Goal: Communication & Community: Answer question/provide support

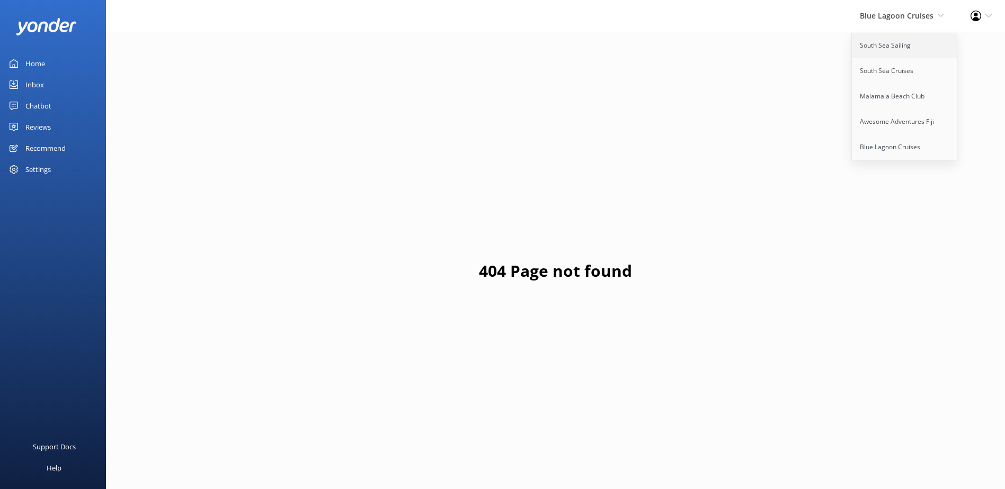
click at [877, 51] on link "South Sea Sailing" at bounding box center [905, 45] width 106 height 25
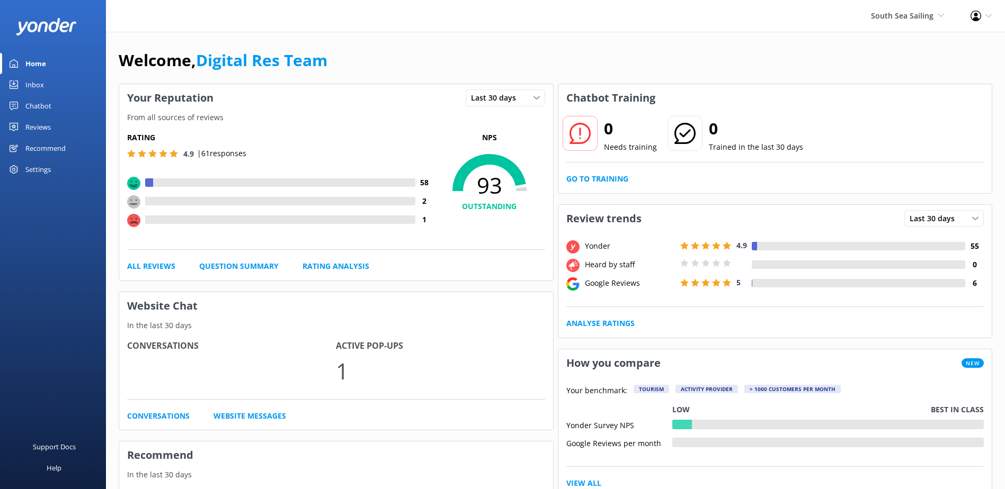
click at [35, 80] on div "Inbox" at bounding box center [34, 84] width 19 height 21
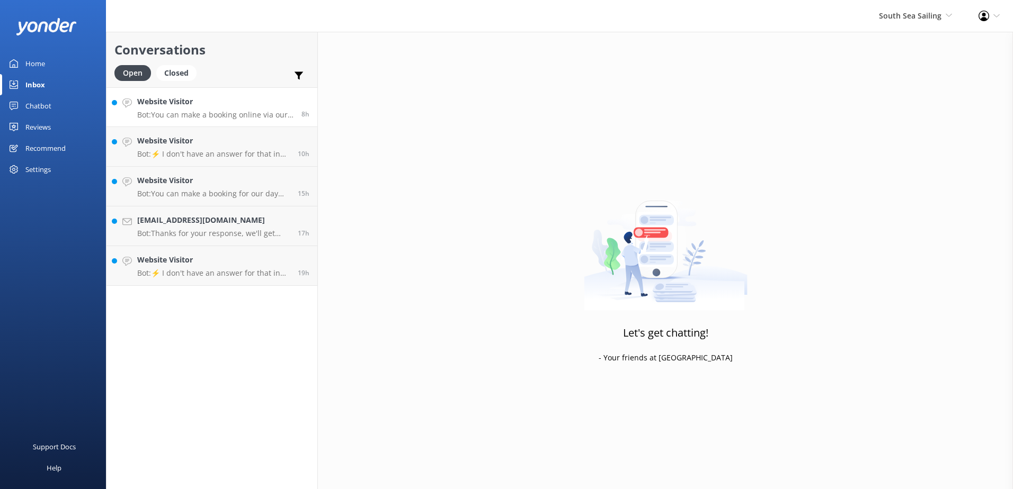
click at [192, 104] on h4 "Website Visitor" at bounding box center [215, 102] width 156 height 12
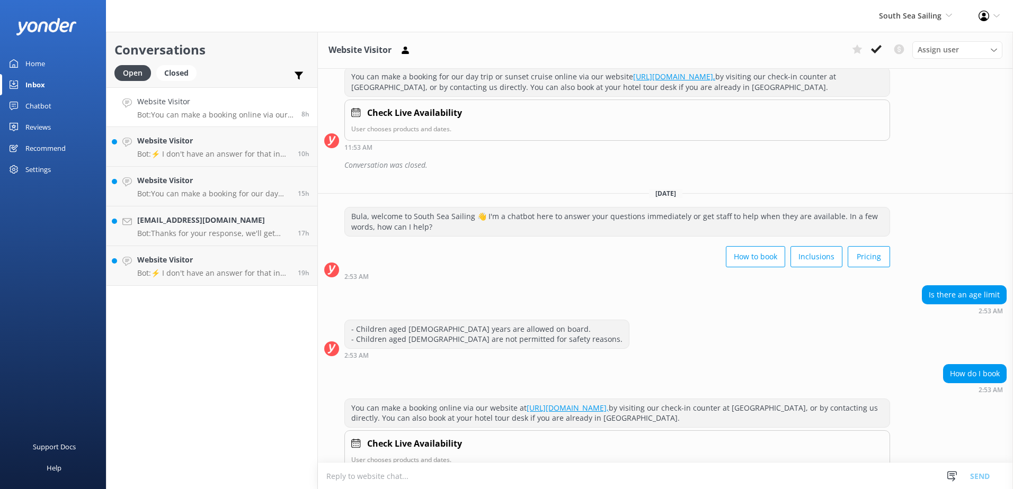
scroll to position [532, 0]
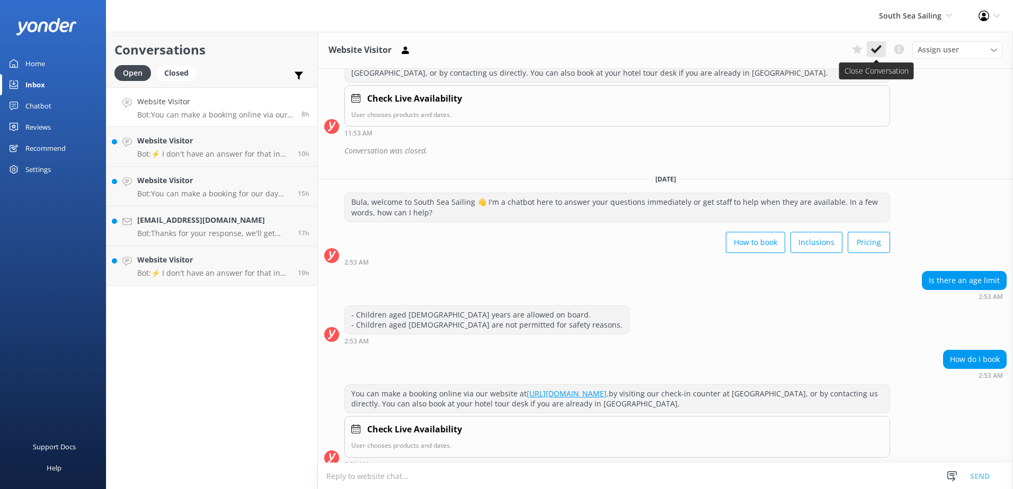
click at [874, 57] on button at bounding box center [875, 49] width 19 height 16
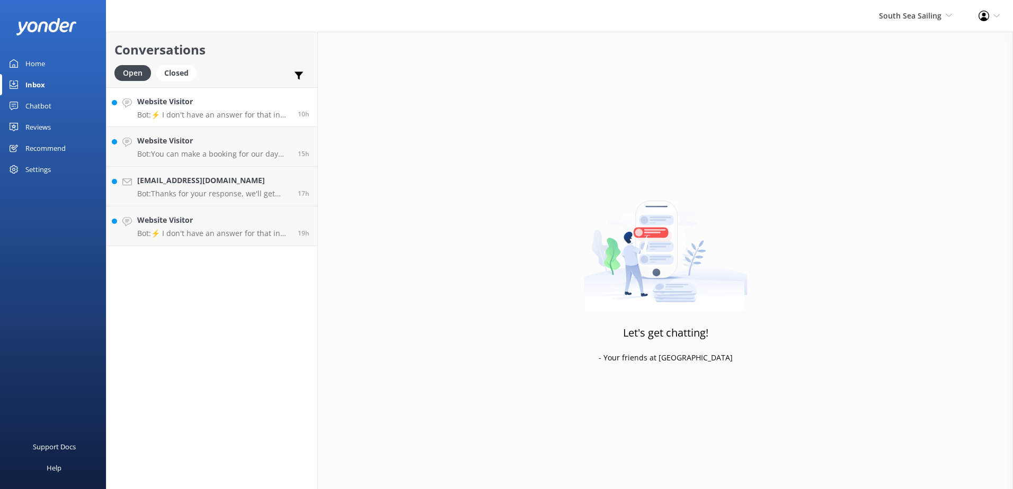
click at [239, 110] on p "Bot: ⚡ I don't have an answer for that in my knowledge base. Please try and rep…" at bounding box center [213, 115] width 153 height 10
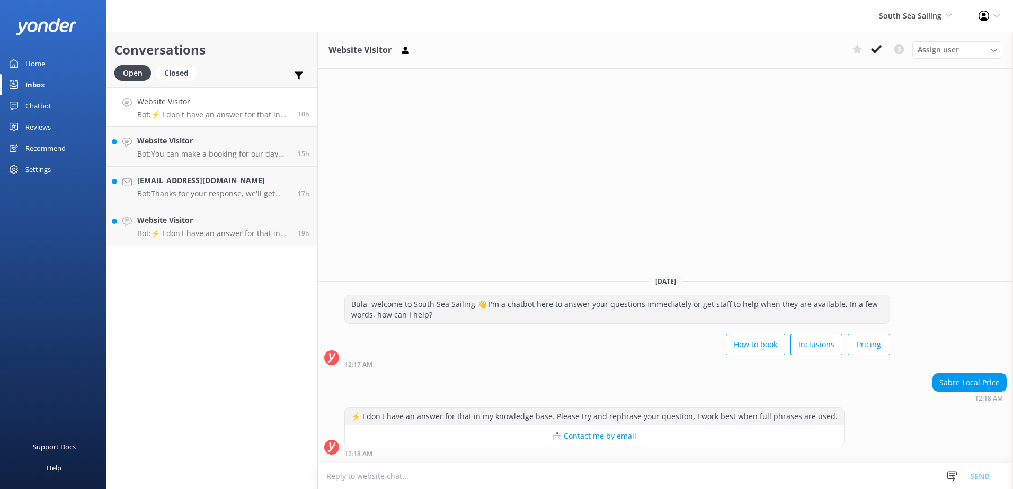
click at [623, 480] on textarea at bounding box center [665, 476] width 695 height 26
click at [453, 465] on textarea at bounding box center [665, 476] width 695 height 26
click at [446, 451] on div "12:18 AM" at bounding box center [594, 453] width 500 height 7
click at [447, 468] on textarea at bounding box center [665, 476] width 695 height 26
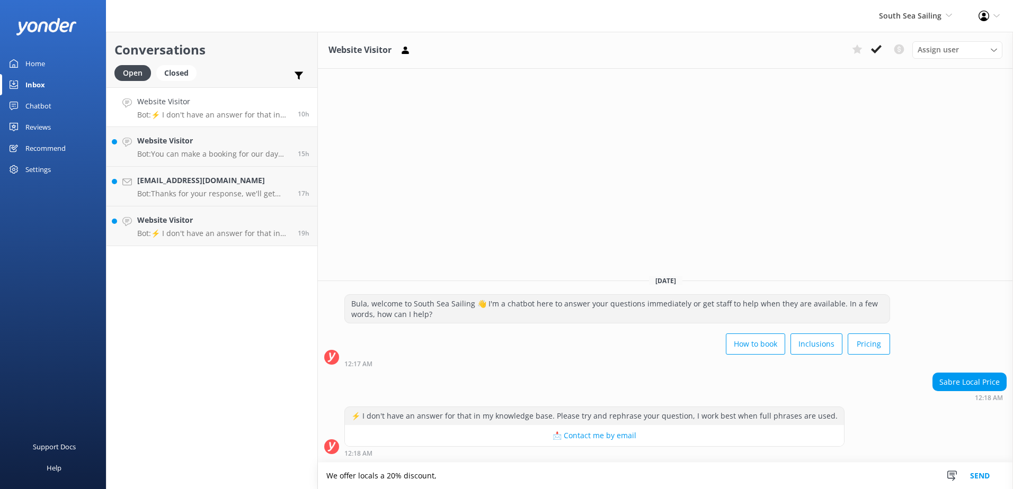
paste textarea "Please contact & liaise directly with our South Sea Cruises Reservations team, …"
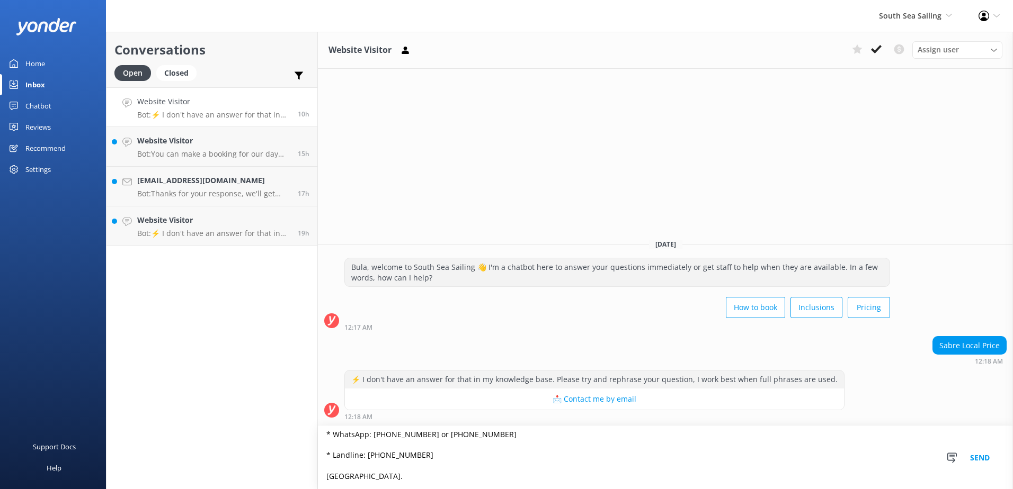
click at [568, 457] on textarea "We offer locals a 20% discount, Please contact & liaise directly with our South…" at bounding box center [665, 457] width 695 height 63
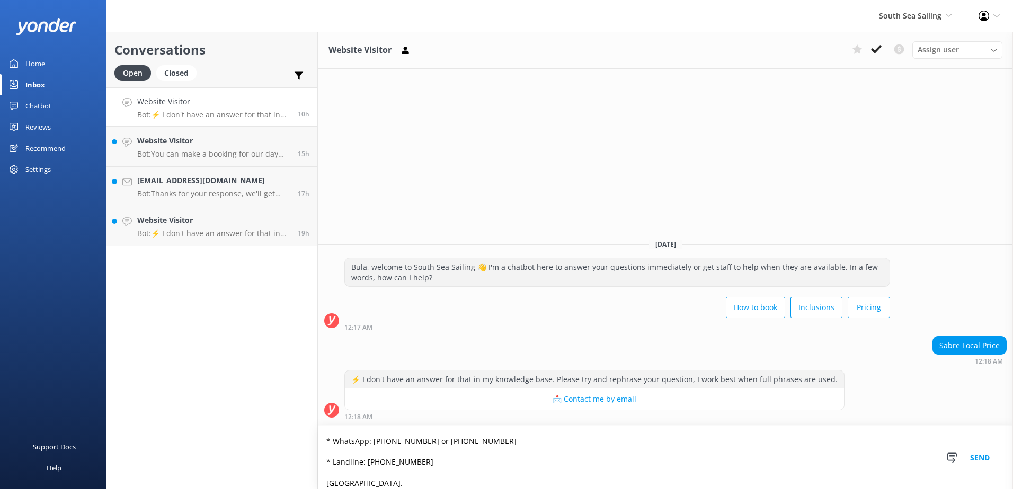
scroll to position [88, 0]
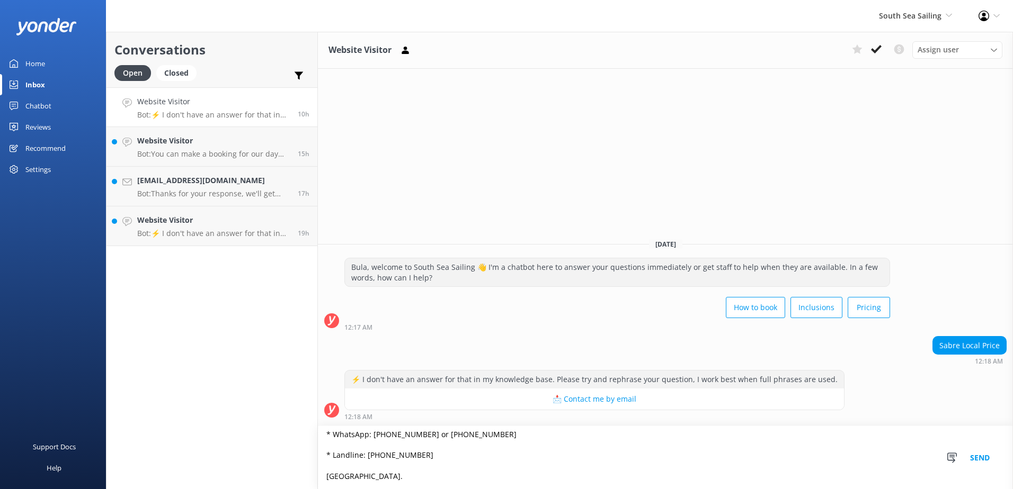
type textarea "We offer locals a 20% discount, Please contact & liaise directly with our South…"
click at [978, 465] on button "Send" at bounding box center [980, 457] width 40 height 63
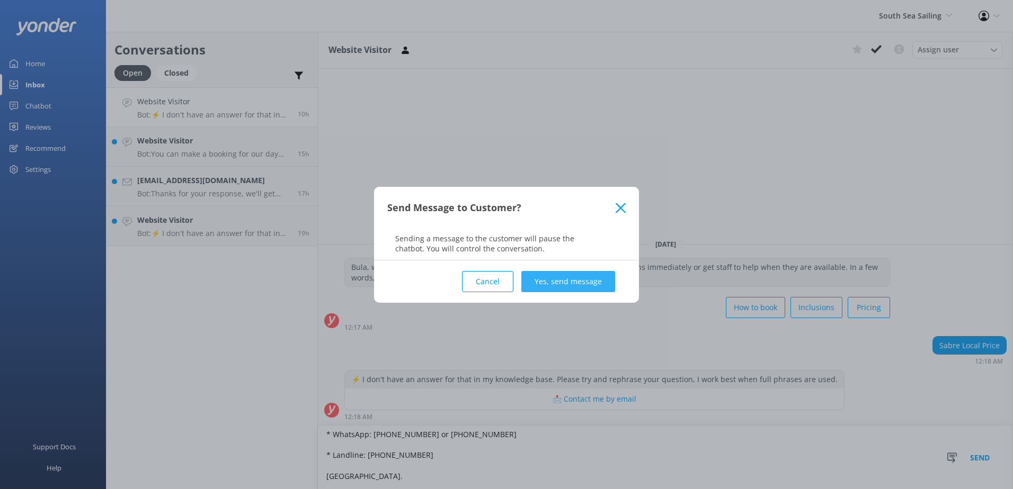
click at [576, 286] on button "Yes, send message" at bounding box center [568, 281] width 94 height 21
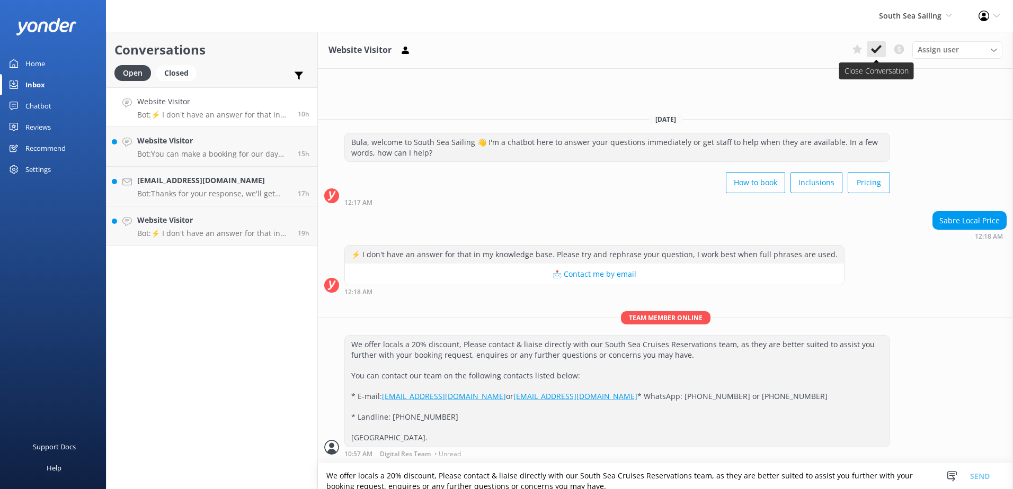
click at [880, 56] on button at bounding box center [875, 49] width 19 height 16
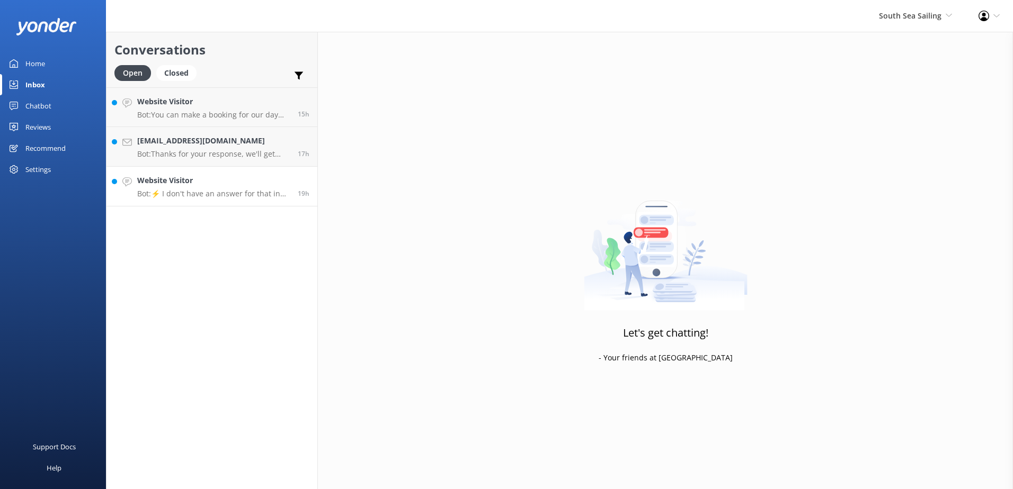
click at [253, 199] on link "Website Visitor Bot: ⚡ I don't have an answer for that in my knowledge base. Pl…" at bounding box center [211, 187] width 211 height 40
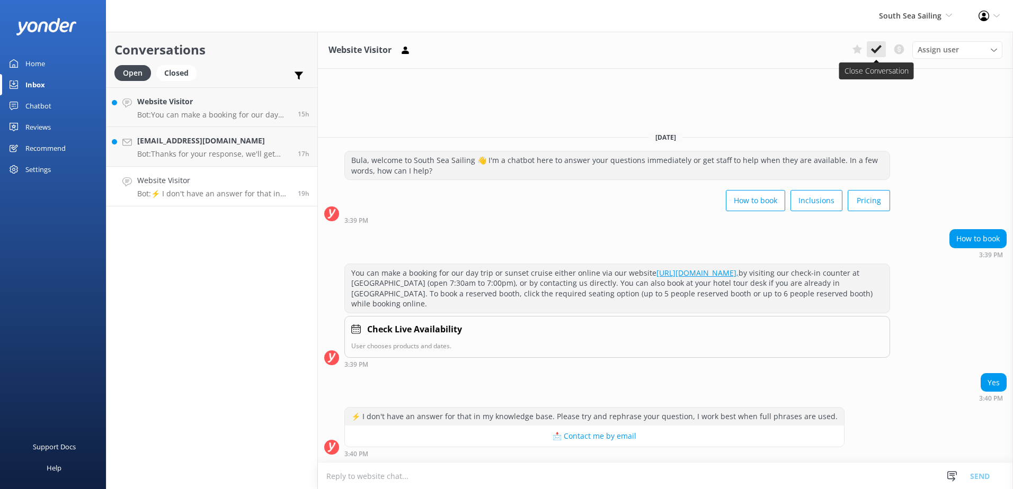
click at [880, 51] on icon at bounding box center [876, 49] width 11 height 11
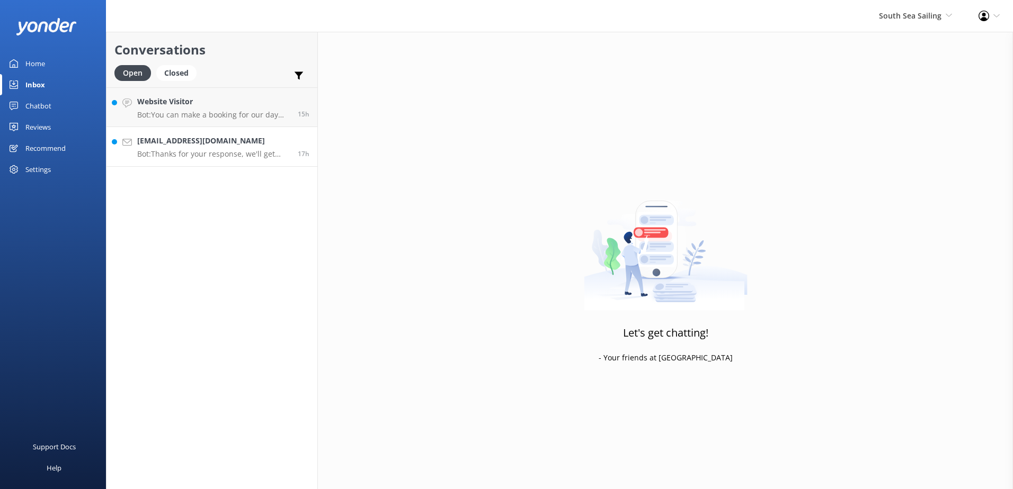
click at [233, 141] on h4 "[EMAIL_ADDRESS][DOMAIN_NAME]" at bounding box center [213, 141] width 153 height 12
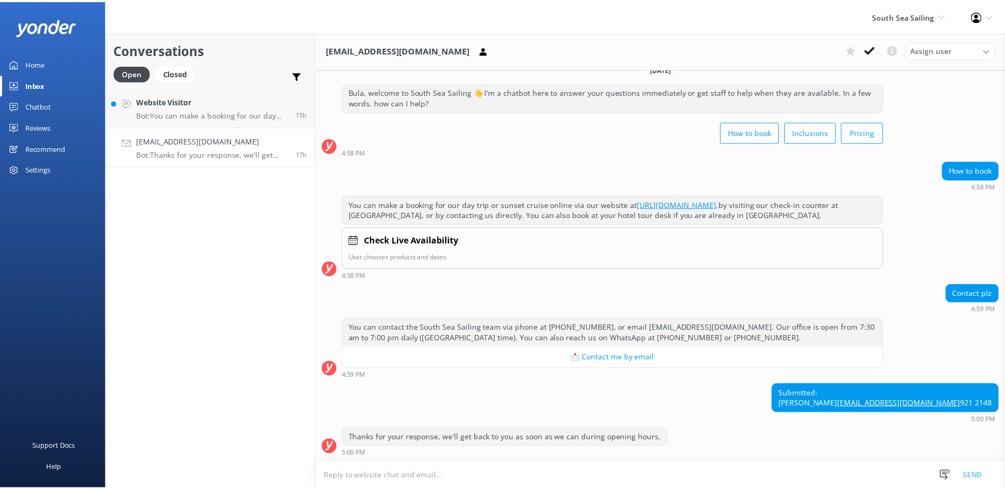
scroll to position [34, 0]
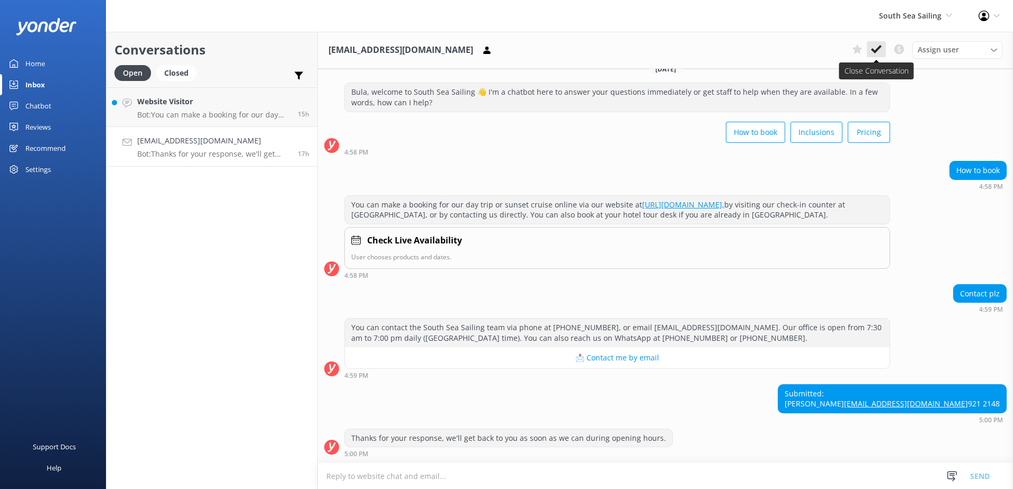
click at [871, 55] on icon at bounding box center [876, 49] width 11 height 11
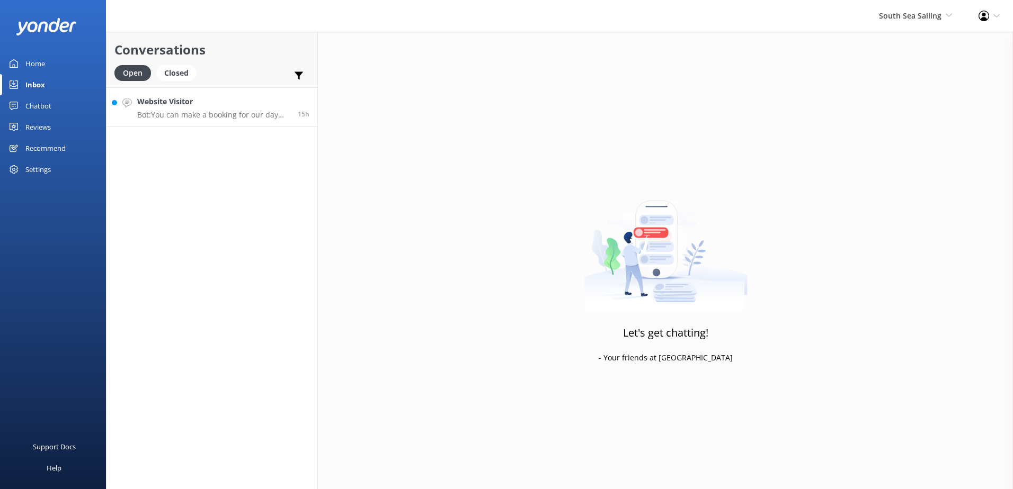
click at [211, 94] on link "Website Visitor Bot: You can make a booking for our day trip or sunset cruise o…" at bounding box center [211, 107] width 211 height 40
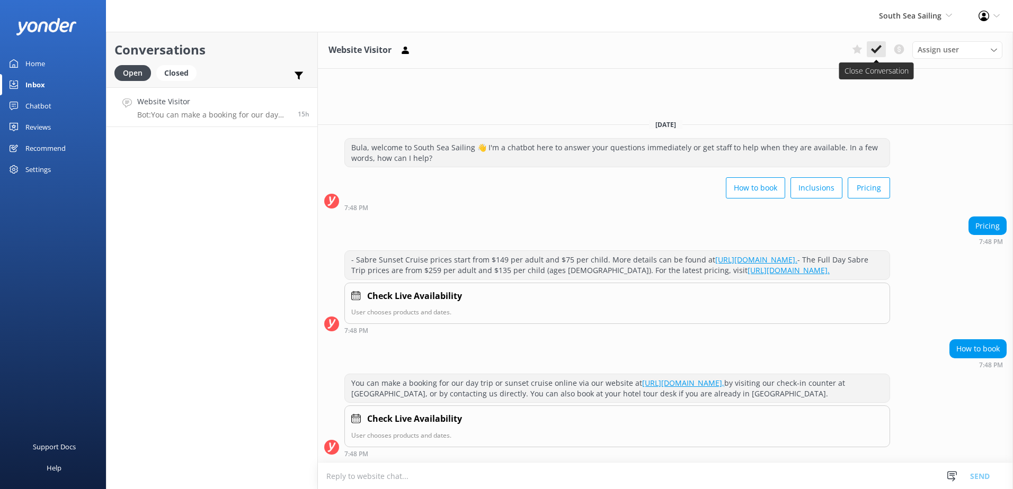
click at [875, 53] on icon at bounding box center [876, 49] width 11 height 11
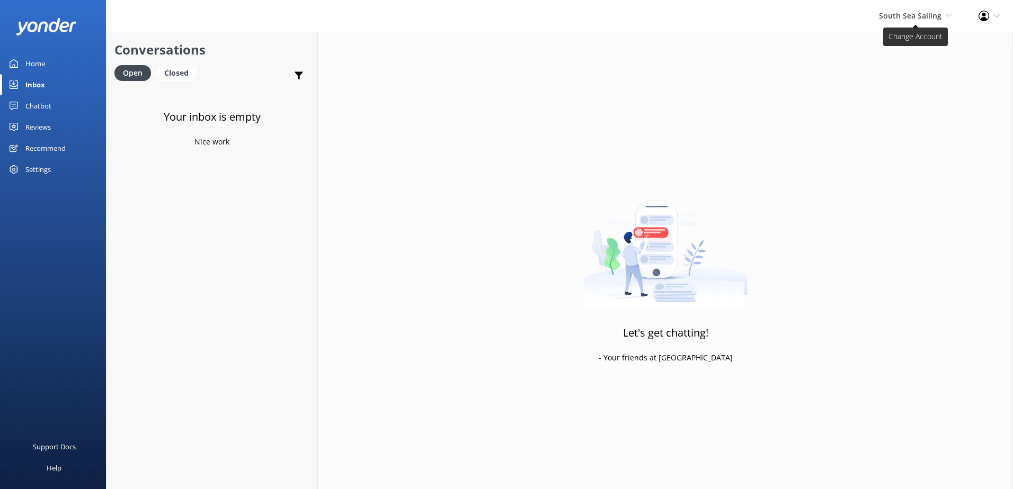
click at [923, 17] on span "South Sea Sailing" at bounding box center [910, 16] width 62 height 10
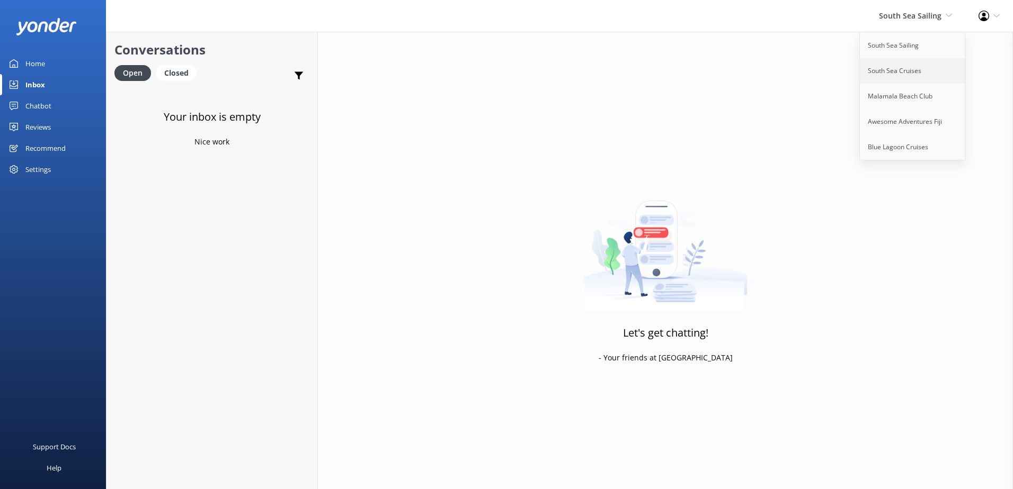
click at [894, 77] on link "South Sea Cruises" at bounding box center [913, 70] width 106 height 25
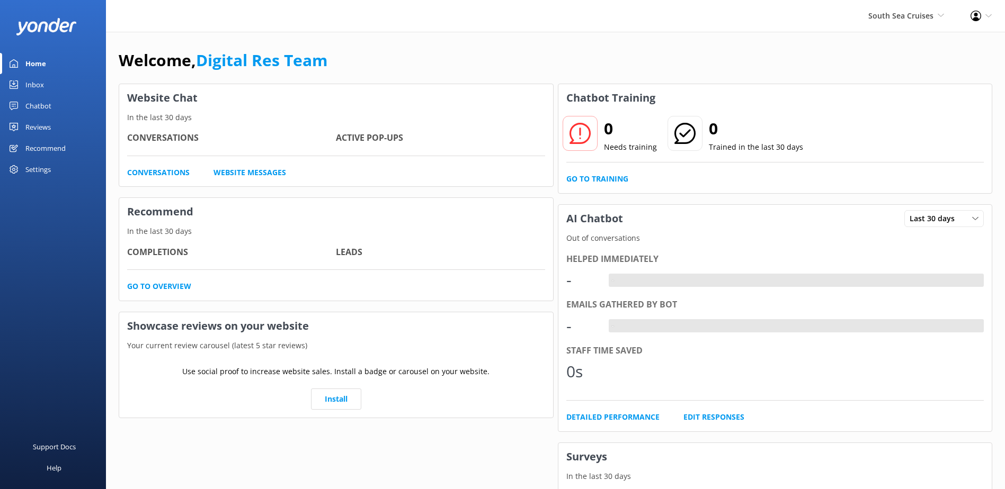
click at [39, 88] on div "Inbox" at bounding box center [34, 84] width 19 height 21
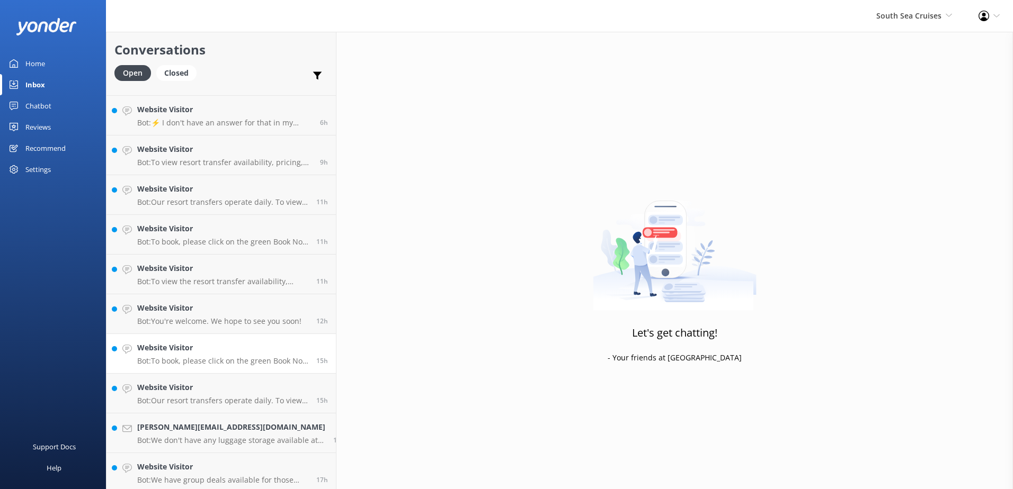
scroll to position [313, 0]
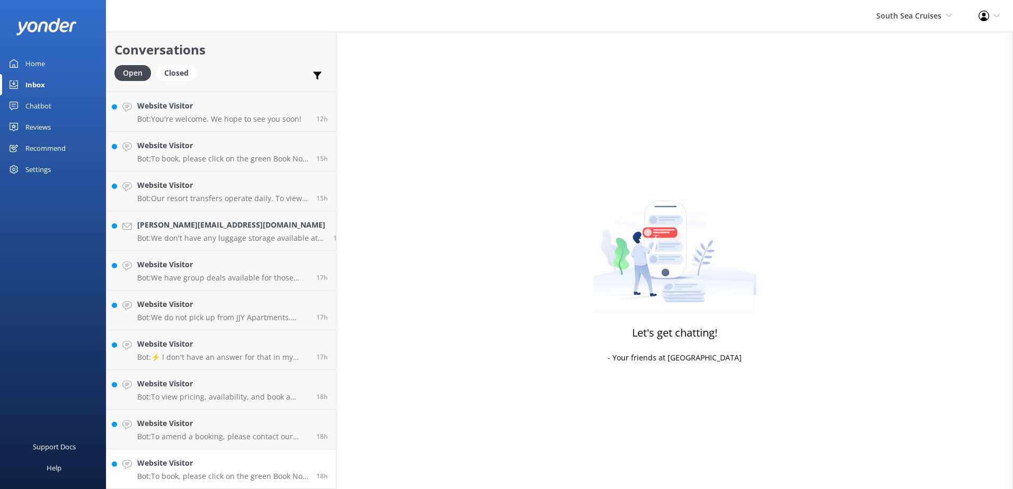
click at [236, 480] on p "Bot: To book, please click on the green Book Now button on our website and foll…" at bounding box center [222, 477] width 171 height 10
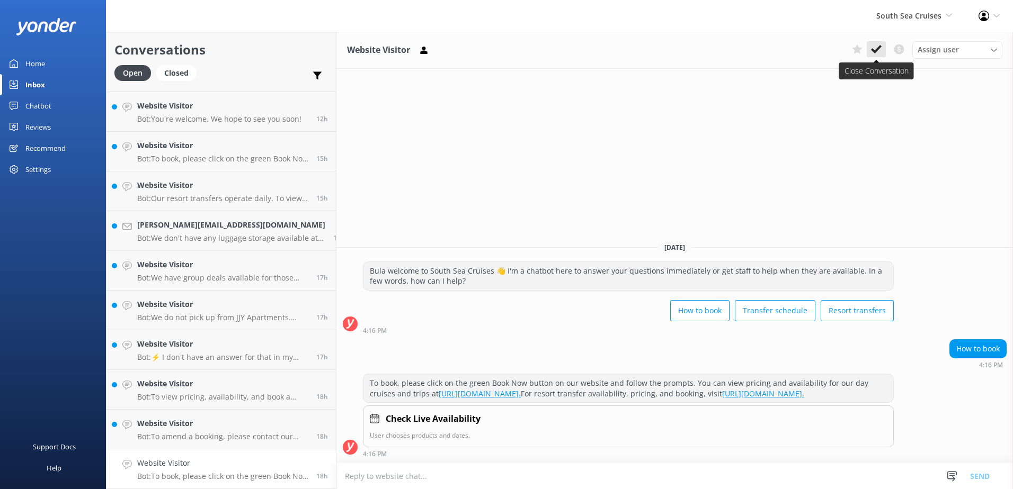
click at [876, 47] on icon at bounding box center [876, 49] width 11 height 11
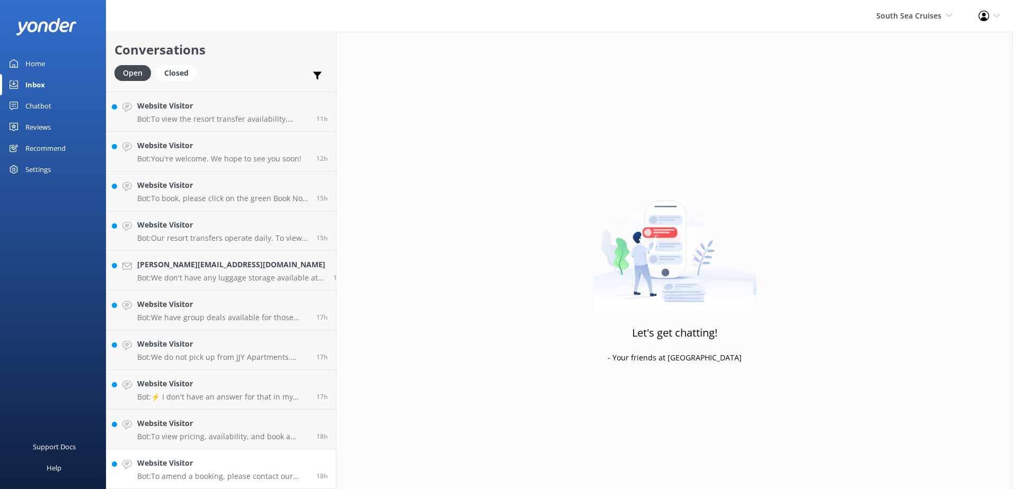
scroll to position [273, 0]
click at [197, 440] on p "Bot: To view pricing, availability, and book a South Sea Island half day cruise…" at bounding box center [222, 437] width 171 height 10
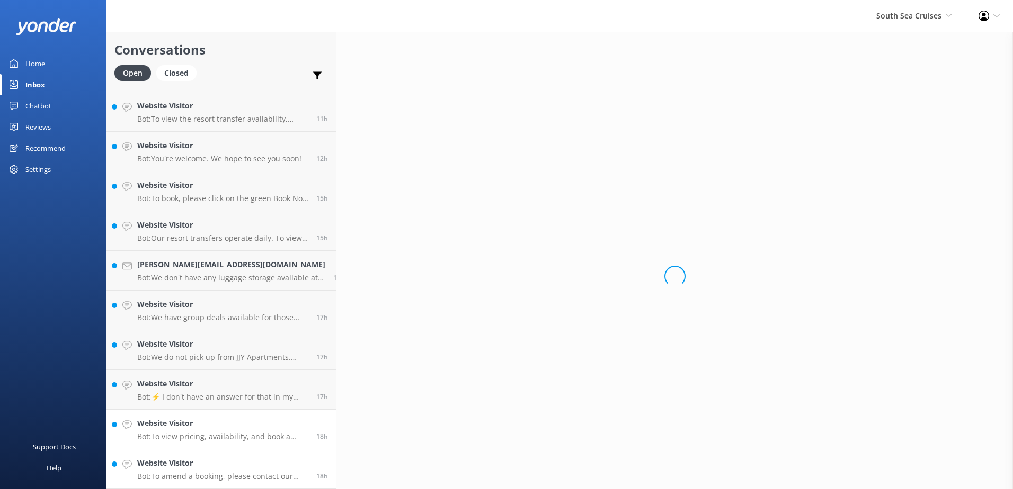
click at [193, 467] on h4 "Website Visitor" at bounding box center [222, 464] width 171 height 12
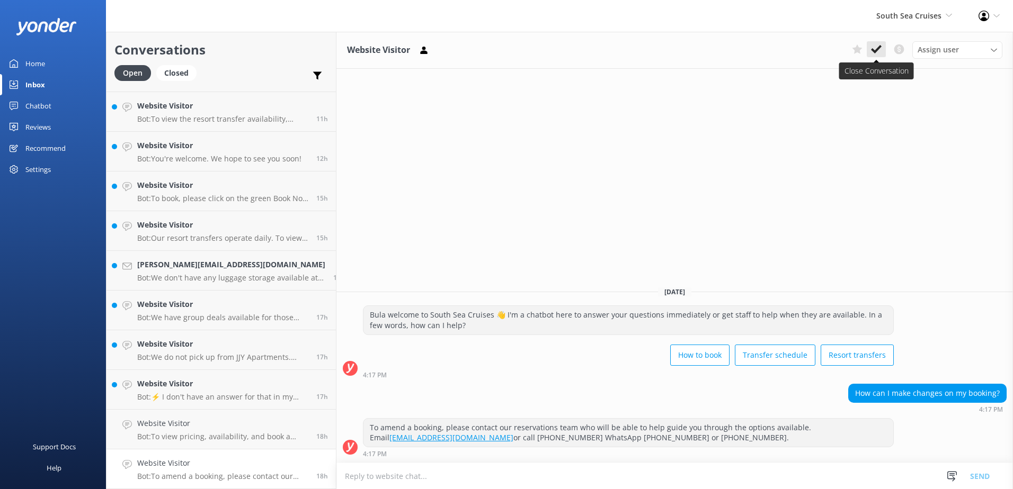
click at [876, 42] on button at bounding box center [875, 49] width 19 height 16
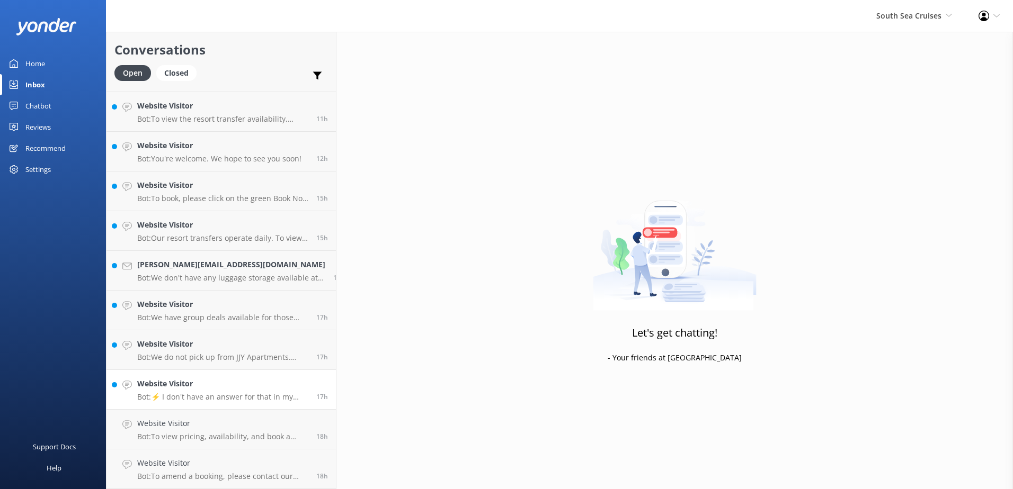
scroll to position [234, 0]
click at [248, 471] on div "Website Visitor Bot: To view pricing, availability, and book a South Sea Island…" at bounding box center [222, 469] width 171 height 23
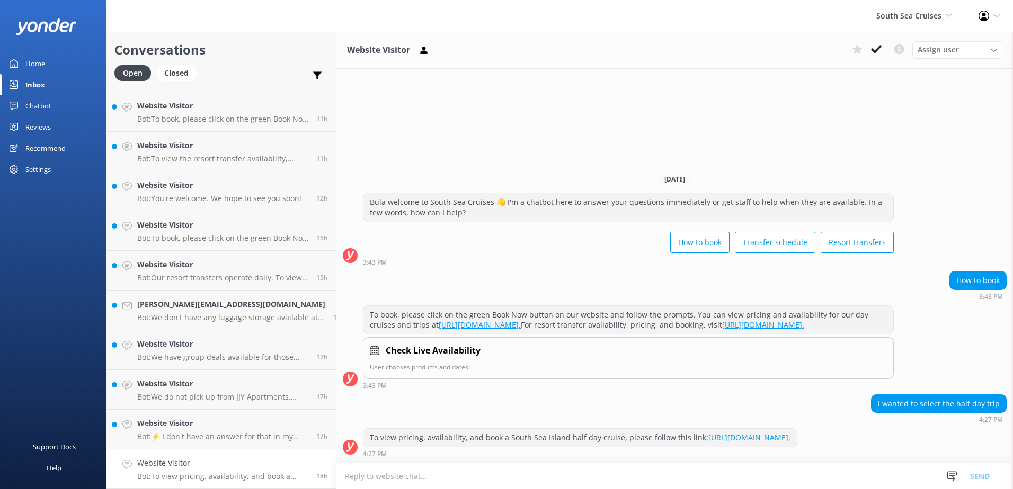
click at [765, 433] on link "https://secure.southseacruisesfiji.com/day-trips/availability?category=SOUTHSEA…" at bounding box center [749, 438] width 82 height 10
click at [877, 49] on use at bounding box center [876, 49] width 11 height 8
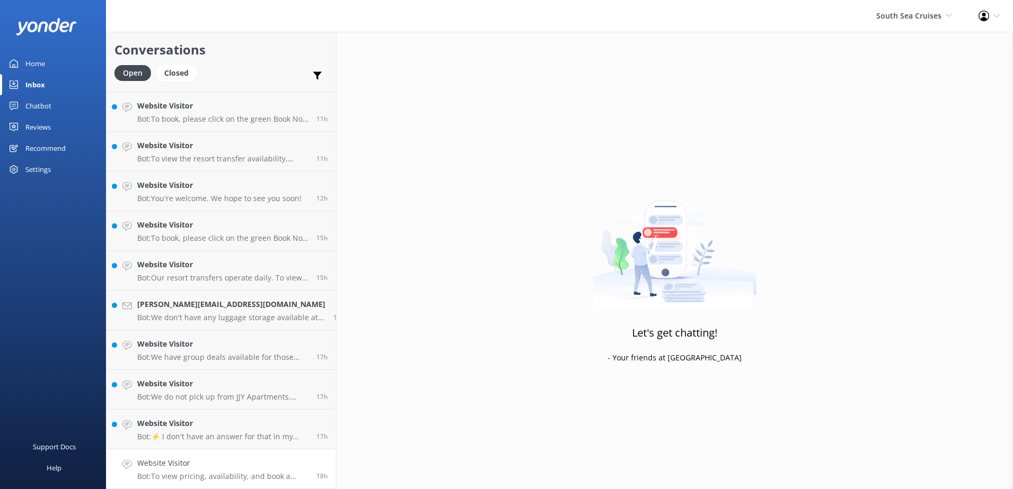
click at [238, 453] on link "Website Visitor Bot: To view pricing, availability, and book a South Sea Island…" at bounding box center [220, 470] width 229 height 40
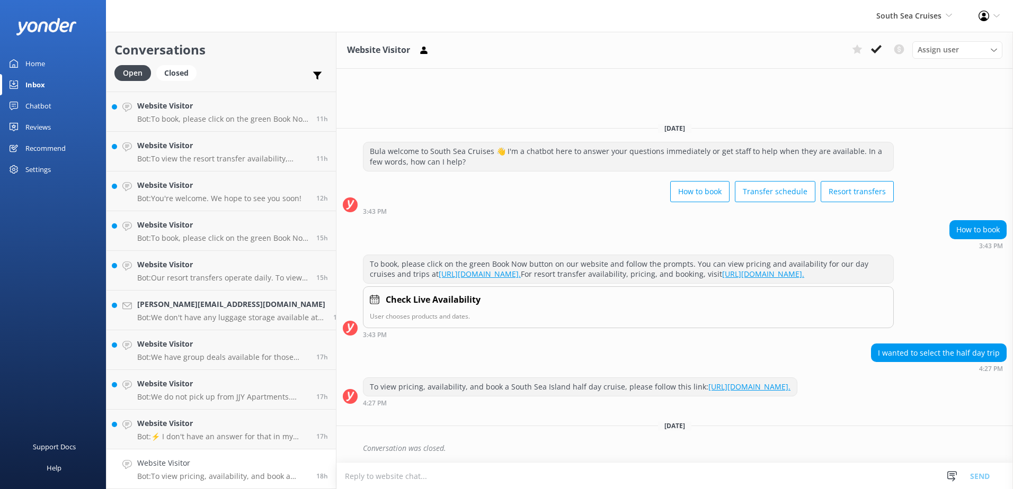
scroll to position [194, 0]
click at [236, 472] on p "Bot: ⚡ I don't have an answer for that in my knowledge base. Please try and rep…" at bounding box center [222, 477] width 171 height 10
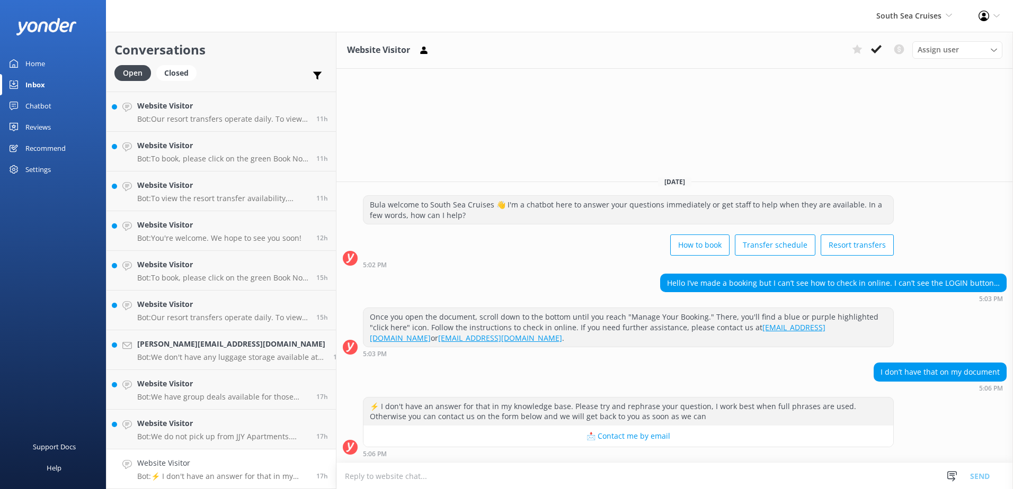
click at [240, 475] on p "Bot: ⚡ I don't have an answer for that in my knowledge base. Please try and rep…" at bounding box center [222, 477] width 171 height 10
click at [878, 48] on use at bounding box center [876, 49] width 11 height 8
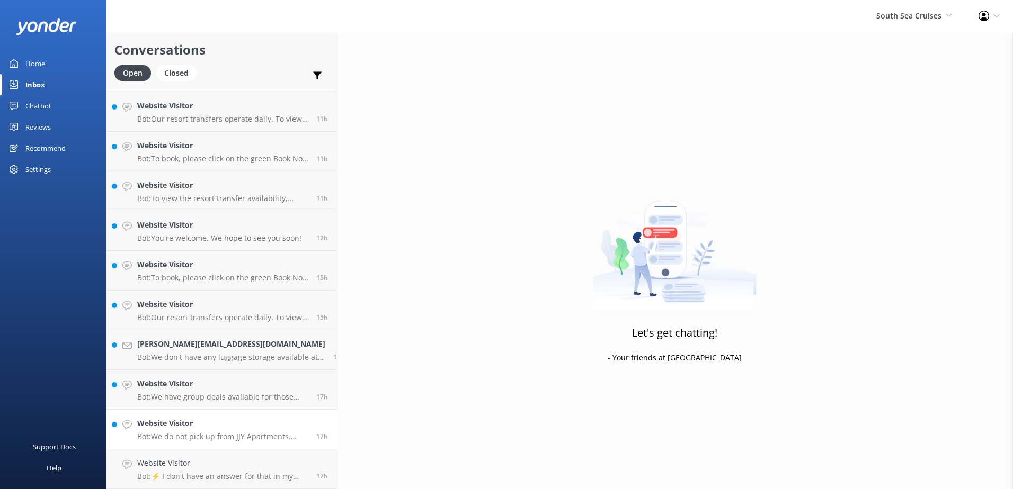
scroll to position [154, 0]
click at [191, 471] on div "Website Visitor Bot: We do not pick up from JJY Apartments. Please make your wa…" at bounding box center [222, 469] width 171 height 23
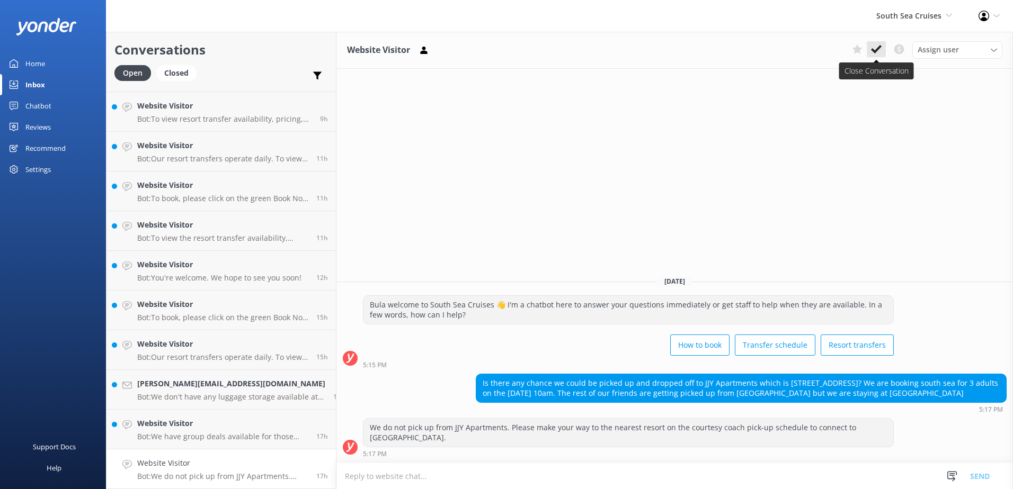
click at [878, 49] on use at bounding box center [876, 49] width 11 height 8
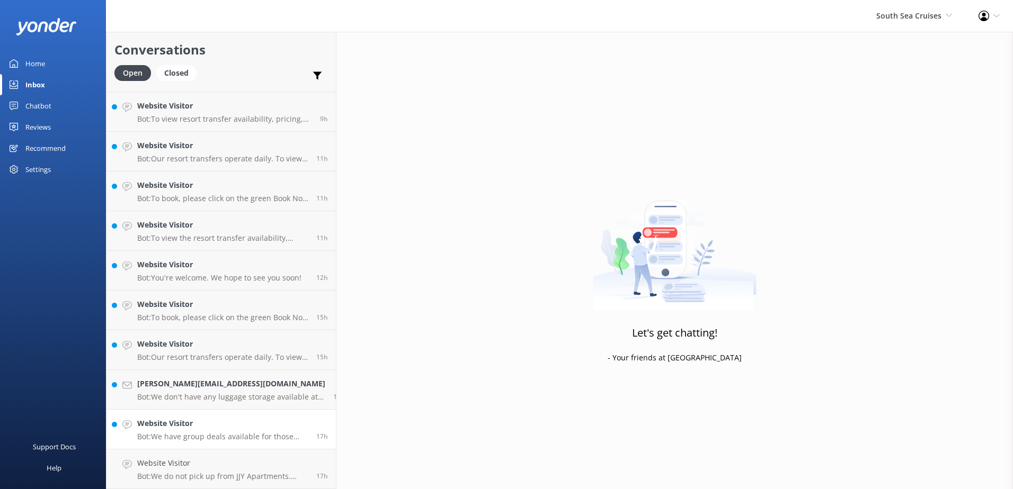
scroll to position [114, 0]
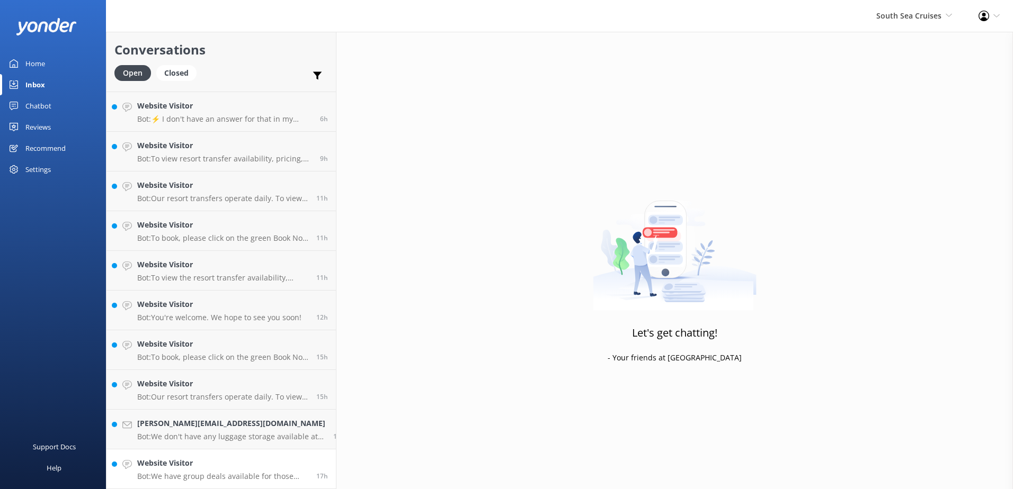
click at [233, 465] on h4 "Website Visitor" at bounding box center [222, 464] width 171 height 12
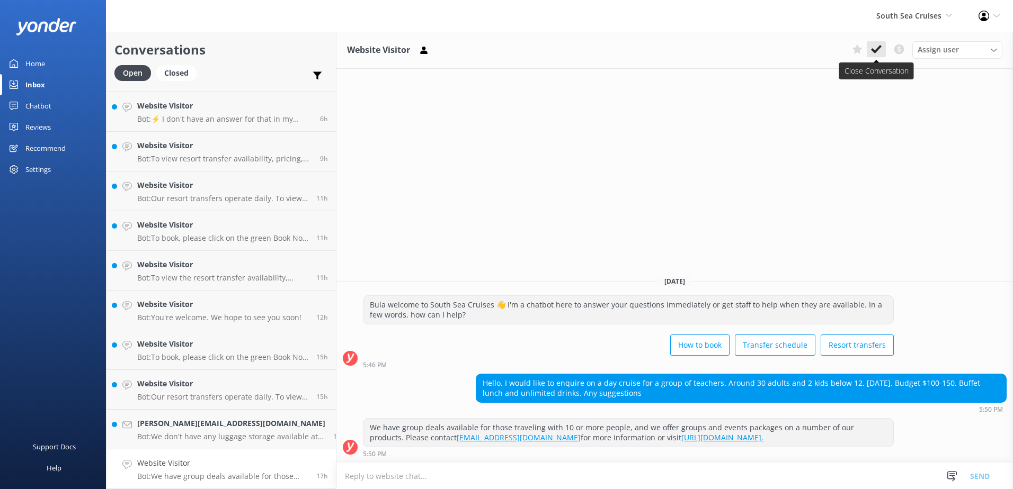
click at [882, 47] on button at bounding box center [875, 49] width 19 height 16
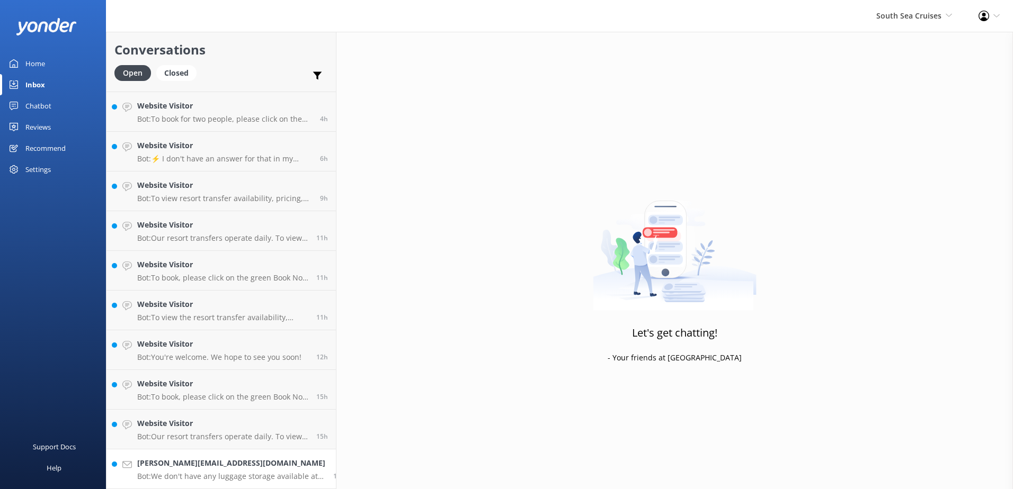
scroll to position [75, 0]
click at [256, 465] on h4 "Kate@corellian.com.au" at bounding box center [231, 464] width 188 height 12
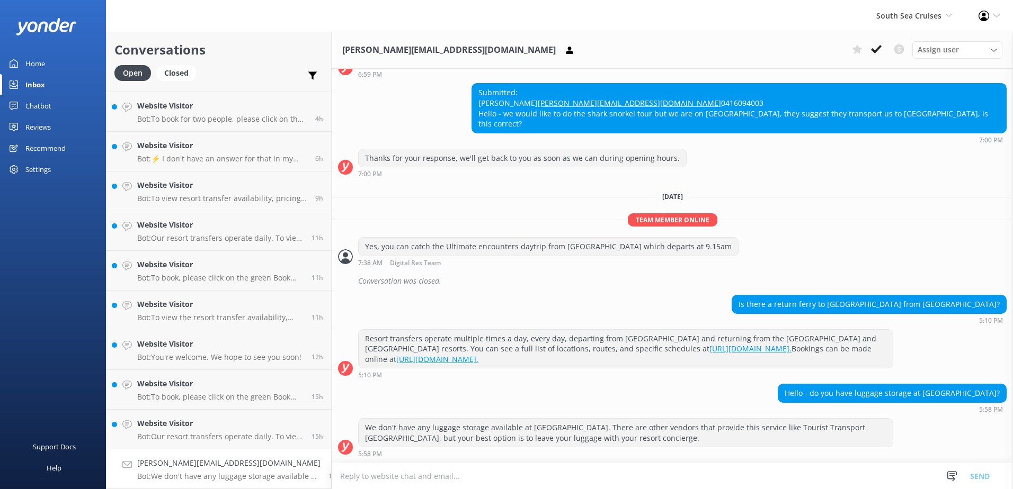
scroll to position [557, 0]
click at [872, 47] on icon at bounding box center [876, 49] width 11 height 11
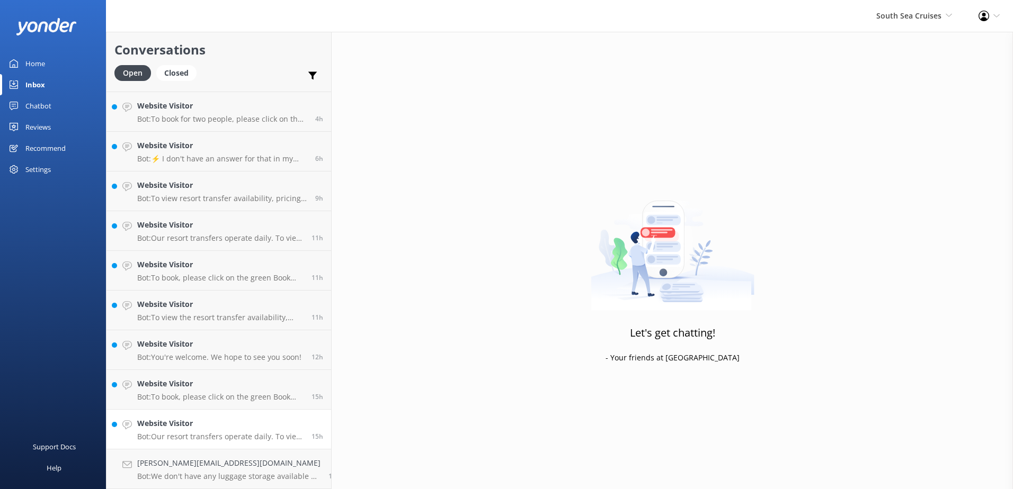
scroll to position [35, 0]
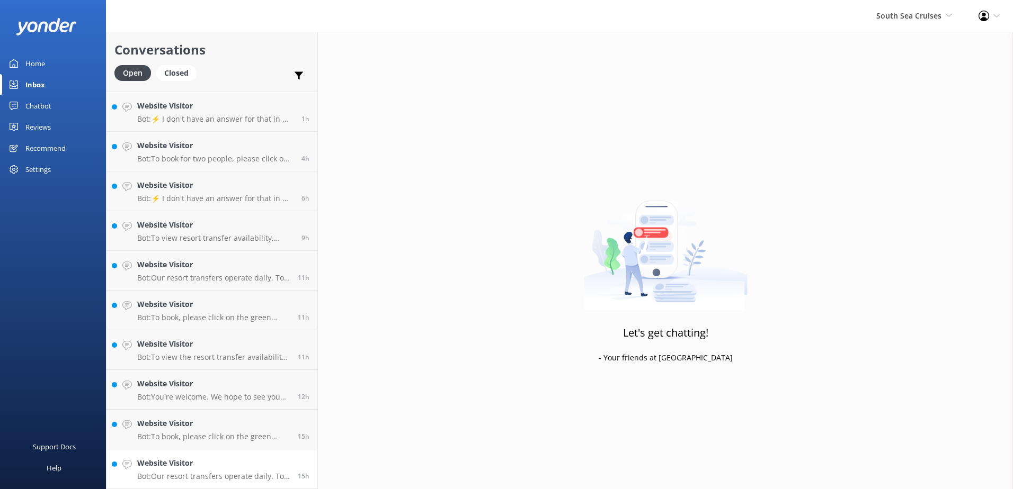
click at [254, 476] on p "Bot: Our resort transfers operate daily. To view the resort transfer schedule, …" at bounding box center [213, 477] width 153 height 10
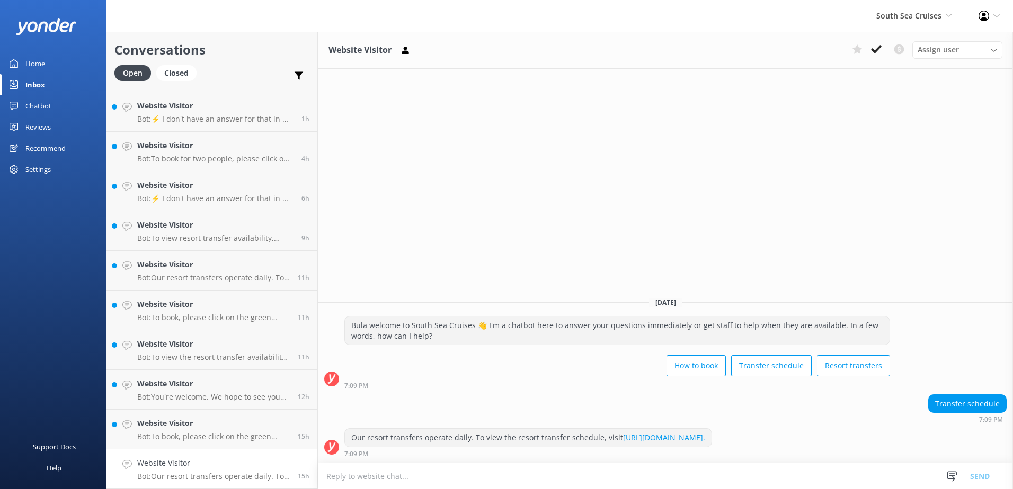
click at [881, 43] on button at bounding box center [875, 49] width 19 height 16
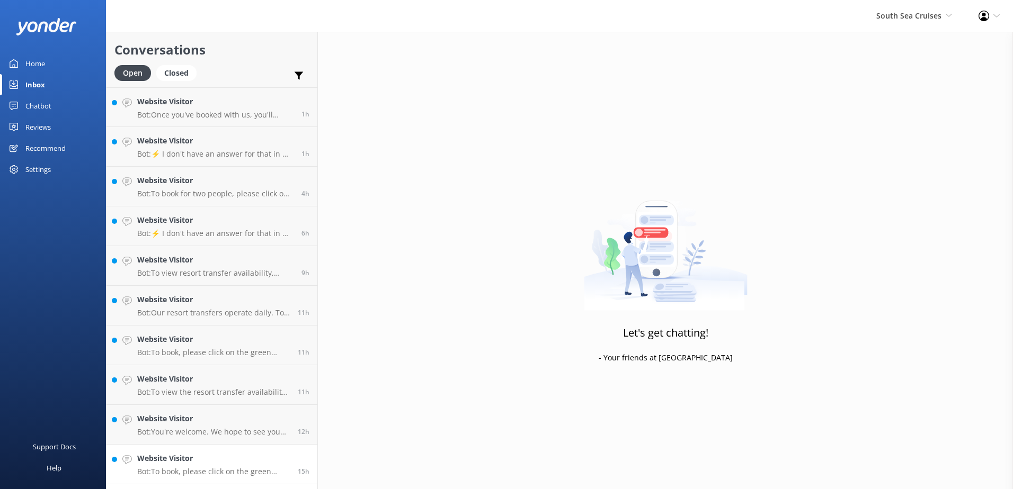
click at [234, 473] on p "Bot: To book, please click on the green Book Now button on our website and foll…" at bounding box center [213, 472] width 153 height 10
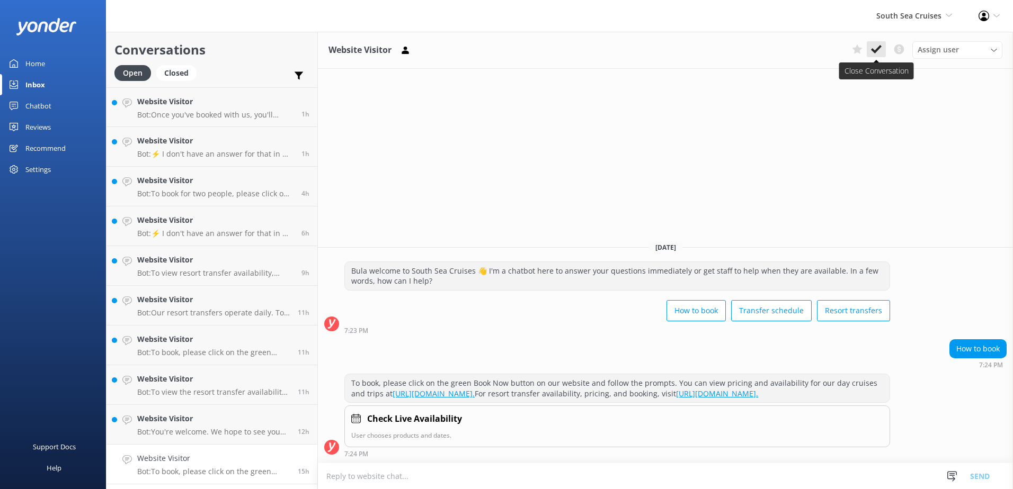
click at [876, 53] on icon at bounding box center [876, 49] width 11 height 11
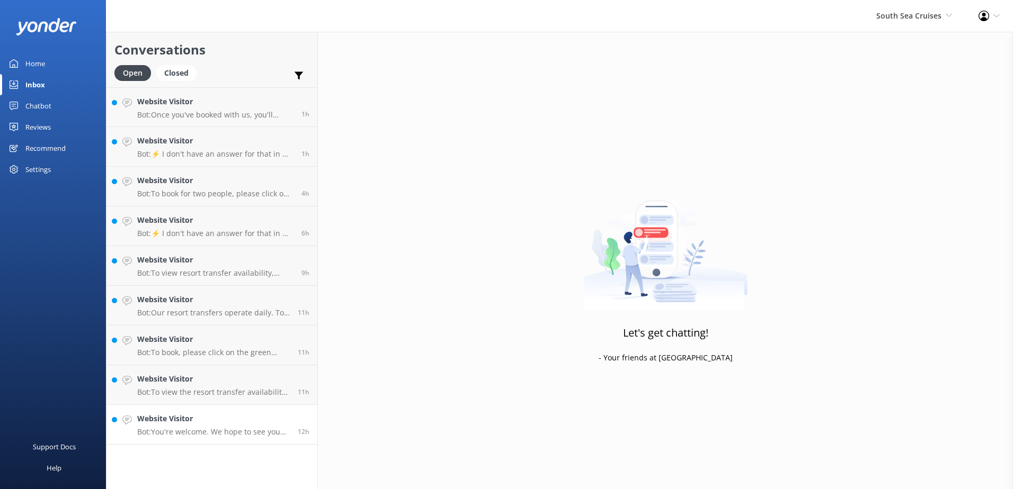
click at [277, 427] on div "Website Visitor Bot: You're welcome. We hope to see you soon!" at bounding box center [213, 424] width 153 height 23
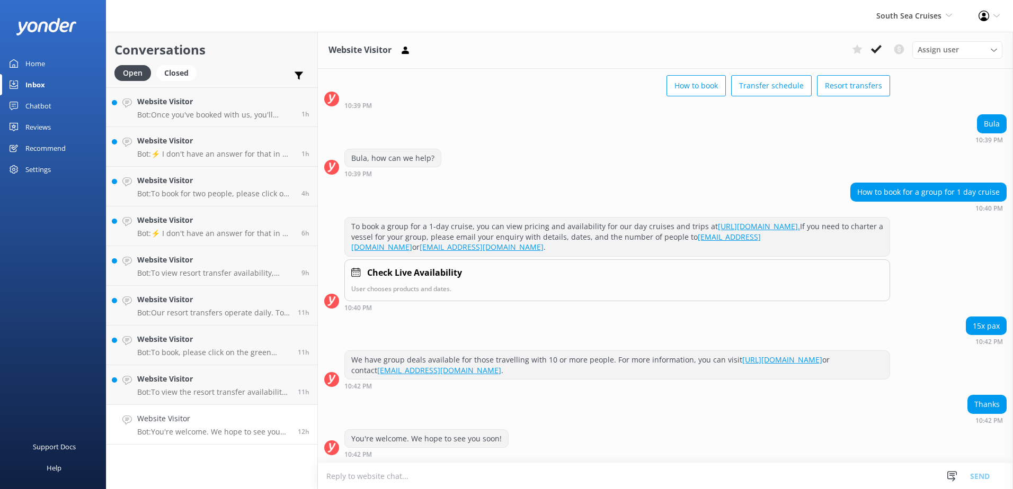
scroll to position [61, 0]
click at [880, 47] on use at bounding box center [876, 49] width 11 height 8
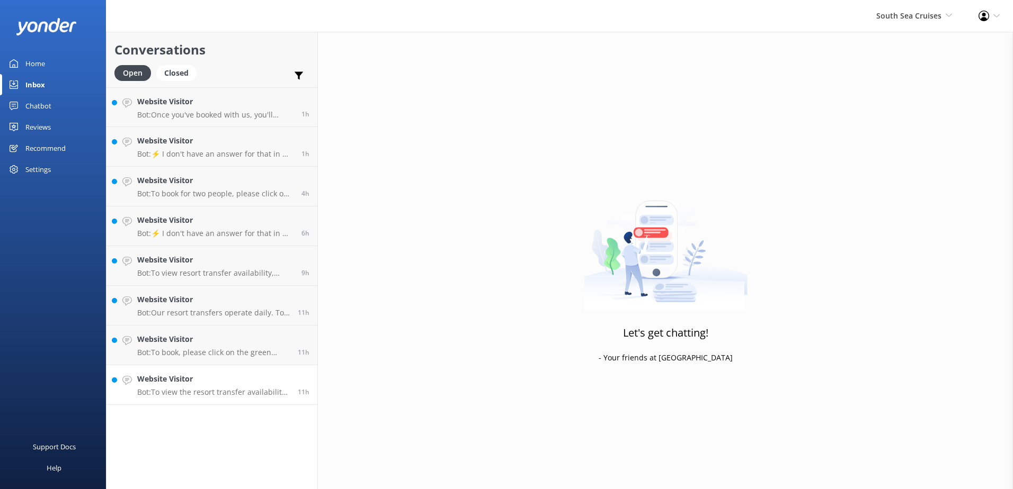
click at [267, 400] on link "Website Visitor Bot: To view the resort transfer availability, pricing, and to …" at bounding box center [211, 385] width 211 height 40
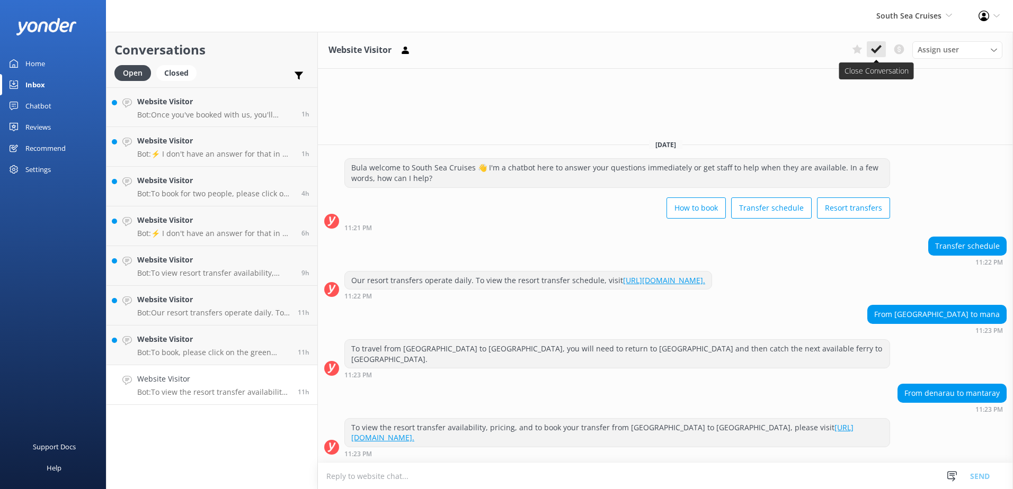
click at [878, 47] on icon at bounding box center [876, 49] width 11 height 11
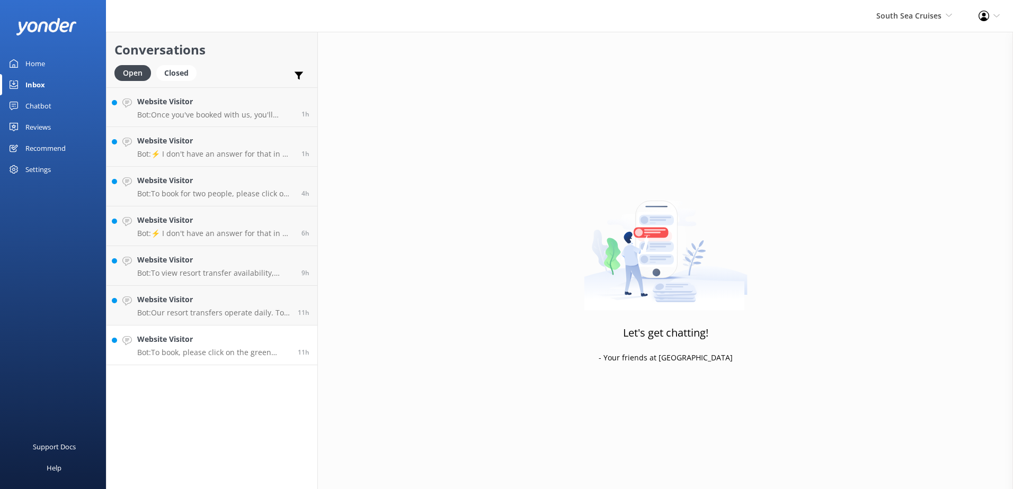
click at [243, 347] on div "Website Visitor Bot: To book, please click on the green Book Now button on our …" at bounding box center [213, 345] width 153 height 23
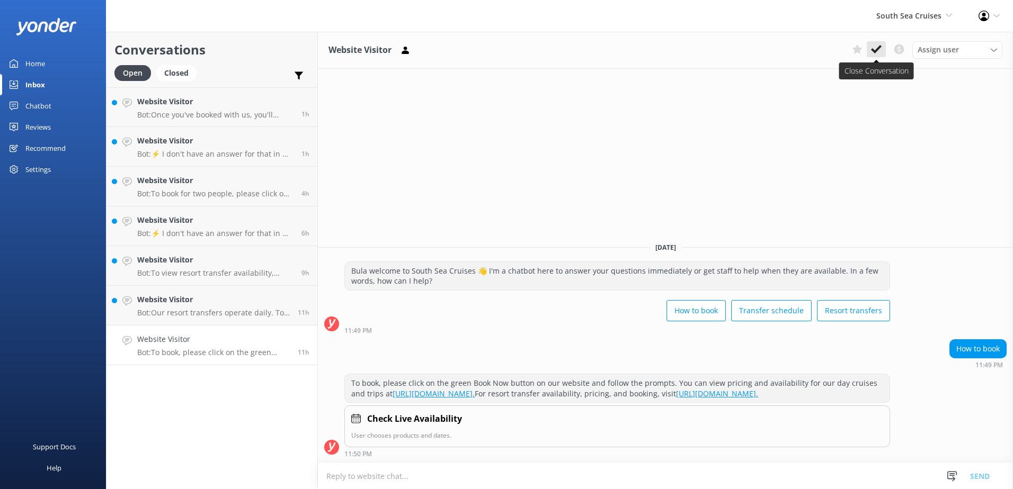
click at [876, 44] on icon at bounding box center [876, 49] width 11 height 11
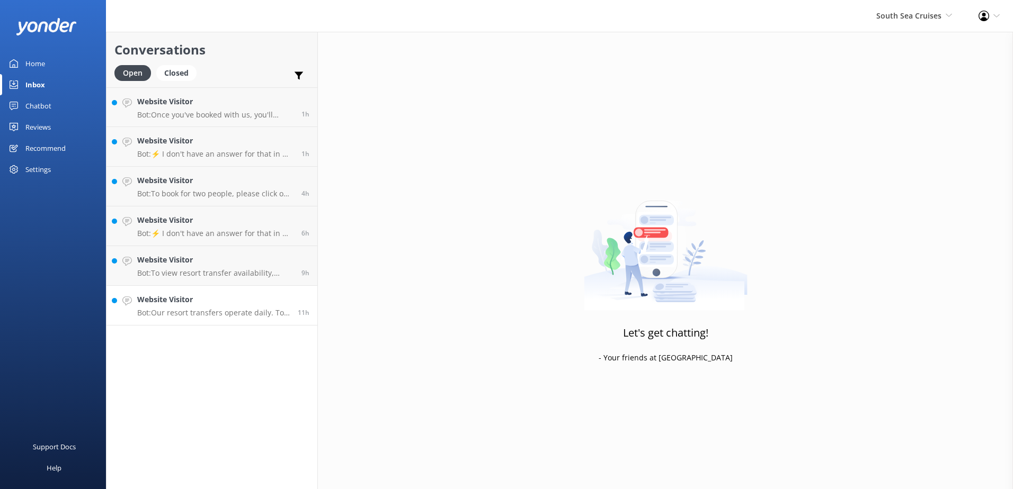
click at [236, 307] on div "Website Visitor Bot: Our resort transfers operate daily. To view the resort tra…" at bounding box center [213, 305] width 153 height 23
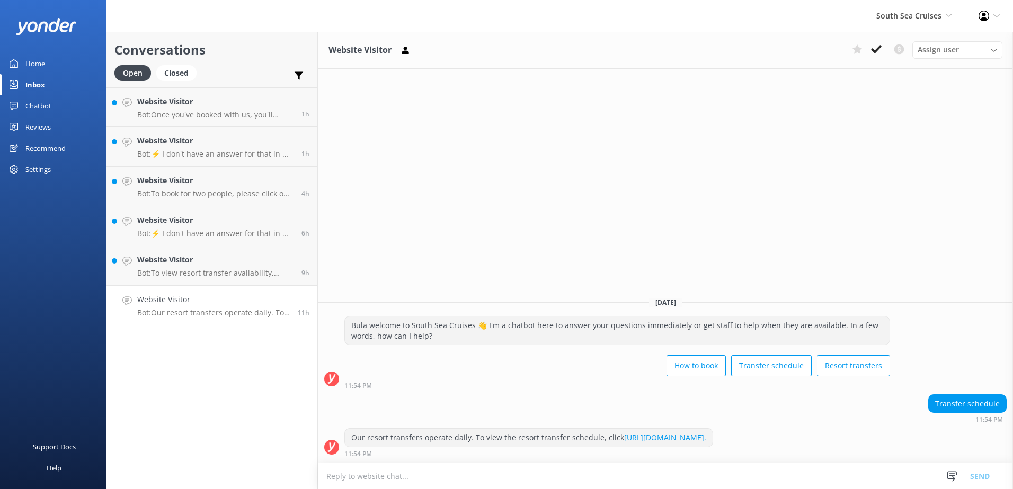
click at [880, 45] on icon at bounding box center [876, 49] width 11 height 11
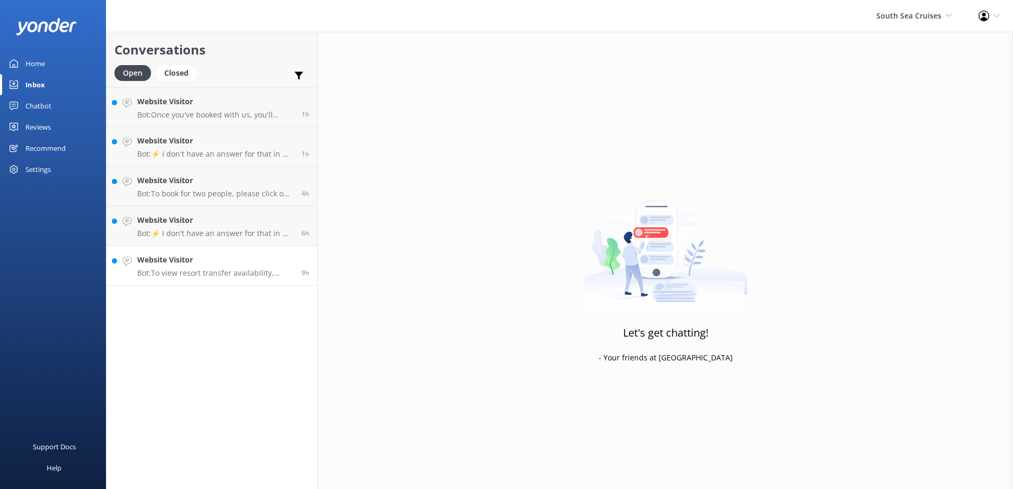
click at [249, 270] on p "Bot: To view resort transfer availability, pricing, and to book tickets for chi…" at bounding box center [215, 274] width 156 height 10
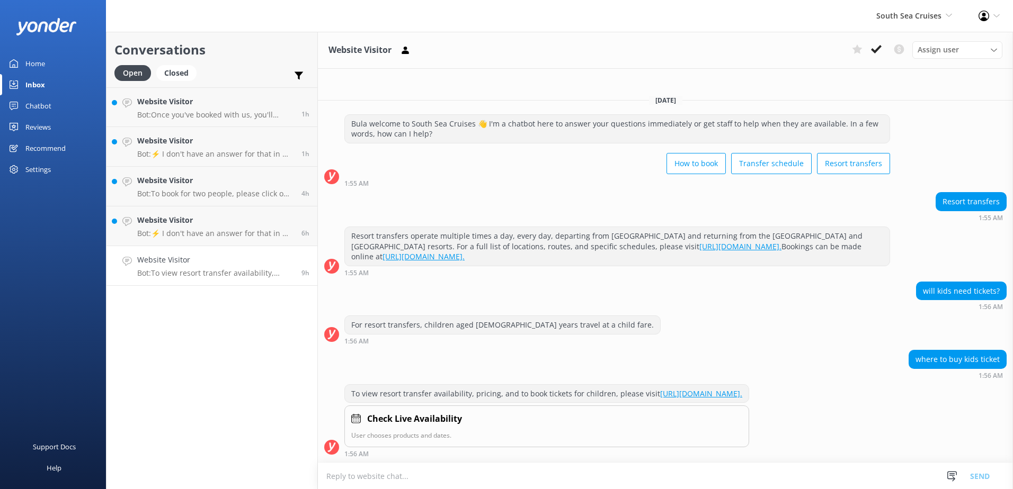
click at [650, 485] on textarea at bounding box center [665, 476] width 695 height 26
type textarea "h"
click at [463, 480] on textarea "When booking online, there are options to book children" at bounding box center [665, 476] width 695 height 26
click at [688, 470] on textarea "When booking online, there are options and rates to book children" at bounding box center [665, 476] width 695 height 26
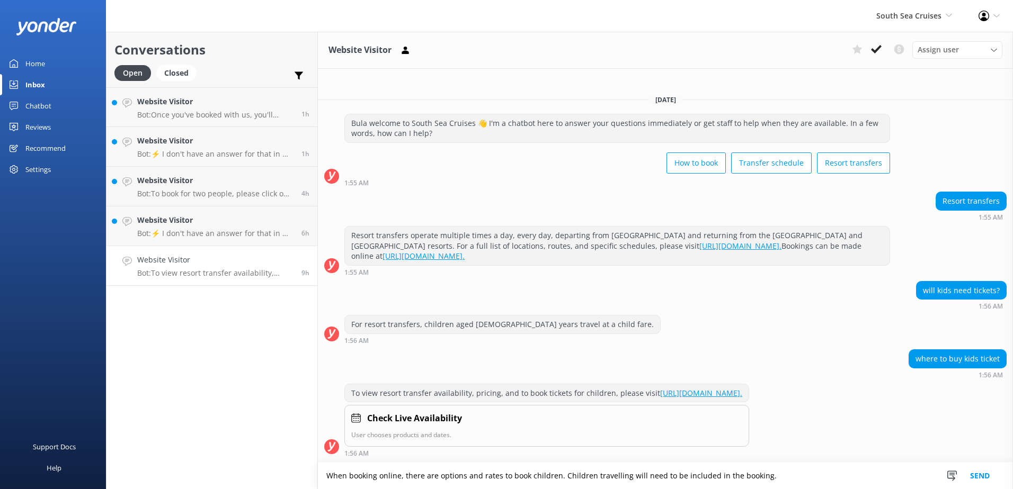
type textarea "When booking online, there are options and rates to book children. Children tra…"
click at [980, 472] on button "Send" at bounding box center [980, 476] width 40 height 26
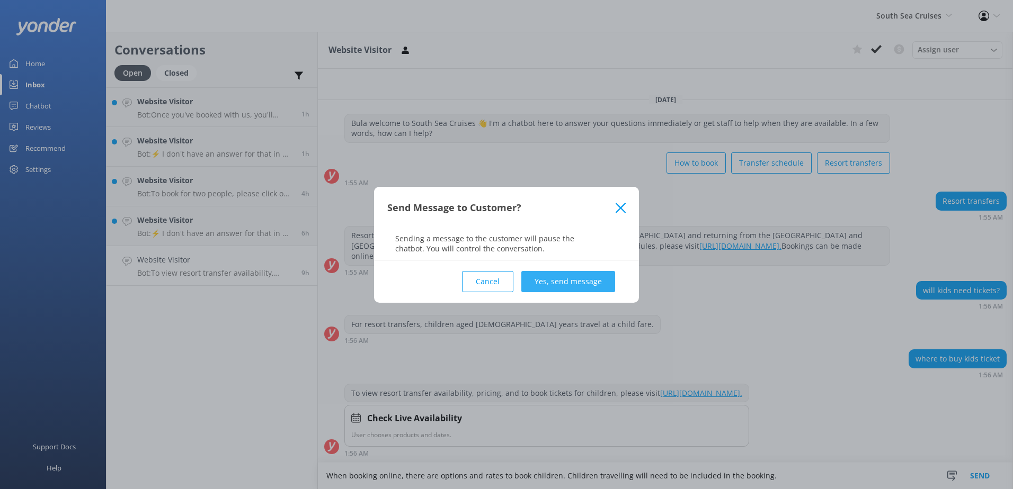
click at [598, 275] on button "Yes, send message" at bounding box center [568, 281] width 94 height 21
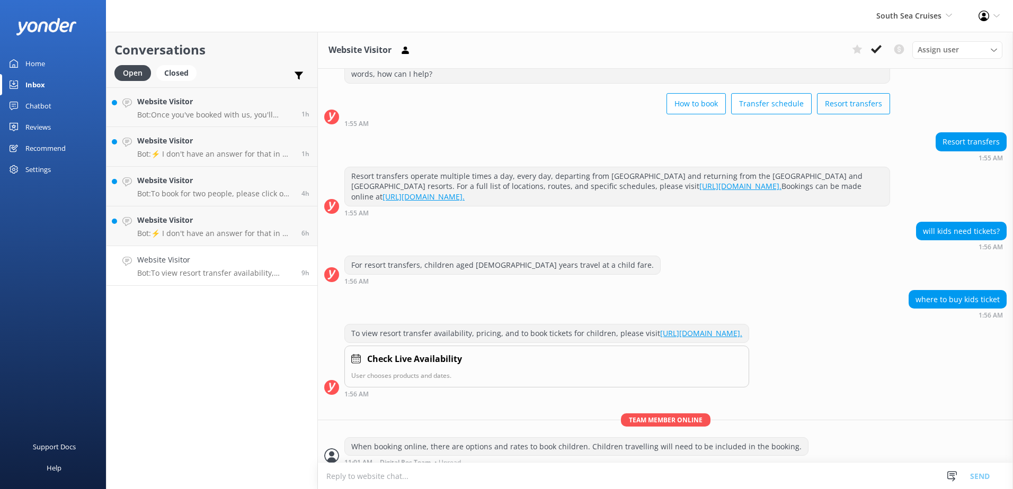
scroll to position [51, 0]
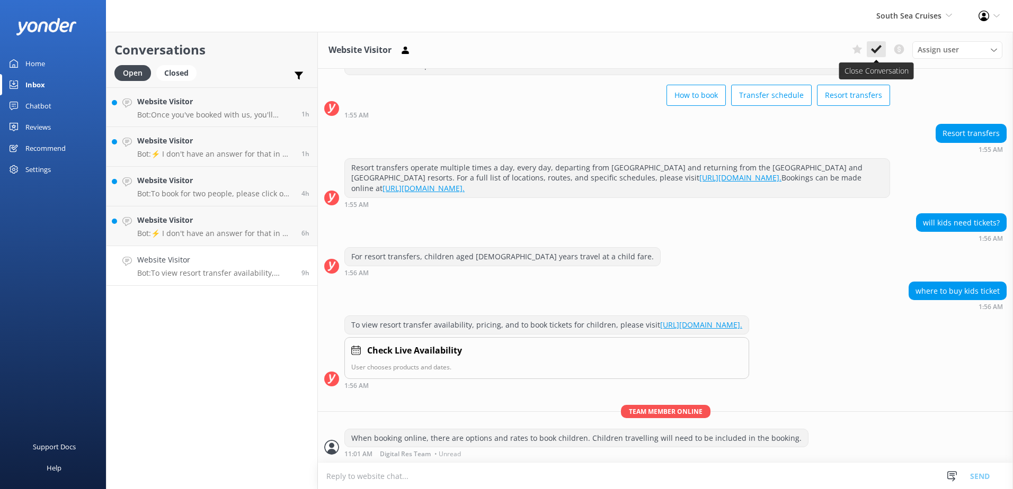
click at [882, 47] on button at bounding box center [875, 49] width 19 height 16
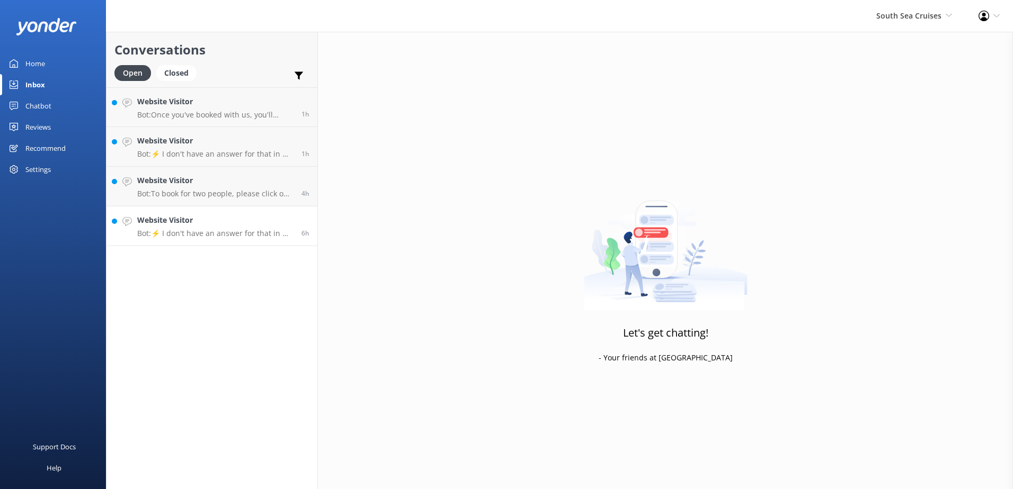
click at [237, 243] on link "Website Visitor Bot: ⚡ I don't have an answer for that in my knowledge base. Pl…" at bounding box center [211, 227] width 211 height 40
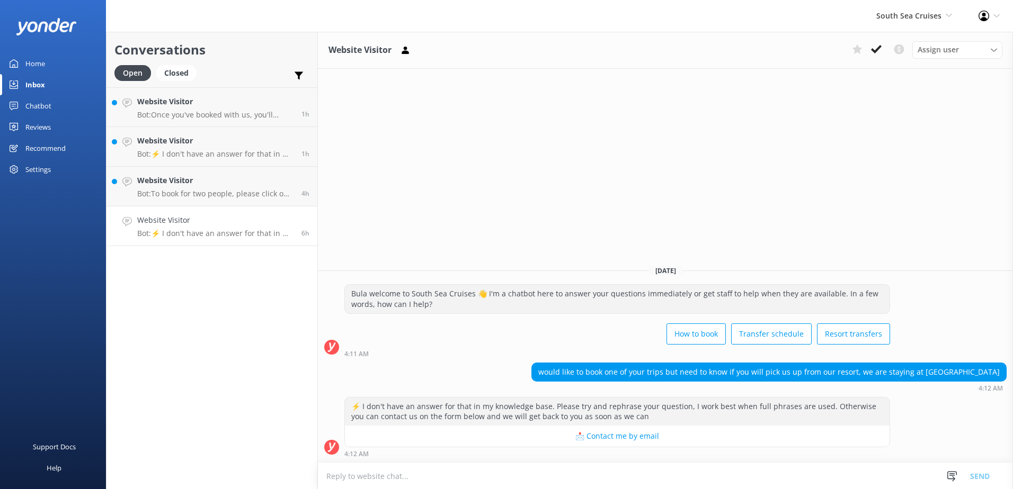
click at [530, 475] on textarea at bounding box center [665, 476] width 695 height 26
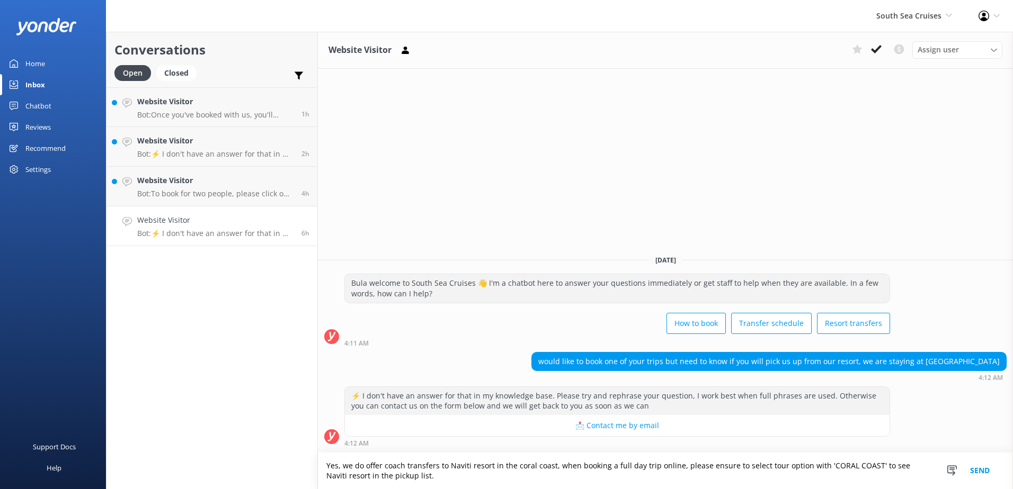
type textarea "Yes, we do offer coach transfers to Naviti resort in the coral coast, when book…"
click at [979, 464] on button "Send" at bounding box center [980, 471] width 40 height 37
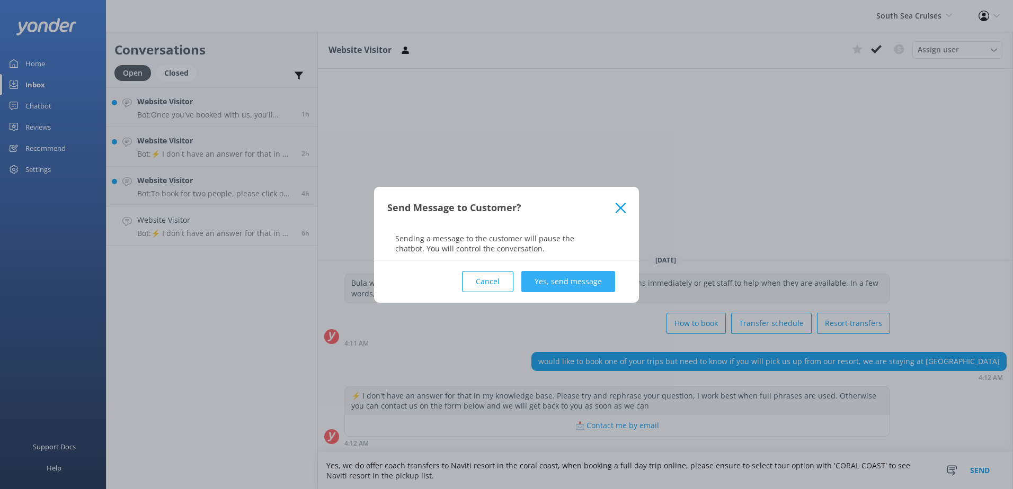
click at [600, 285] on button "Yes, send message" at bounding box center [568, 281] width 94 height 21
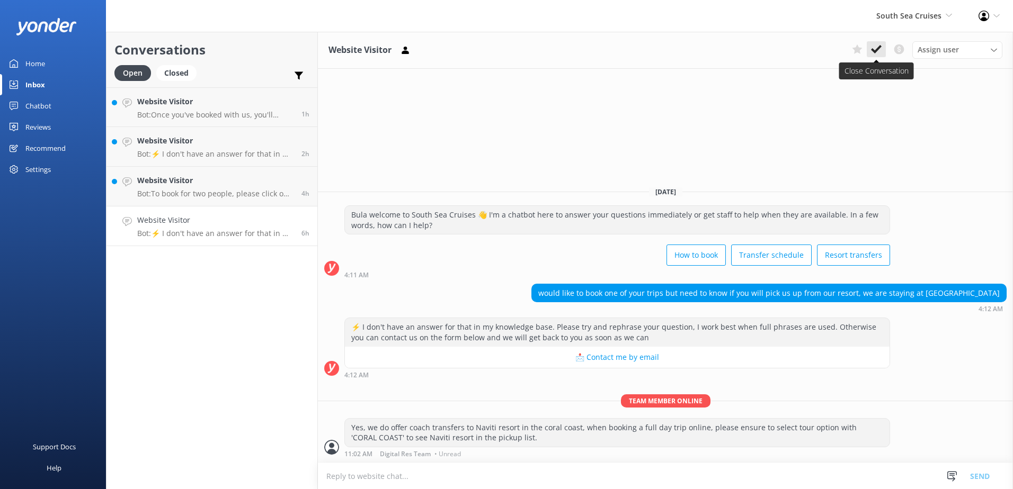
click at [884, 48] on button at bounding box center [875, 49] width 19 height 16
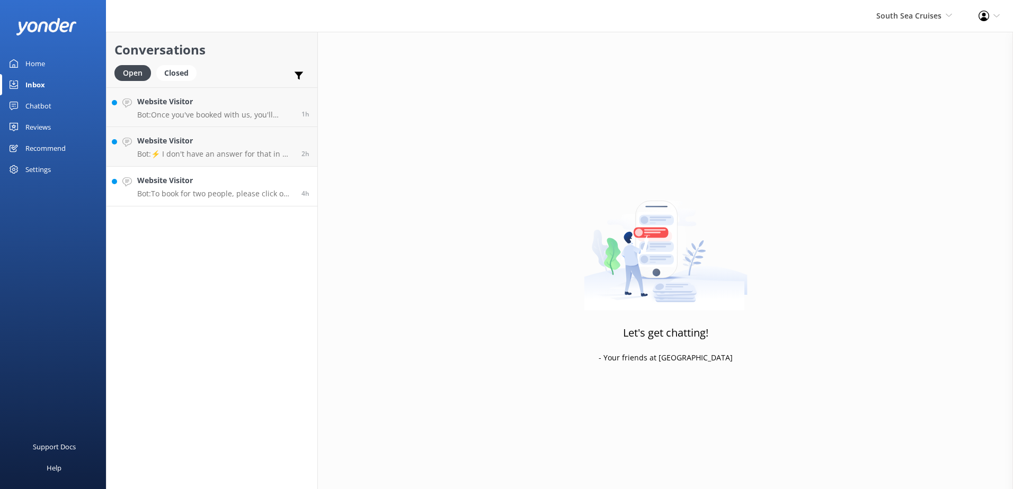
click at [236, 187] on div "Website Visitor Bot: To book for two people, please click on the green Book Now…" at bounding box center [215, 186] width 156 height 23
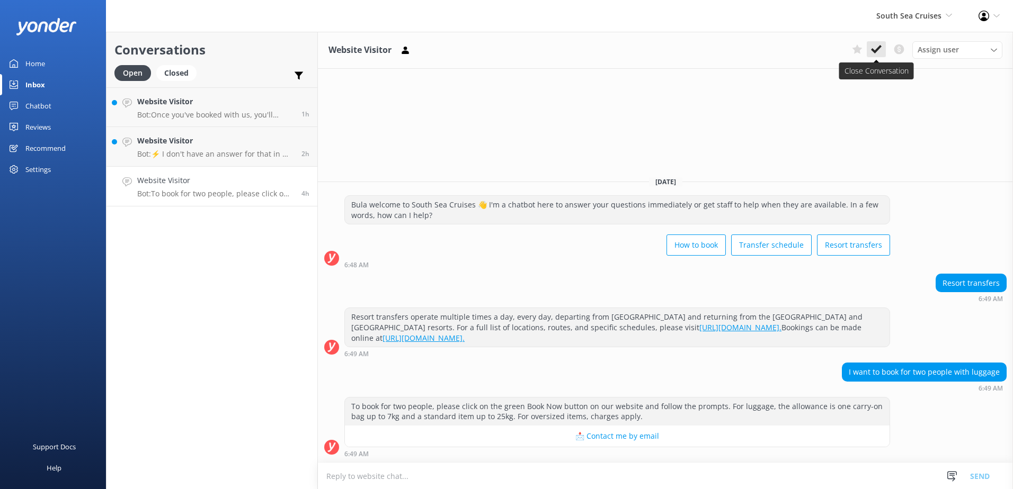
click at [881, 46] on button at bounding box center [875, 49] width 19 height 16
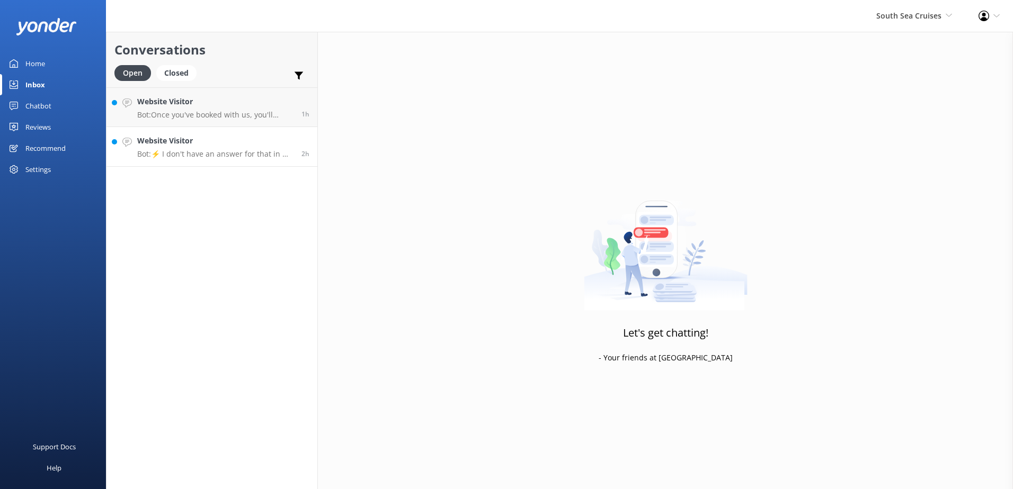
click at [245, 155] on p "Bot: ⚡ I don't have an answer for that in my knowledge base. Please try and rep…" at bounding box center [215, 154] width 156 height 10
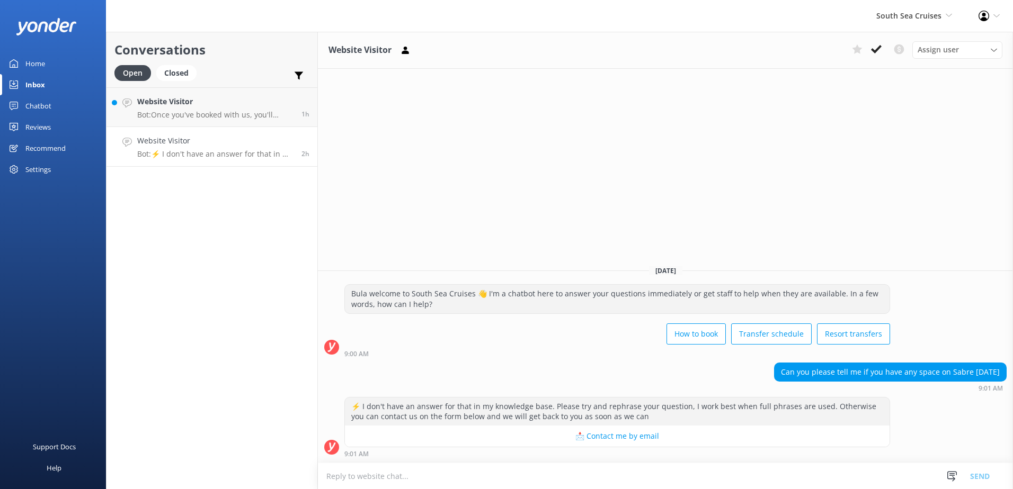
click at [622, 476] on textarea at bounding box center [665, 476] width 695 height 26
click at [456, 475] on textarea at bounding box center [665, 476] width 695 height 26
paste textarea "https://southseacruisesfiji.com/day-trips/south-sea-sailing/"
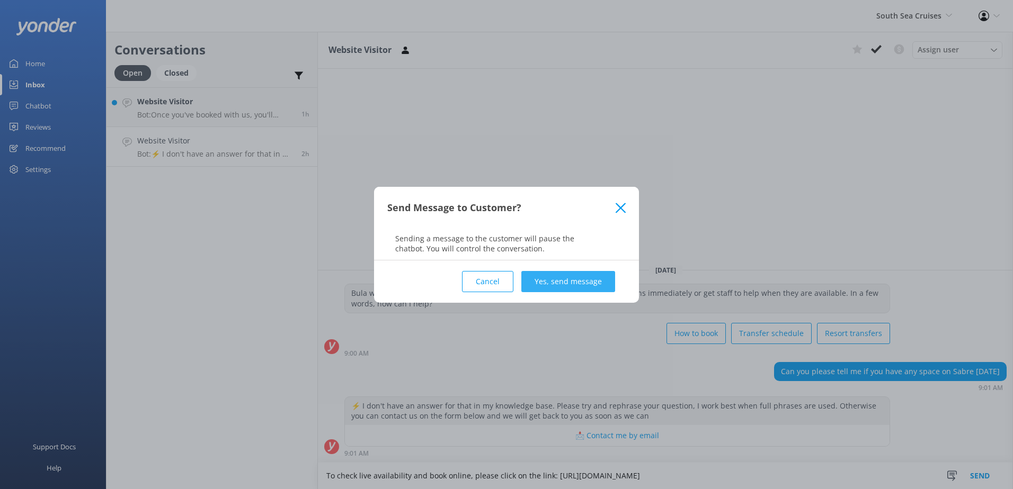
type textarea "To check live availability and book online, please click on the link: https://s…"
click at [594, 288] on button "Yes, send message" at bounding box center [568, 281] width 94 height 21
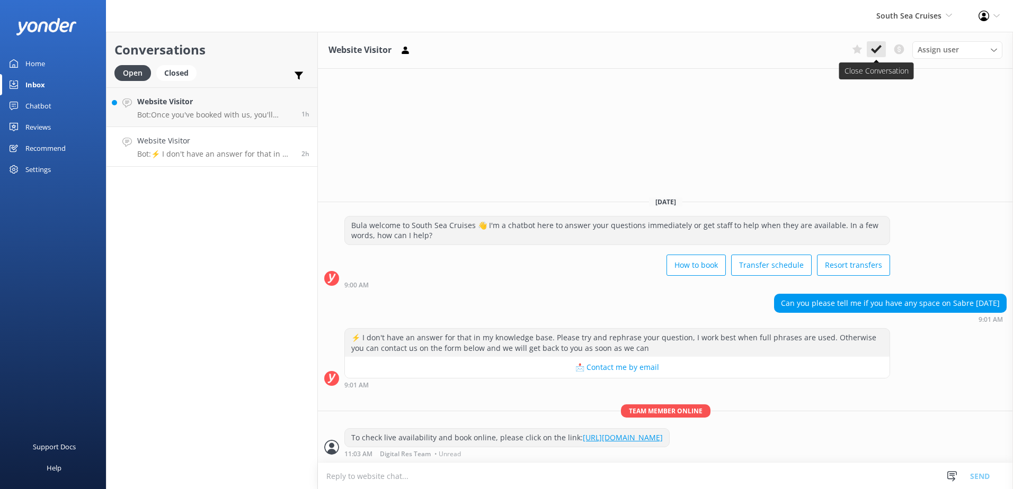
click at [873, 49] on icon at bounding box center [876, 49] width 11 height 11
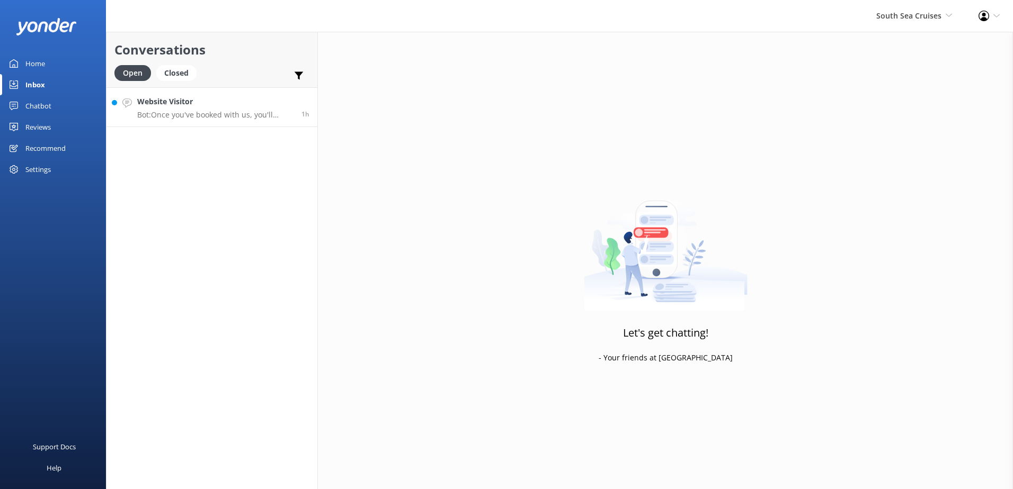
click at [241, 113] on p "Bot: Once you've booked with us, you'll receive an email 24 hours before your t…" at bounding box center [215, 115] width 156 height 10
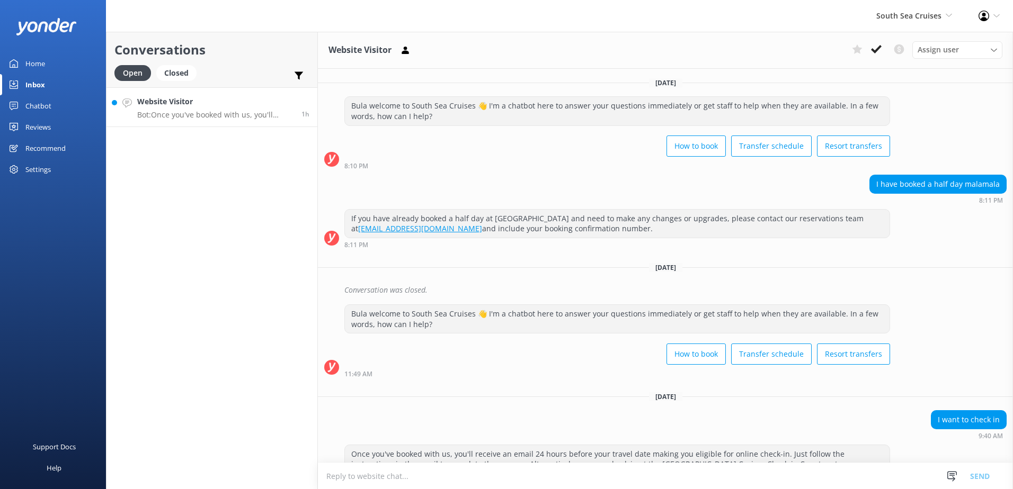
scroll to position [37, 0]
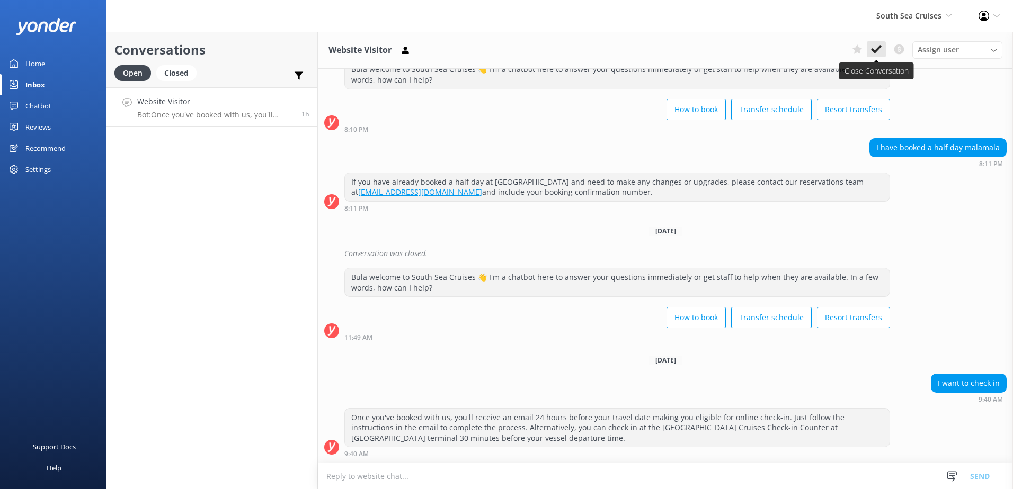
click at [880, 48] on icon at bounding box center [876, 49] width 11 height 11
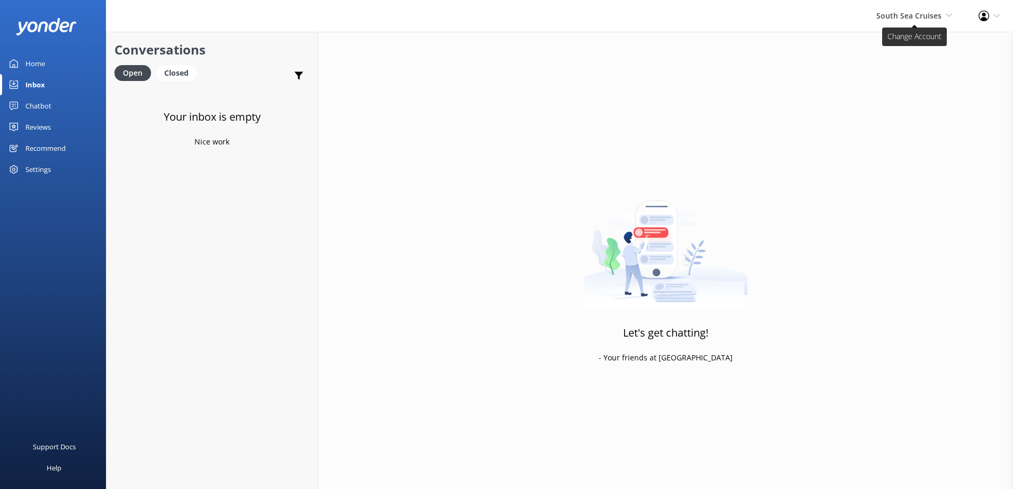
click at [920, 11] on span "South Sea Cruises" at bounding box center [908, 16] width 65 height 10
click at [905, 101] on link "Malamala Beach Club" at bounding box center [913, 96] width 106 height 25
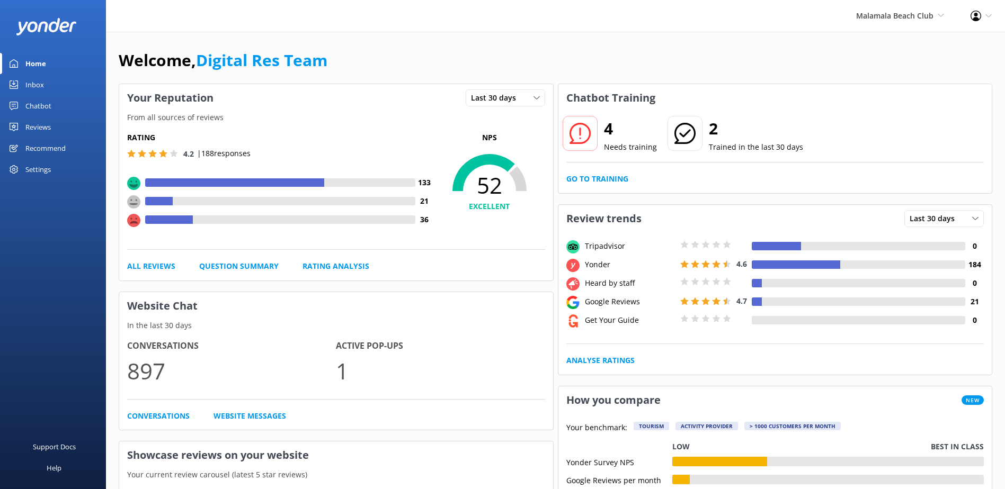
click at [32, 79] on div "Inbox" at bounding box center [34, 84] width 19 height 21
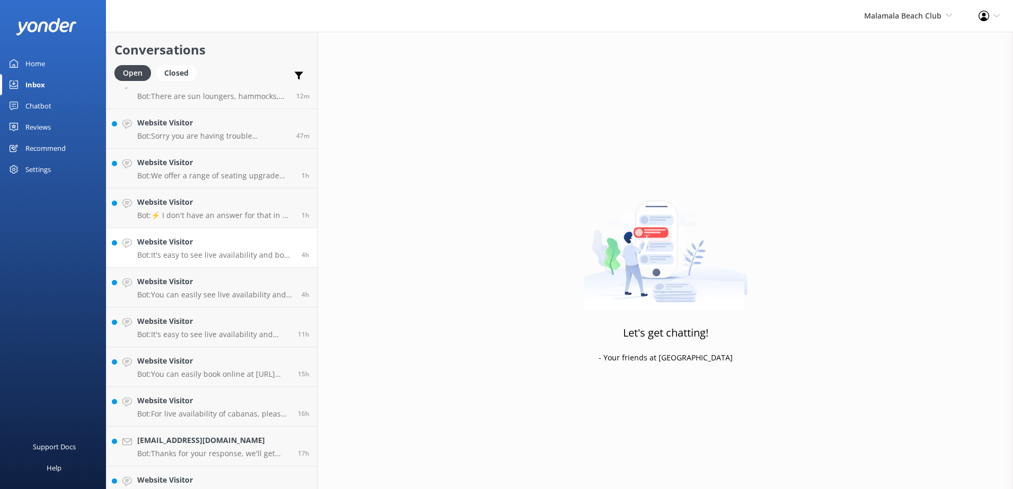
scroll to position [114, 0]
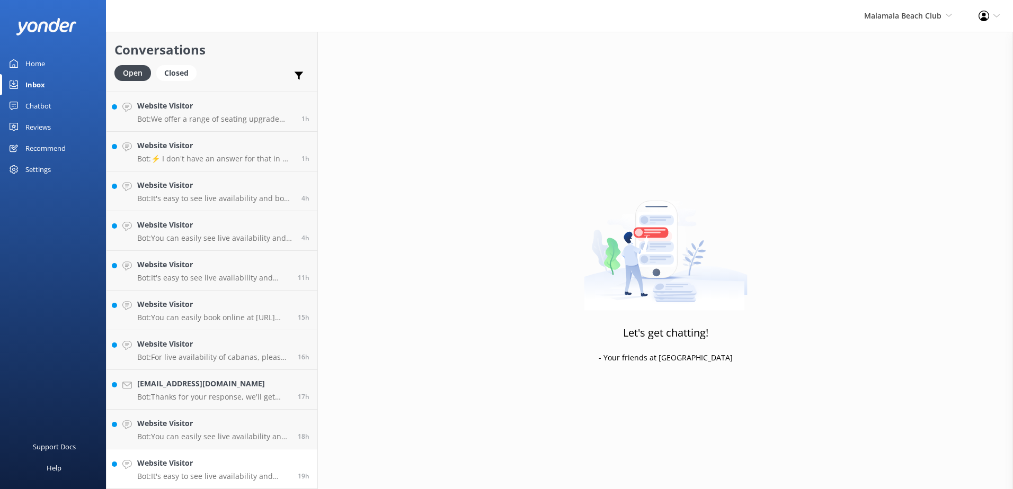
click at [258, 479] on p "Bot: It's easy to see live availability and book online at https://secure.malam…" at bounding box center [213, 477] width 153 height 10
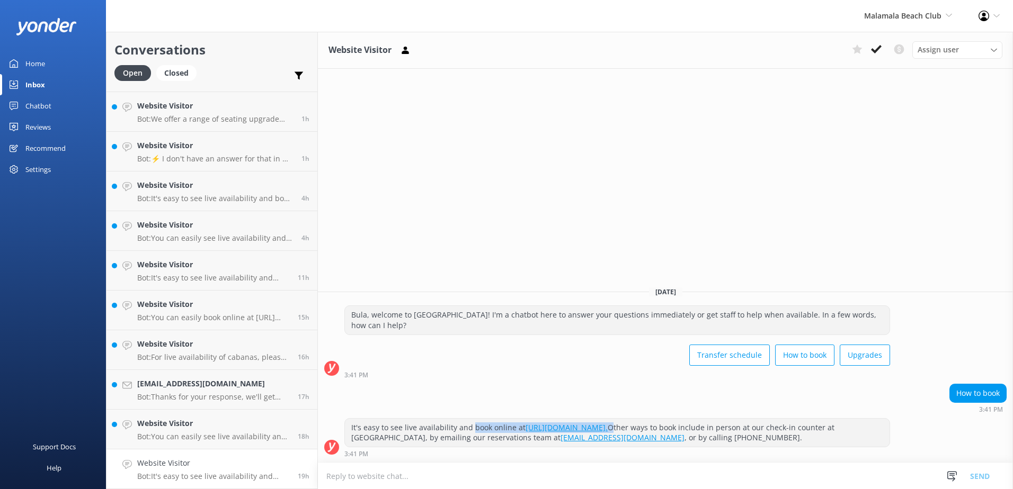
drag, startPoint x: 733, startPoint y: 428, endPoint x: 470, endPoint y: 428, distance: 263.2
click at [470, 428] on div "It's easy to see live availability and book online at https://secure.malamalabe…" at bounding box center [617, 433] width 544 height 28
copy div "book online at https://secure.malamalabeachclub.com/day-trips/availability."
click at [475, 465] on textarea at bounding box center [665, 476] width 695 height 26
paste textarea "book online at https://secure.malamalabeachclub.com/day-trips/availability."
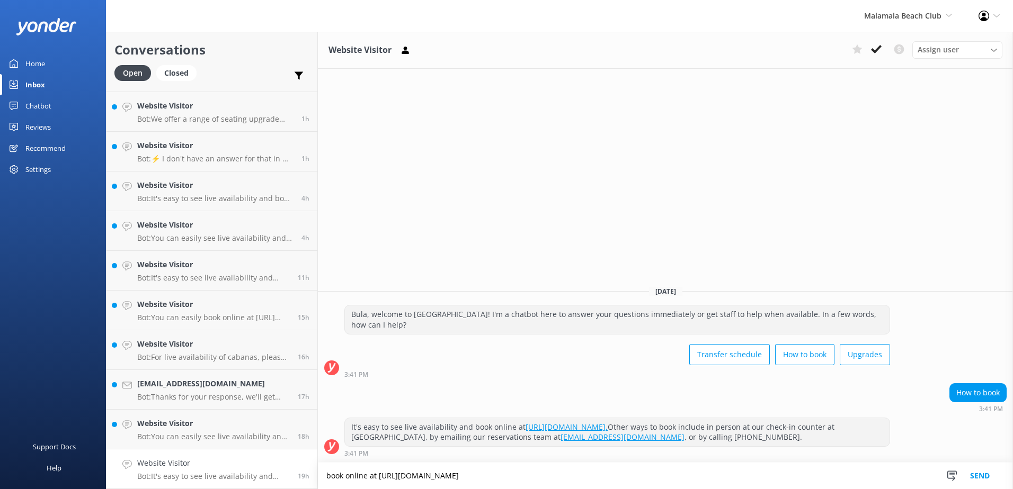
click at [332, 481] on textarea "book online at https://secure.malamalabeachclub.com/day-trips/availability" at bounding box center [665, 476] width 695 height 26
type textarea "Book online at https://secure.malamalabeachclub.com/day-trips/availability"
click at [977, 478] on button "Send" at bounding box center [980, 476] width 40 height 26
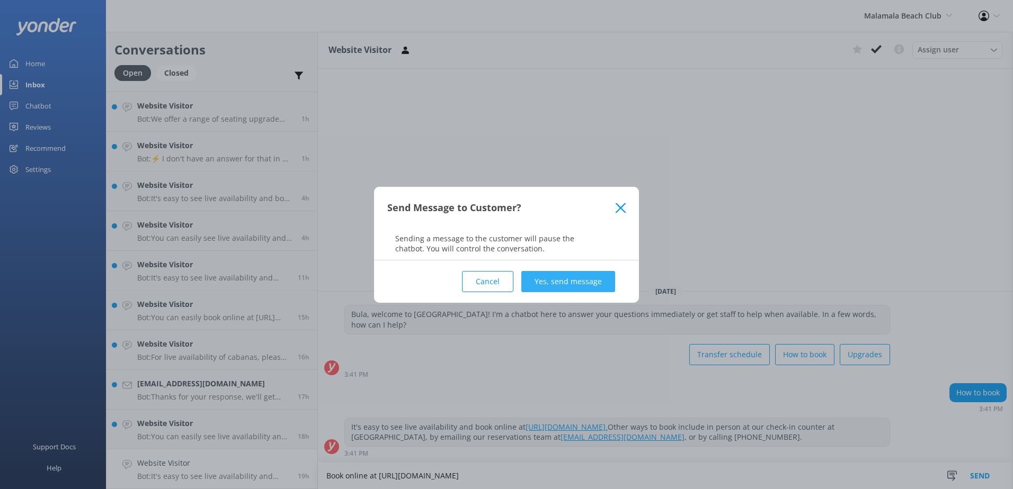
click at [585, 279] on button "Yes, send message" at bounding box center [568, 281] width 94 height 21
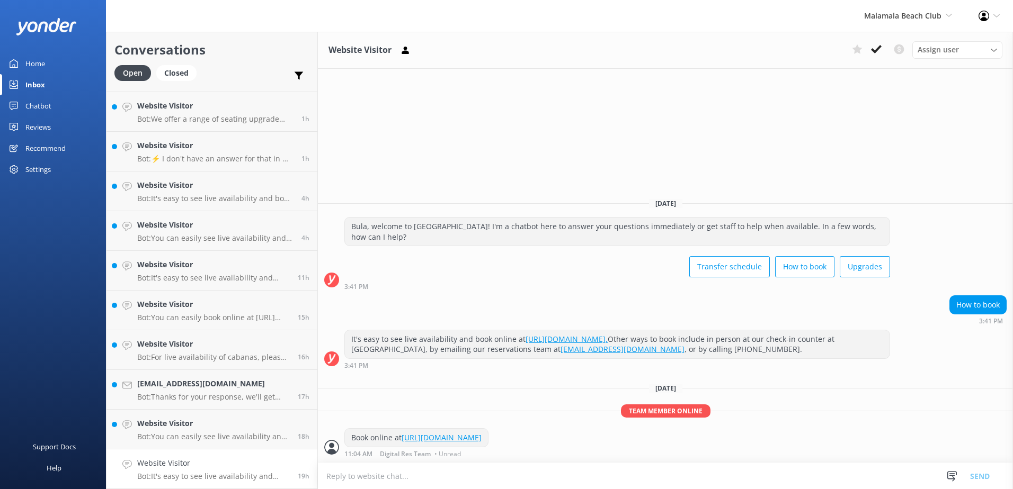
click at [873, 54] on icon at bounding box center [876, 49] width 11 height 11
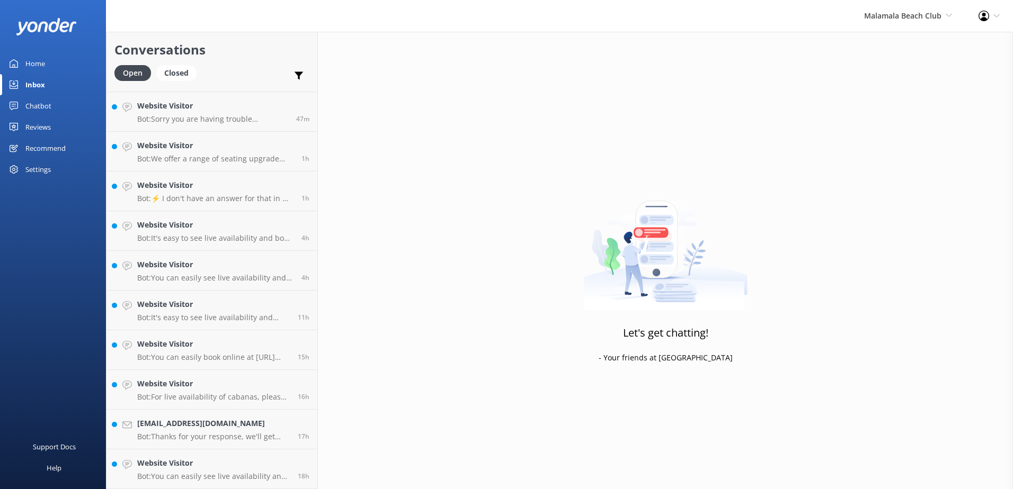
scroll to position [75, 0]
click at [194, 469] on h4 "Website Visitor" at bounding box center [213, 464] width 153 height 12
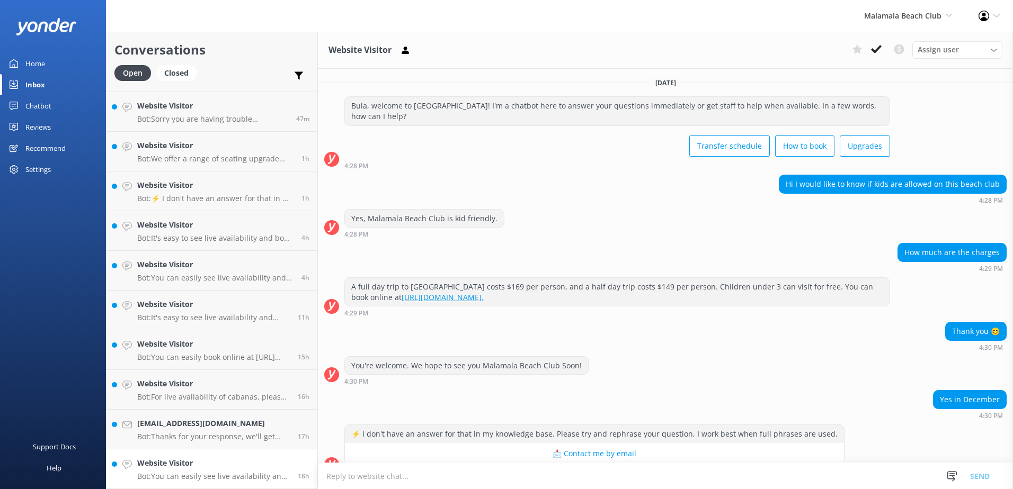
scroll to position [86, 0]
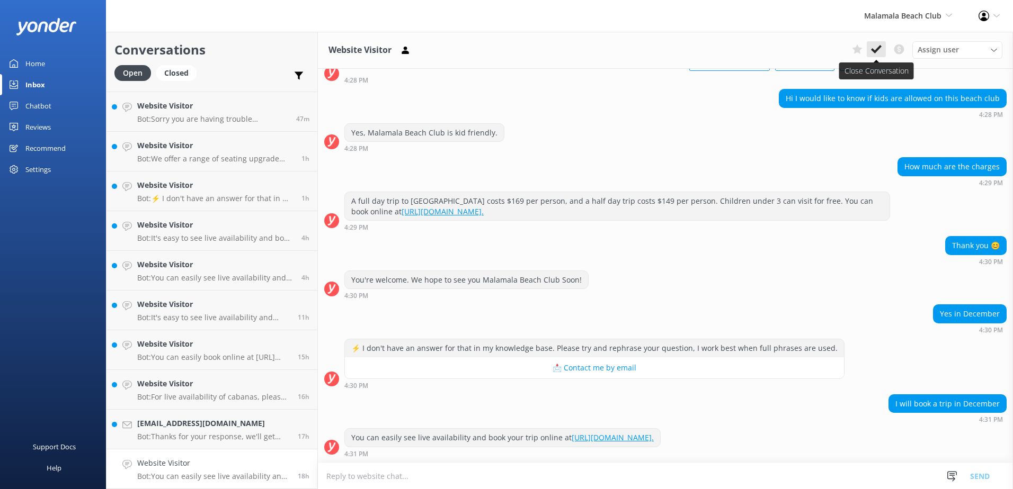
click at [870, 52] on button at bounding box center [875, 49] width 19 height 16
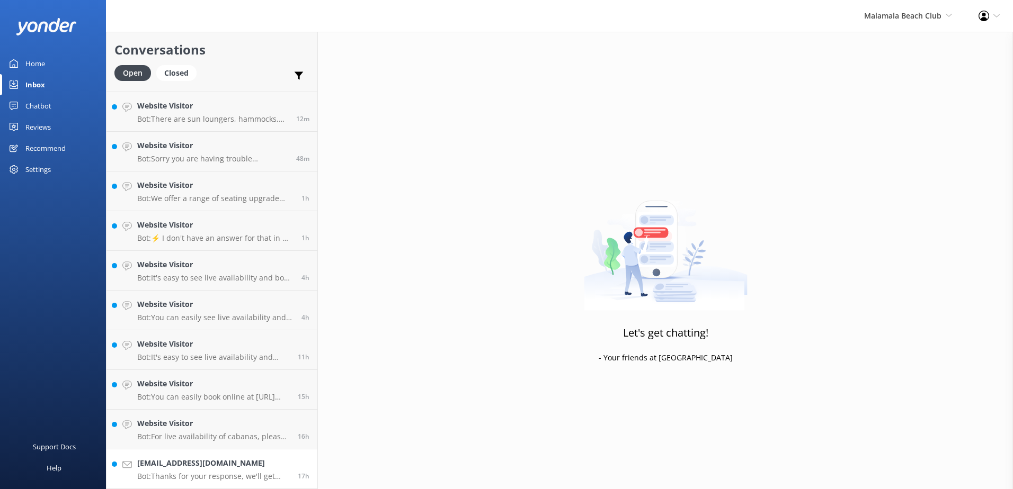
scroll to position [35, 0]
click at [243, 471] on div "C.o2nuku@gmail.com Bot: Thanks for your response, we'll get back to you as soon…" at bounding box center [213, 469] width 153 height 23
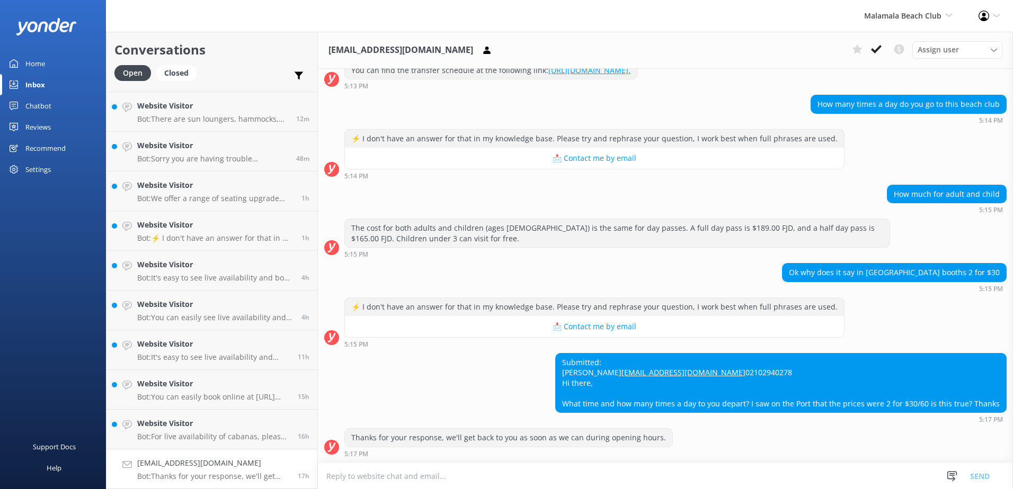
scroll to position [169, 0]
click at [677, 481] on textarea at bounding box center [665, 476] width 695 height 26
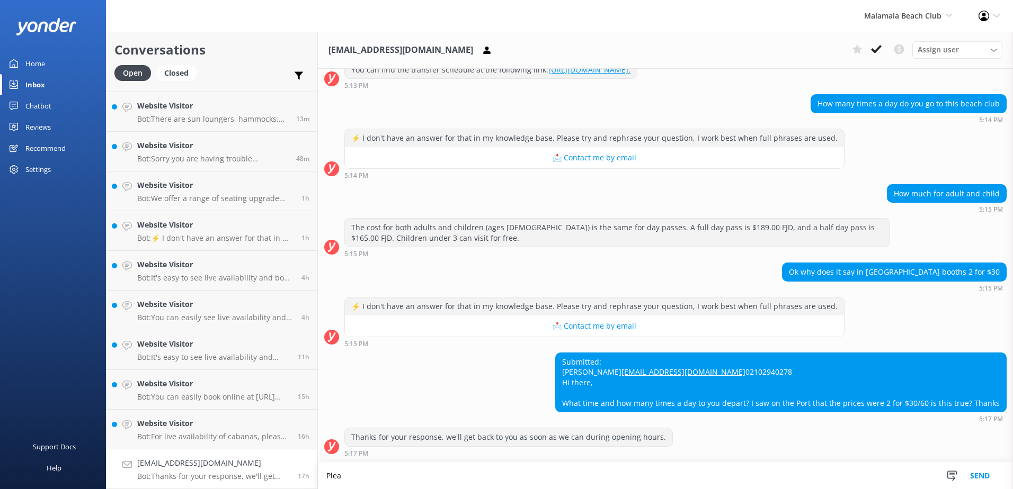
scroll to position [169, 0]
click at [418, 478] on textarea "Please note that we have 2 departures to Malamala beach" at bounding box center [665, 476] width 695 height 26
click at [541, 469] on textarea "Please note that we have 3 departures to Malamala beach" at bounding box center [665, 476] width 695 height 26
type textarea "Please note that we have 3 departures to Malamala beach club at 9.30 and 10am f…"
click at [987, 476] on button "Send" at bounding box center [980, 476] width 40 height 26
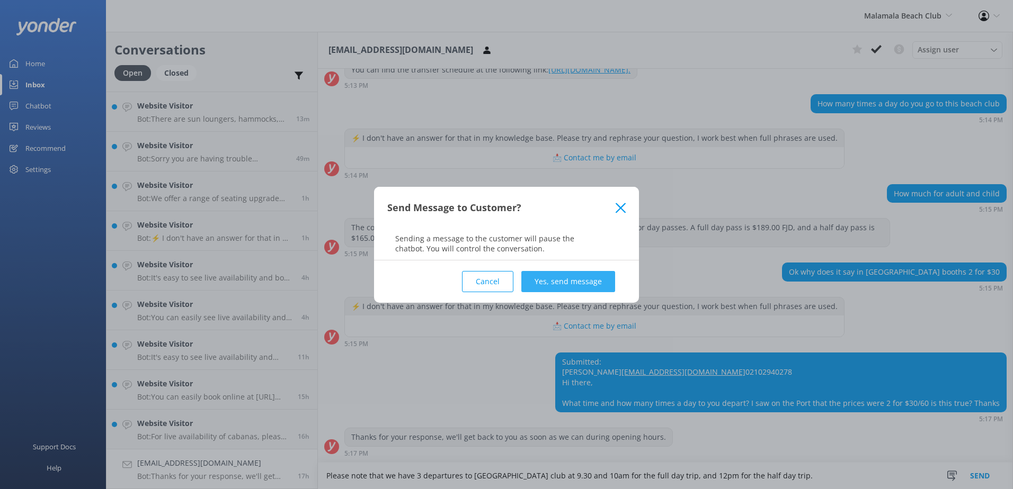
click at [607, 283] on button "Yes, send message" at bounding box center [568, 281] width 94 height 21
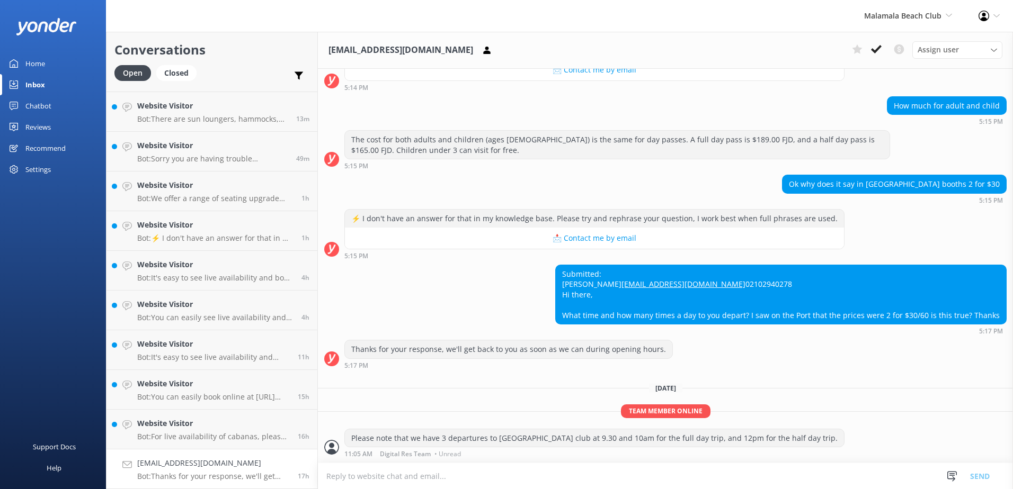
scroll to position [257, 0]
click at [880, 53] on icon at bounding box center [876, 49] width 11 height 11
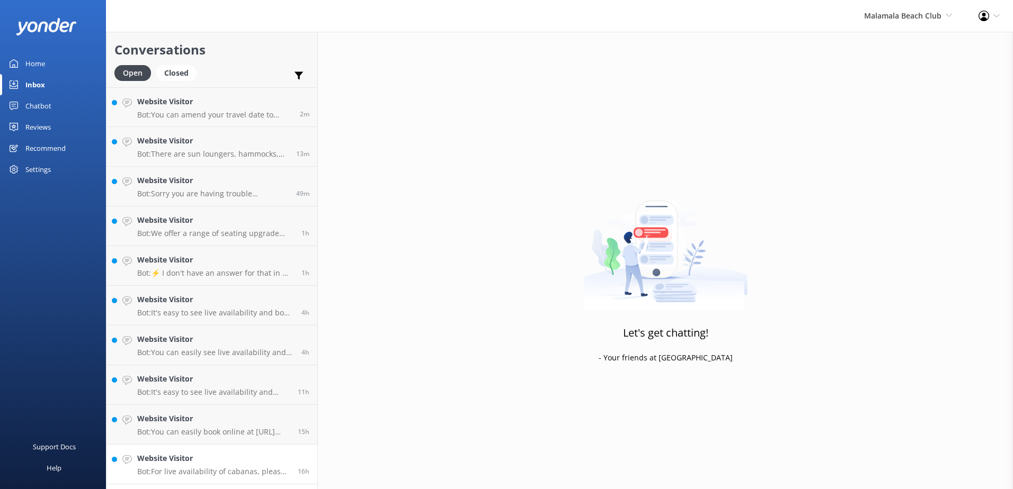
click at [234, 462] on h4 "Website Visitor" at bounding box center [213, 459] width 153 height 12
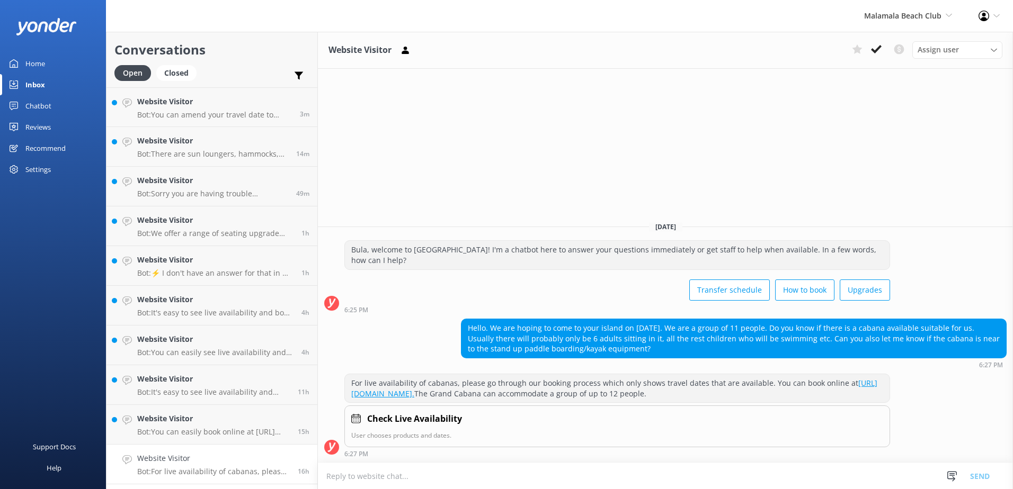
click at [706, 479] on textarea at bounding box center [665, 476] width 695 height 26
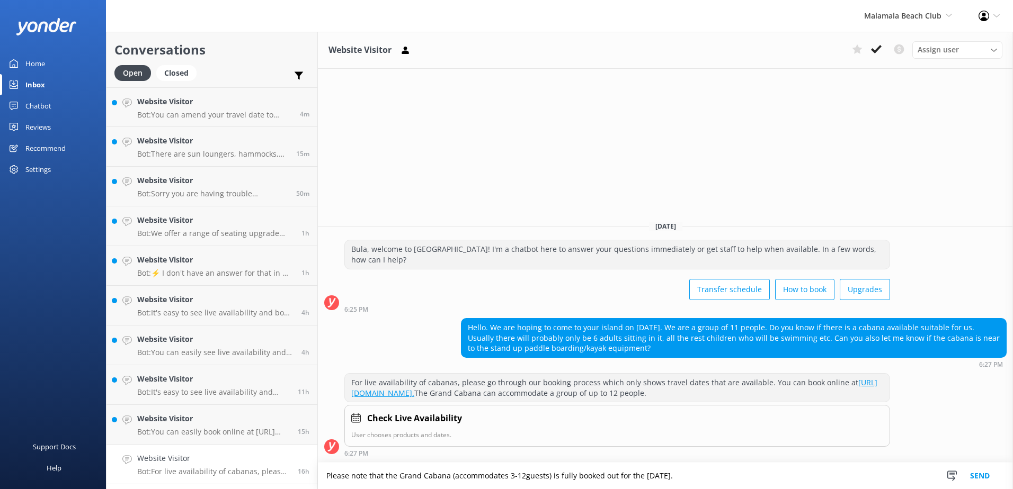
type textarea "Please note that the Grand Cabana (accommodates 3-12guests) is fully booked out…"
click at [974, 469] on button "Send" at bounding box center [980, 476] width 40 height 26
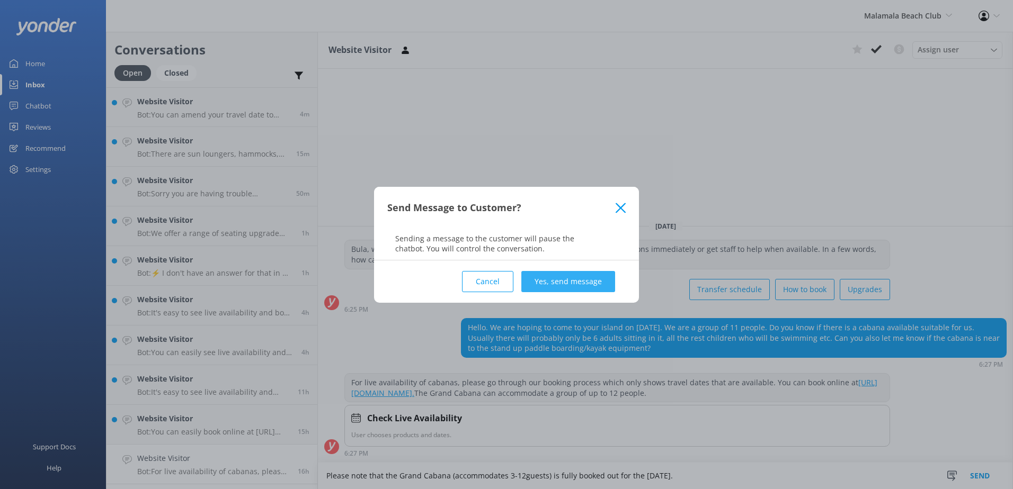
click at [583, 292] on button "Yes, send message" at bounding box center [568, 281] width 94 height 21
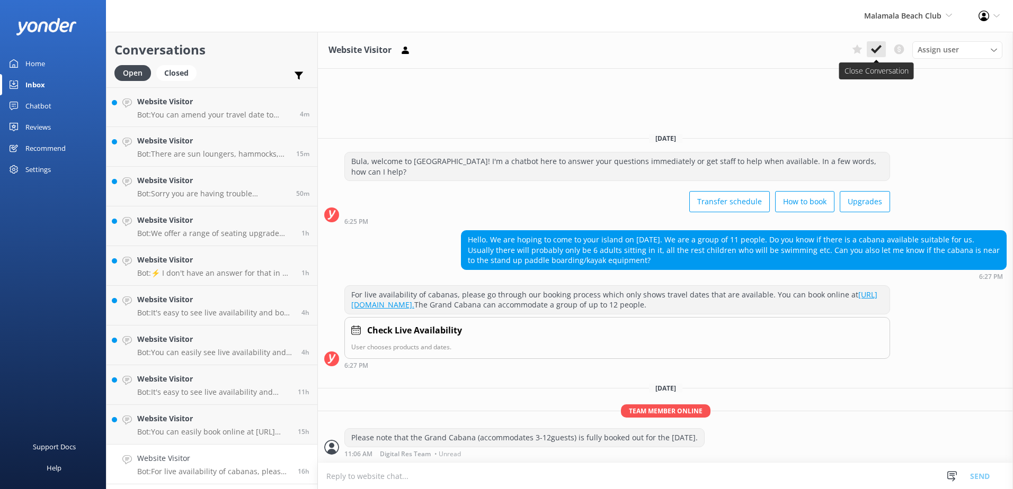
click at [876, 47] on icon at bounding box center [876, 49] width 11 height 11
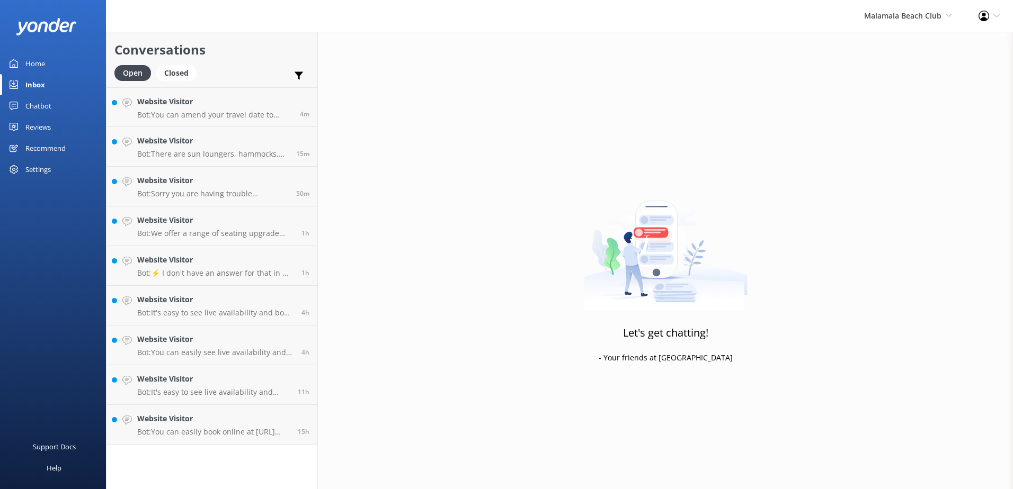
click at [250, 474] on div "Conversations Open Closed Important Converted Assigned to me Unassigned Website…" at bounding box center [212, 261] width 212 height 458
click at [252, 440] on link "Website Visitor Bot: You can easily book online at https://secure.malamalabeach…" at bounding box center [211, 425] width 211 height 40
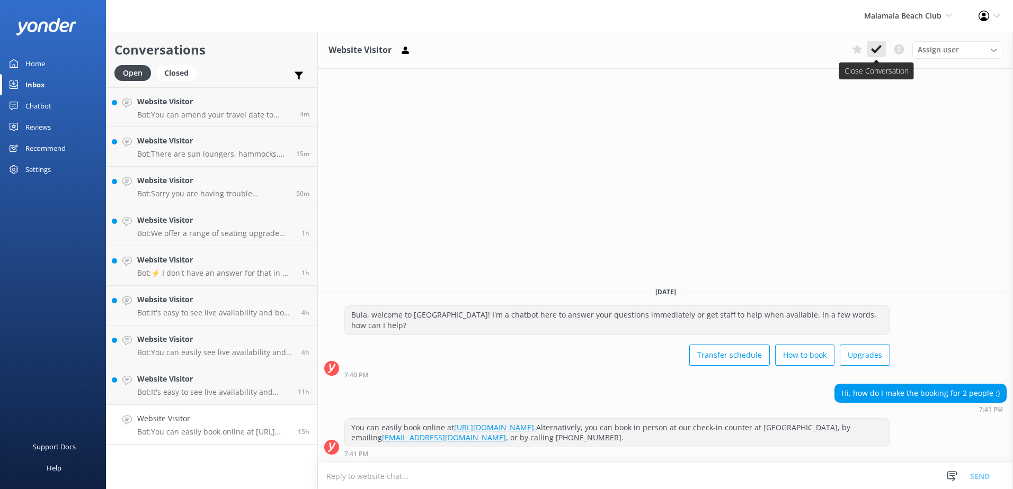
click at [884, 50] on button at bounding box center [875, 49] width 19 height 16
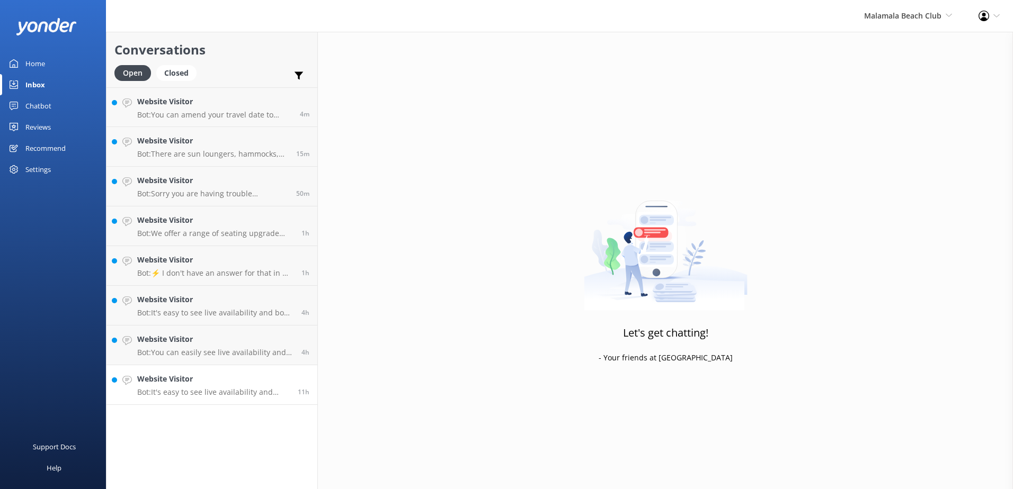
click at [247, 393] on p "Bot: It's easy to see live availability and book online at https://secure.malam…" at bounding box center [213, 393] width 153 height 10
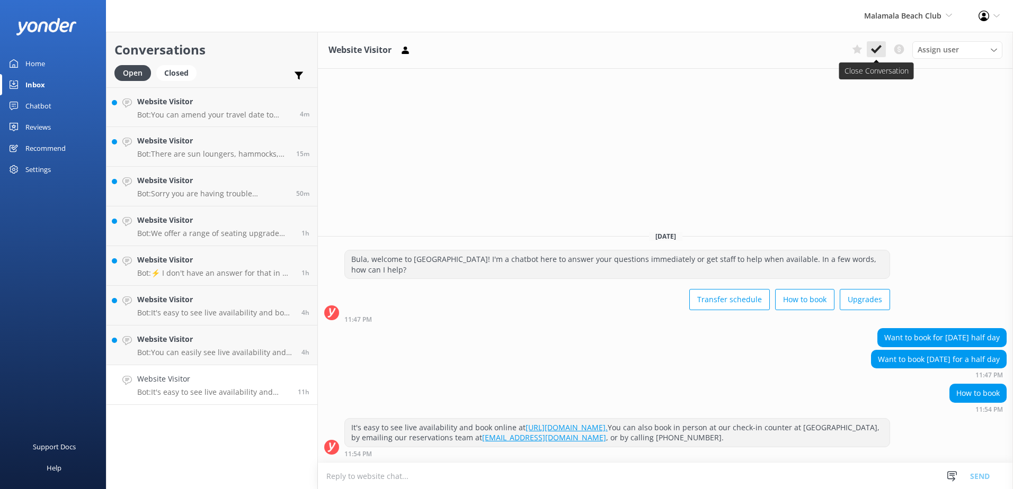
click at [882, 46] on button at bounding box center [875, 49] width 19 height 16
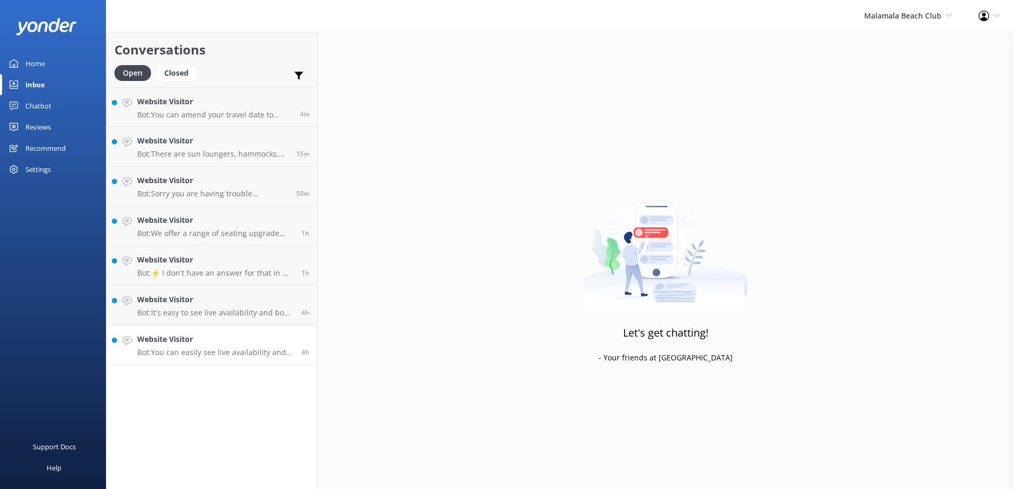
click at [266, 349] on p "Bot: You can easily see live availability and book online at https://secure.mal…" at bounding box center [215, 353] width 156 height 10
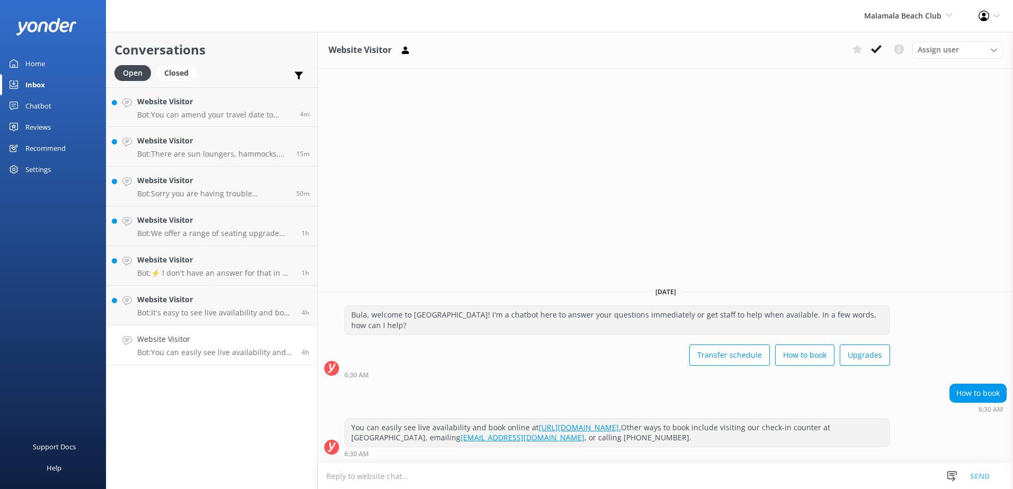
click at [876, 48] on icon at bounding box center [876, 49] width 11 height 11
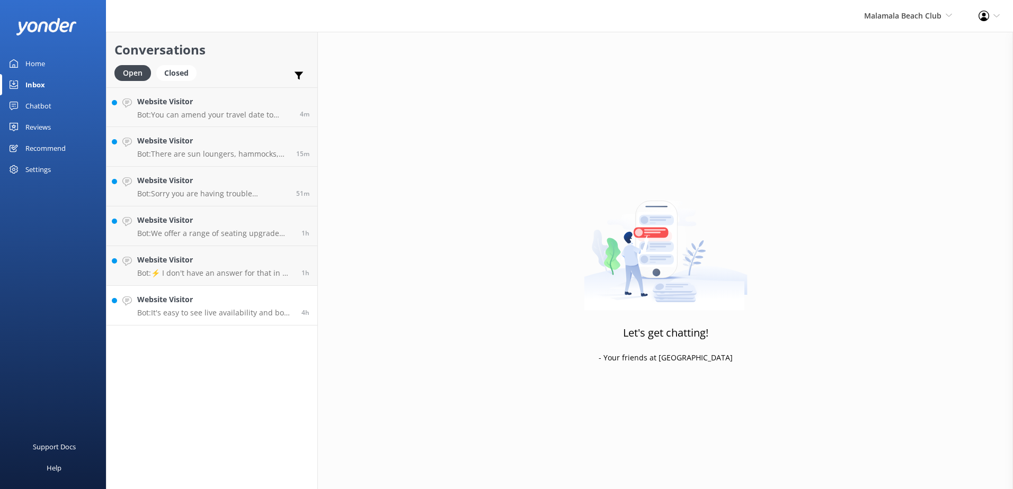
click at [182, 313] on p "Bot: It's easy to see live availability and book online at https://secure.malam…" at bounding box center [215, 313] width 156 height 10
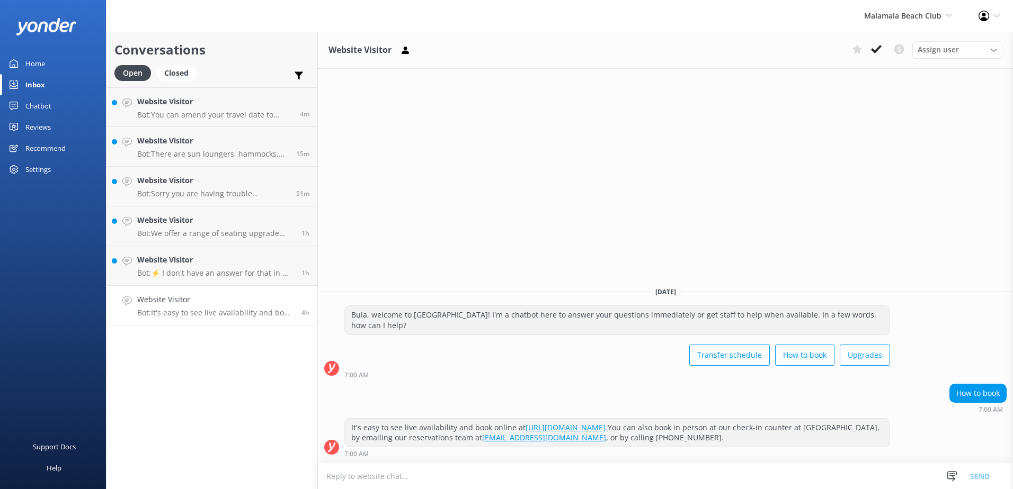
click at [876, 51] on use at bounding box center [876, 49] width 11 height 8
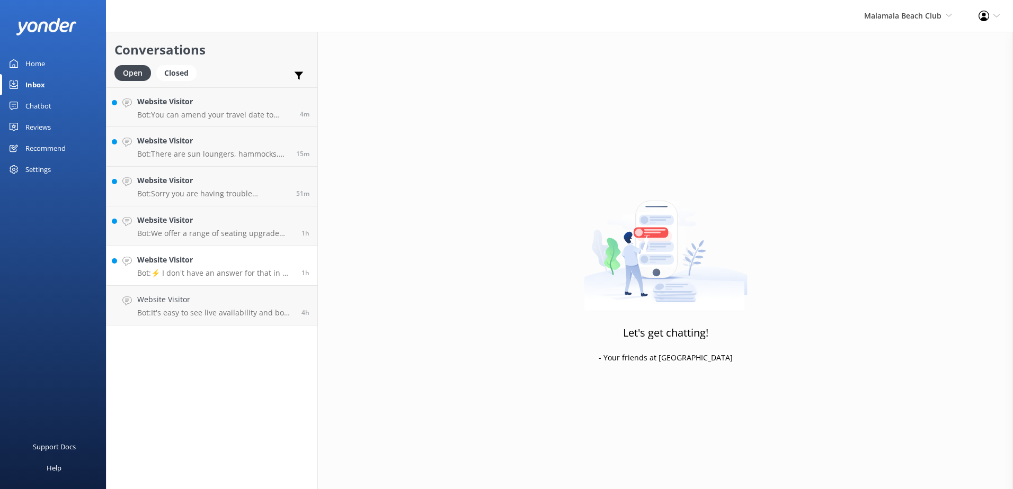
click at [220, 280] on link "Website Visitor Bot: ⚡ I don't have an answer for that in my knowledge base. Pl…" at bounding box center [211, 266] width 211 height 40
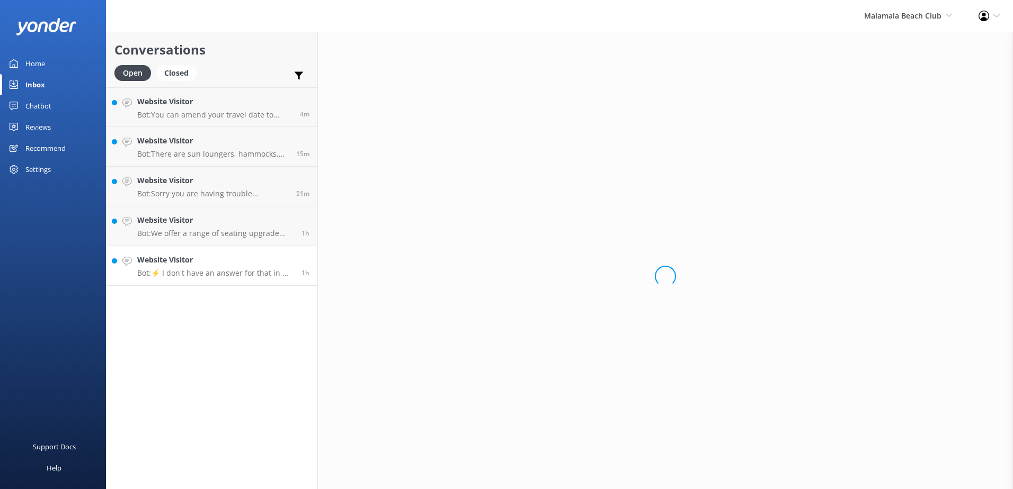
click at [226, 274] on p "Bot: ⚡ I don't have an answer for that in my knowledge base. Please try and rep…" at bounding box center [215, 274] width 156 height 10
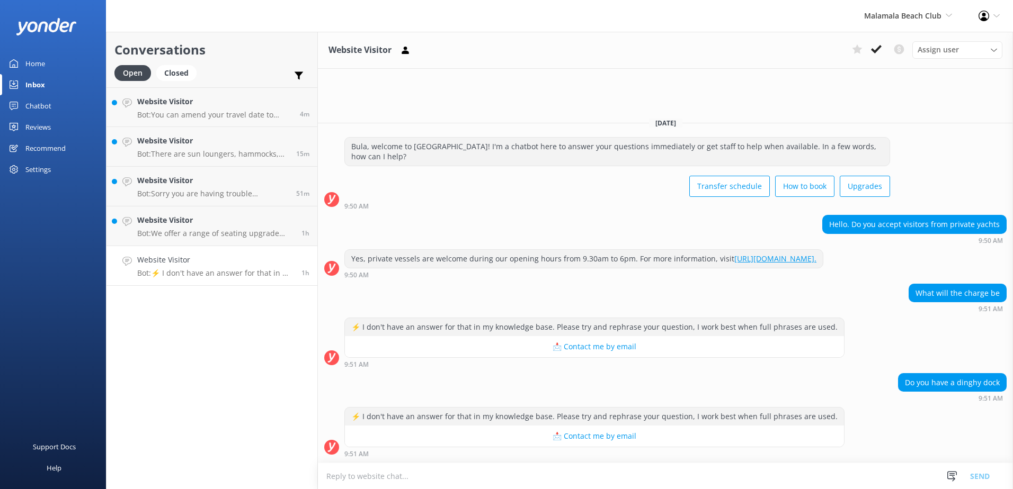
click at [529, 484] on textarea at bounding box center [665, 476] width 695 height 26
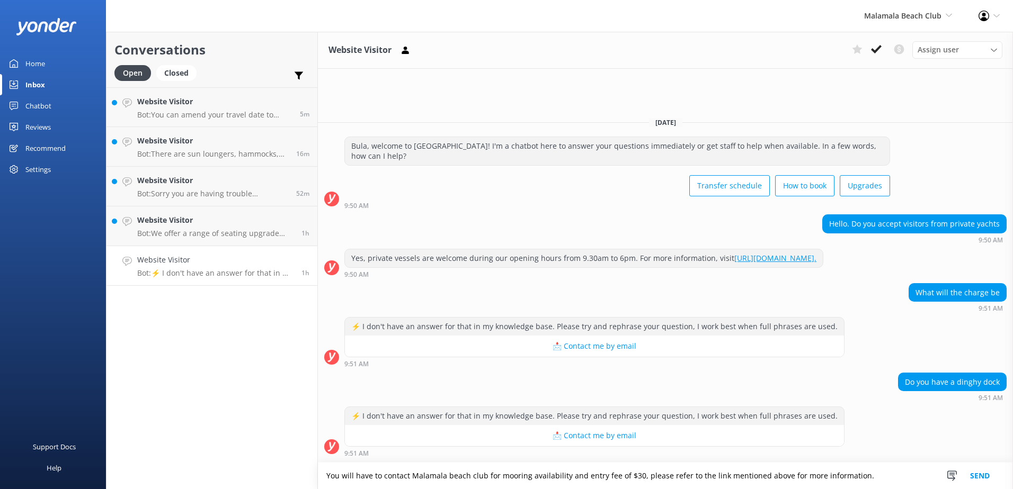
type textarea "You will have to contact Malamala beach club for mooring availability and entry…"
drag, startPoint x: 1005, startPoint y: 475, endPoint x: 992, endPoint y: 476, distance: 12.8
click at [1004, 475] on div "Snippets Manage Save time responding and get consistent tone of response by cre…" at bounding box center [971, 476] width 82 height 26
click at [992, 476] on button "Send" at bounding box center [980, 476] width 40 height 26
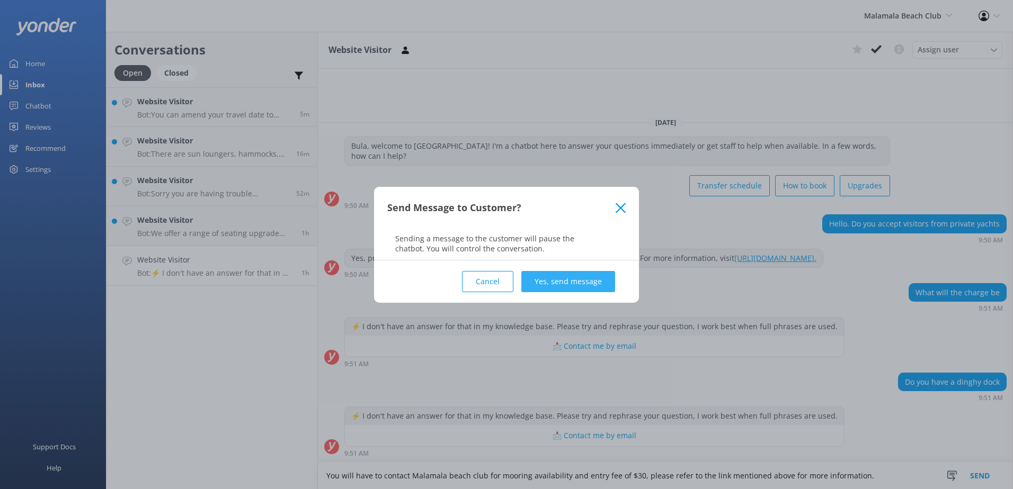
click at [591, 279] on button "Yes, send message" at bounding box center [568, 281] width 94 height 21
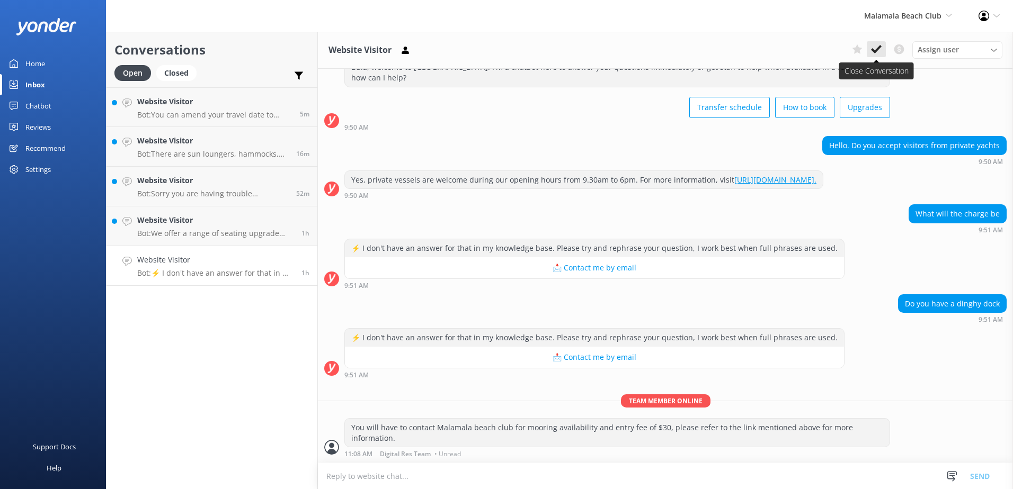
scroll to position [49, 0]
click at [878, 53] on icon at bounding box center [876, 49] width 11 height 11
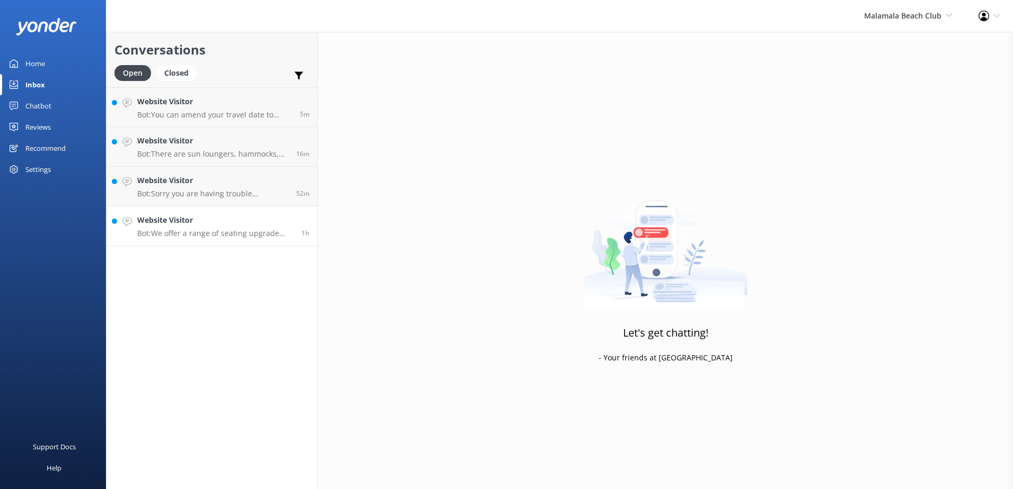
click at [267, 231] on p "Bot: We offer a range of seating upgrade options, including poolside day beds a…" at bounding box center [215, 234] width 156 height 10
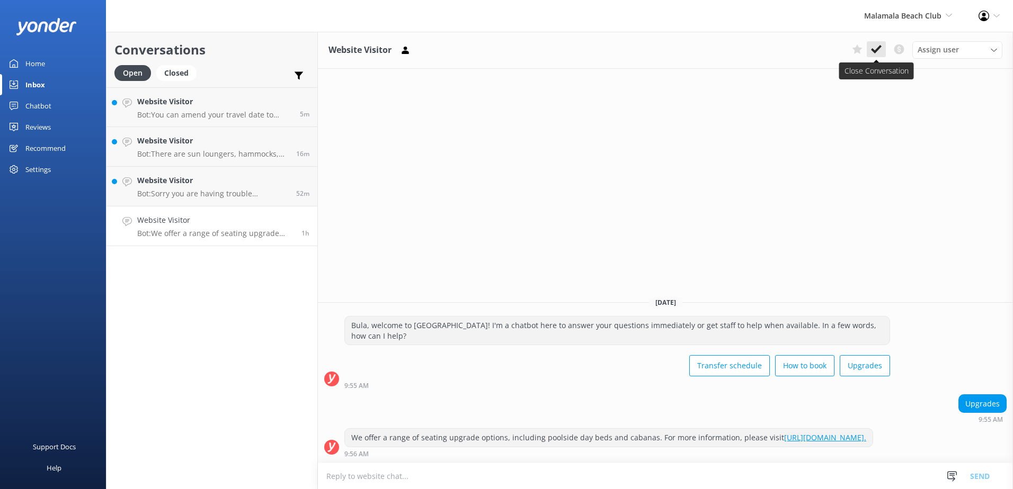
drag, startPoint x: 867, startPoint y: 50, endPoint x: 873, endPoint y: 49, distance: 5.9
click at [873, 49] on button at bounding box center [875, 49] width 19 height 16
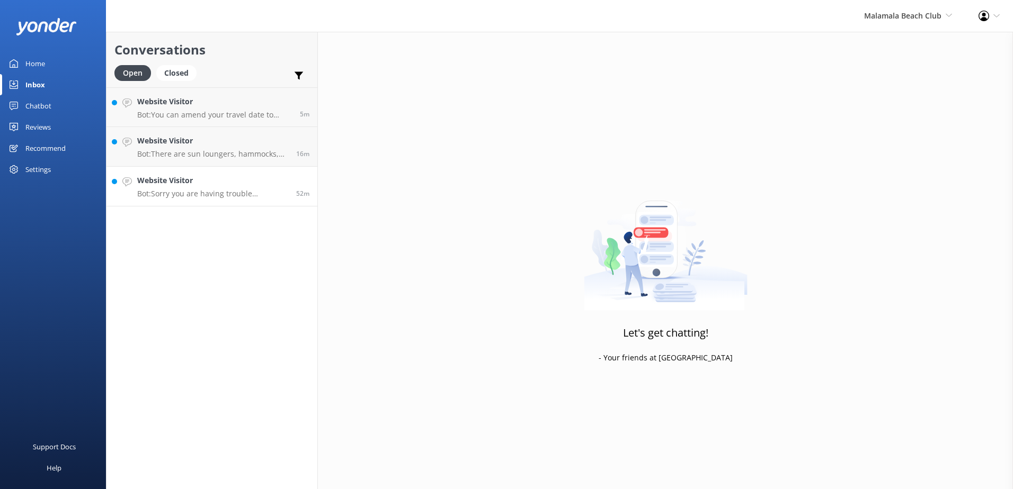
click at [265, 195] on p "Bot: Sorry you are having trouble processing a payment. Please check your detai…" at bounding box center [212, 194] width 151 height 10
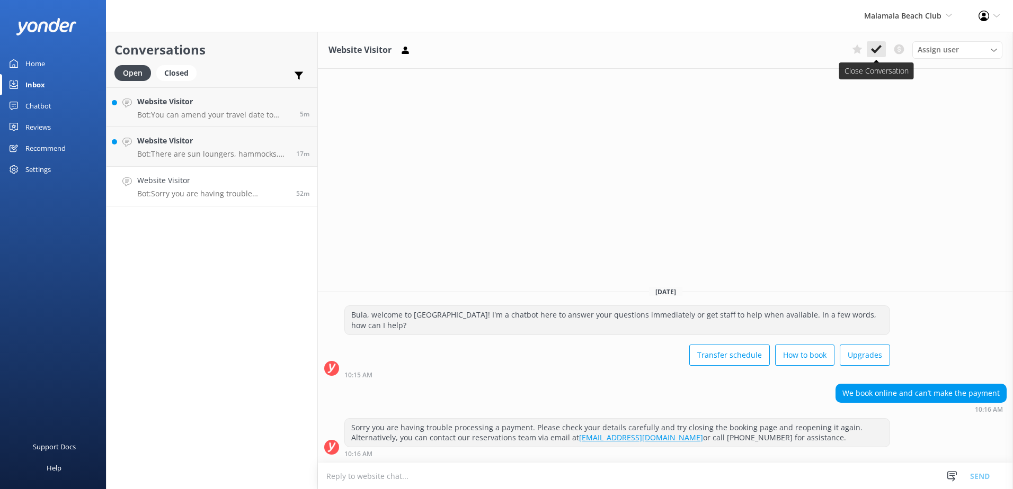
click at [877, 51] on use at bounding box center [876, 49] width 11 height 8
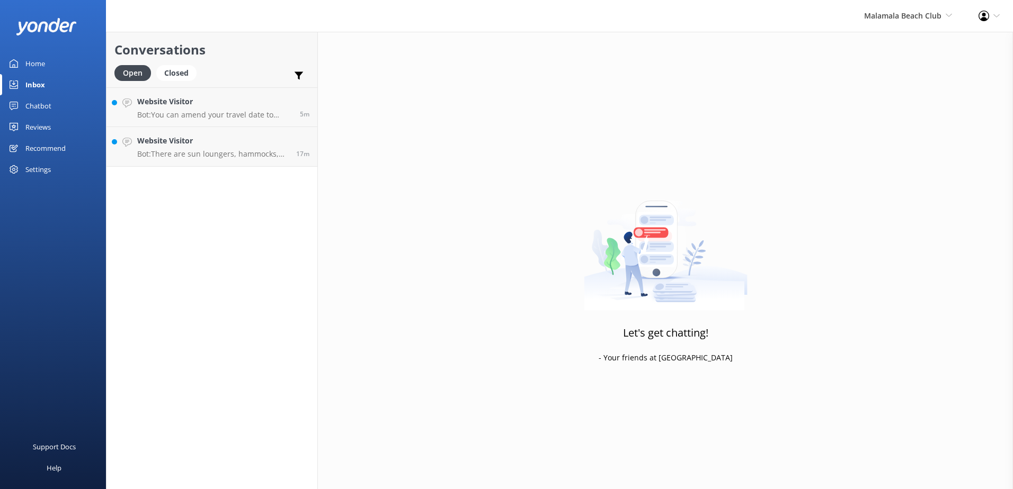
click at [260, 171] on div "Conversations Open Closed Important Converted Assigned to me Unassigned Website…" at bounding box center [212, 261] width 212 height 458
click at [269, 156] on p "Bot: There are sun loungers, hammocks, and bean bags available for free seating…" at bounding box center [212, 154] width 151 height 10
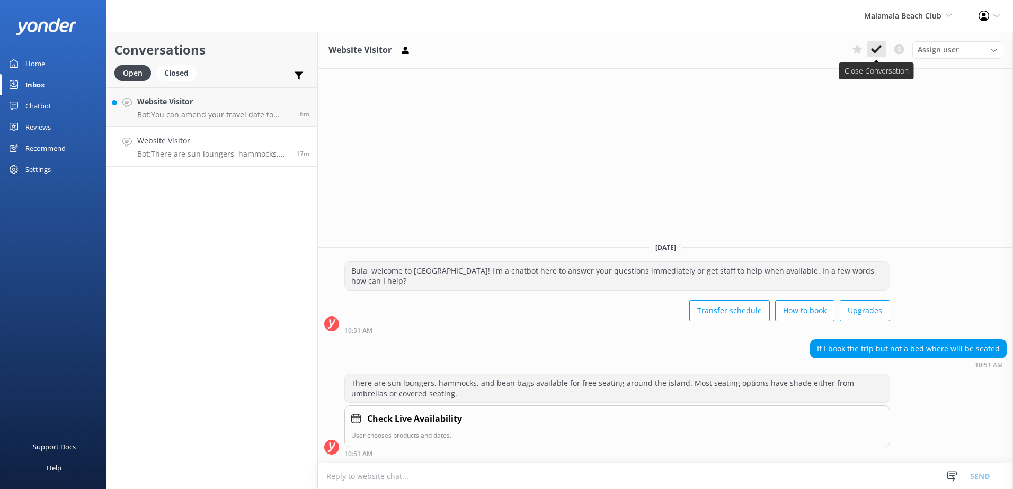
click at [872, 48] on icon at bounding box center [876, 49] width 11 height 11
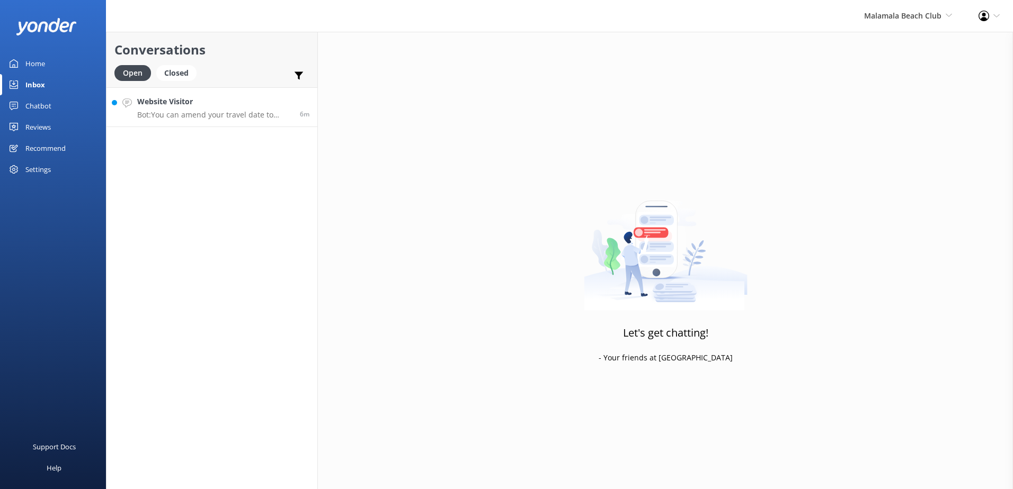
click at [253, 119] on p "Bot: You can amend your travel date to Malamala Beach Club without any fees if …" at bounding box center [214, 115] width 155 height 10
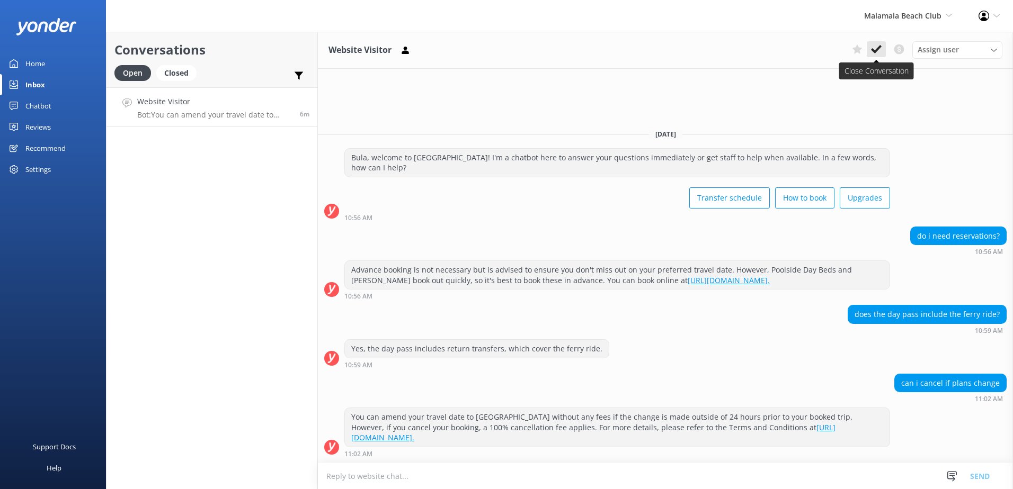
click at [882, 44] on button at bounding box center [875, 49] width 19 height 16
click at [905, 11] on span "Malamala Beach Club" at bounding box center [902, 16] width 77 height 10
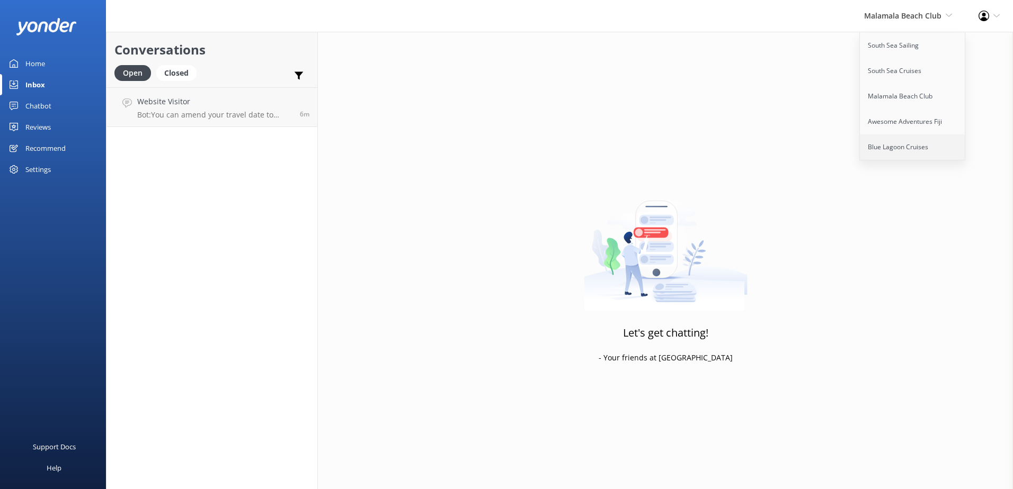
click at [889, 137] on link "Blue Lagoon Cruises" at bounding box center [913, 147] width 106 height 25
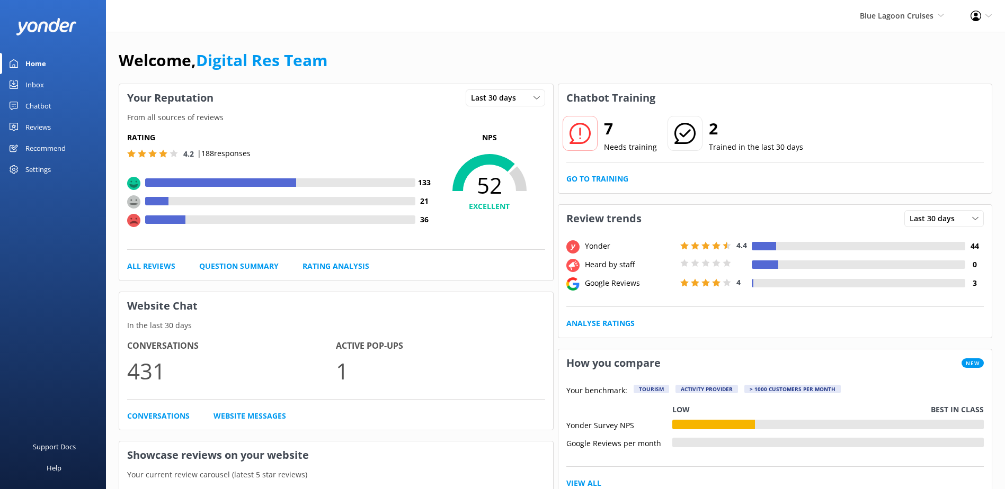
click at [51, 86] on link "Inbox" at bounding box center [53, 84] width 106 height 21
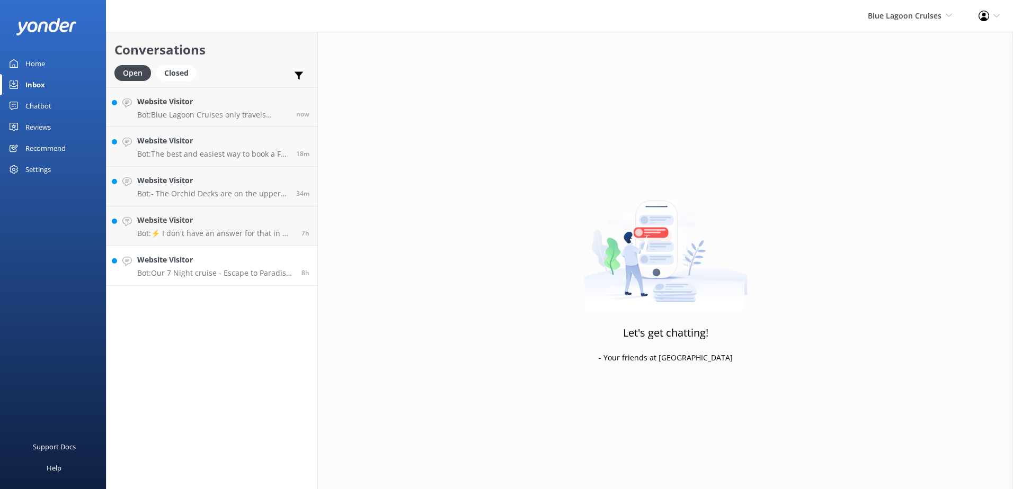
click at [237, 270] on p "Bot: Our 7 Night cruise - Escape to Paradise Cruise - is easily the most popula…" at bounding box center [215, 274] width 156 height 10
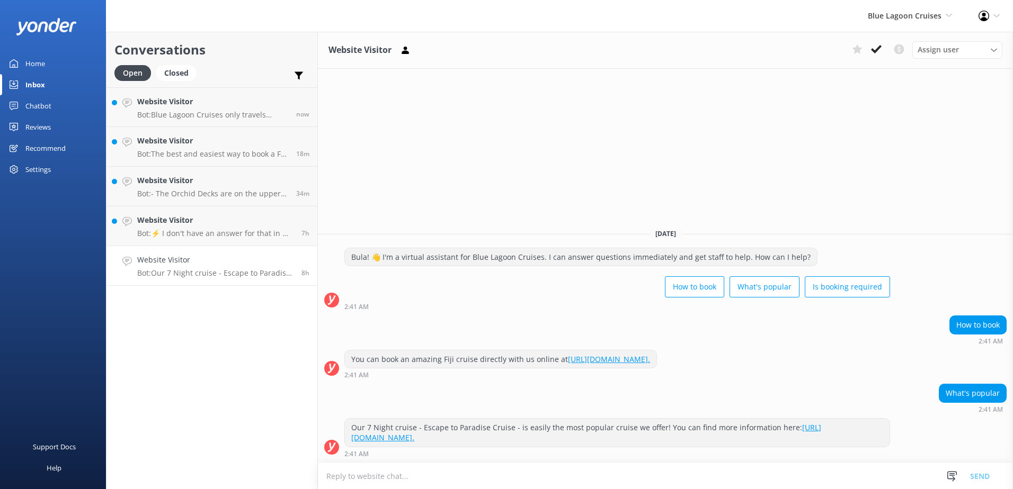
click at [881, 33] on div "Website Visitor Assign user Sonya Alyssa Asena Naweilulu Lavenia Adivou Miri Ko…" at bounding box center [665, 50] width 695 height 37
click at [877, 44] on icon at bounding box center [876, 49] width 11 height 11
click at [243, 232] on p "Bot: ⚡ I don't have an answer for that in my knowledge base. Please try and rep…" at bounding box center [215, 234] width 156 height 10
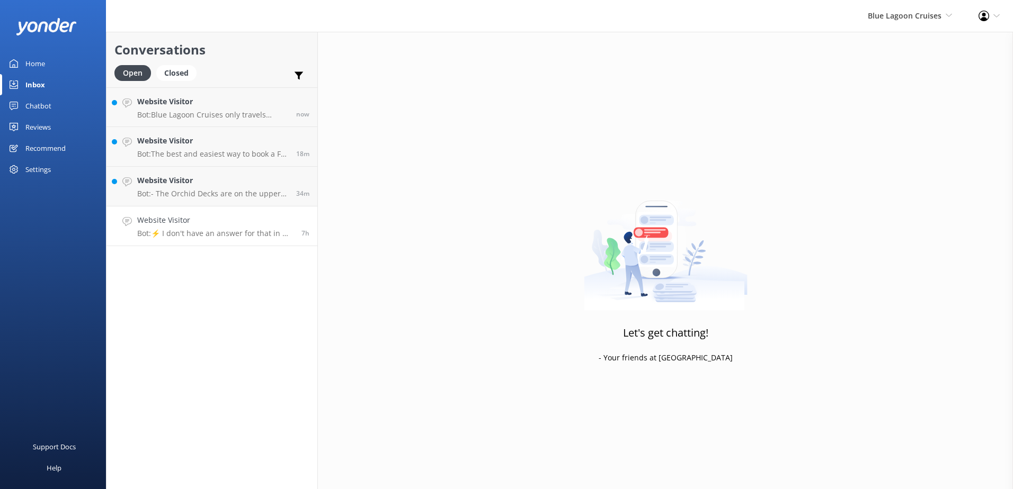
click at [242, 234] on p "Bot: ⚡ I don't have an answer for that in my knowledge base. Please try and rep…" at bounding box center [215, 234] width 156 height 10
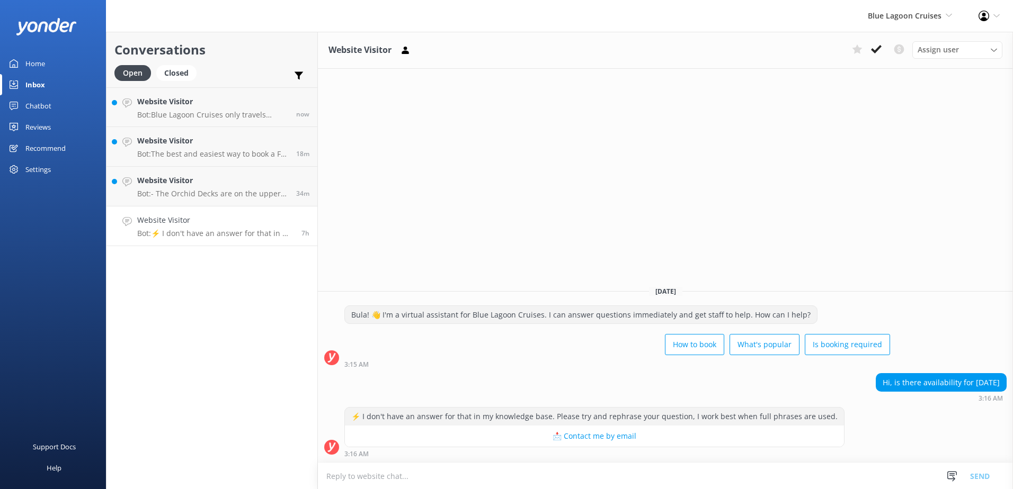
click at [491, 478] on textarea at bounding box center [665, 476] width 695 height 26
click at [491, 476] on textarea at bounding box center [665, 476] width 695 height 26
click at [531, 485] on textarea "You can check live availability or book online here" at bounding box center [665, 476] width 695 height 26
type textarea "You can check live availability or book online here: https://secure.bluelagoonc…"
click at [979, 472] on button "Send" at bounding box center [980, 476] width 40 height 26
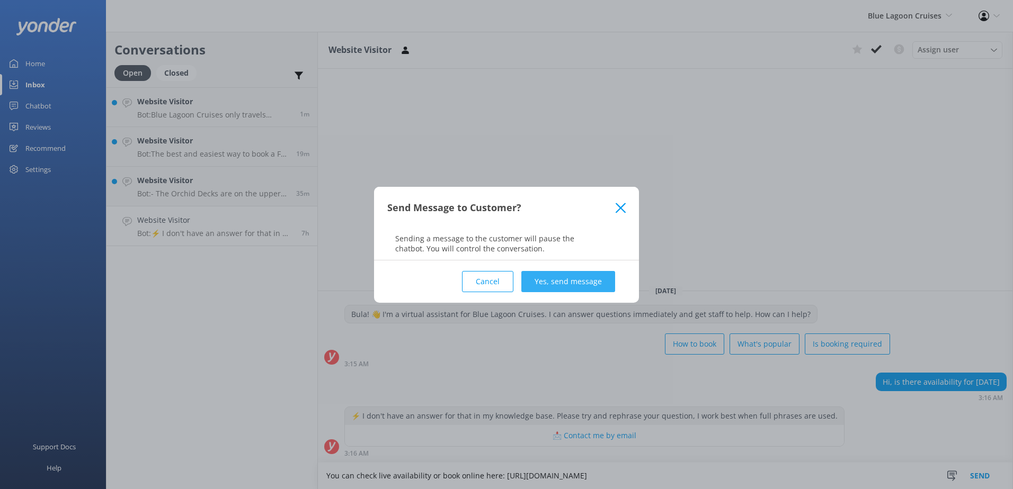
click at [593, 291] on button "Yes, send message" at bounding box center [568, 281] width 94 height 21
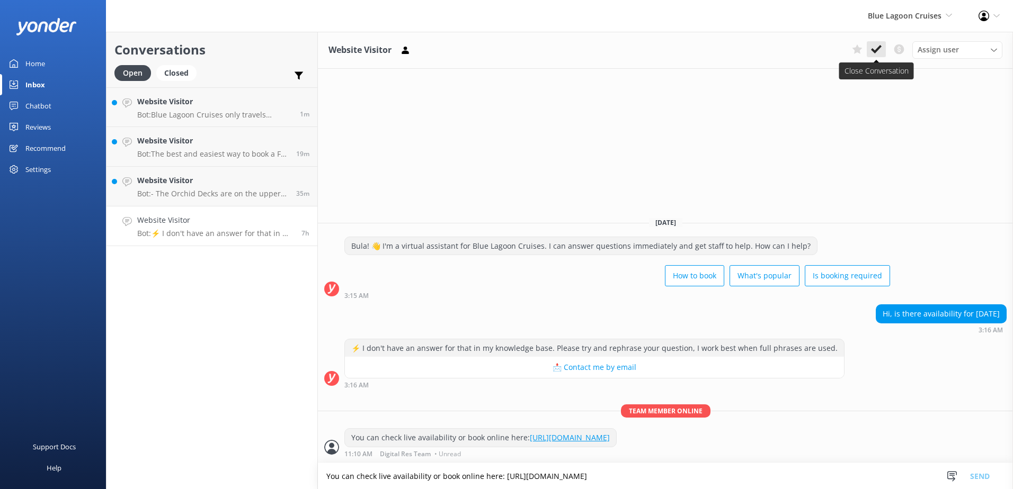
click at [879, 47] on use at bounding box center [876, 49] width 11 height 8
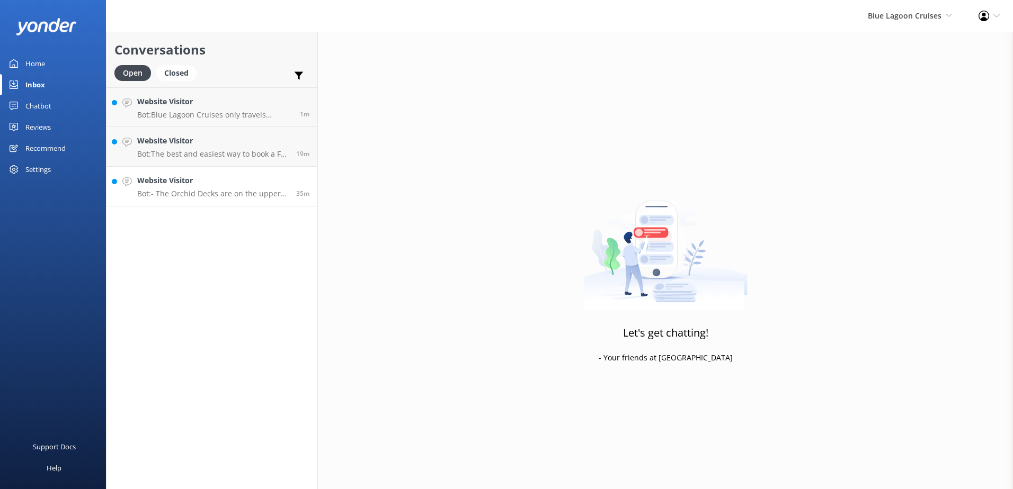
click at [264, 194] on p "Bot: - The Orchid Decks are on the upper two levels of the ship, with cabins ap…" at bounding box center [212, 194] width 151 height 10
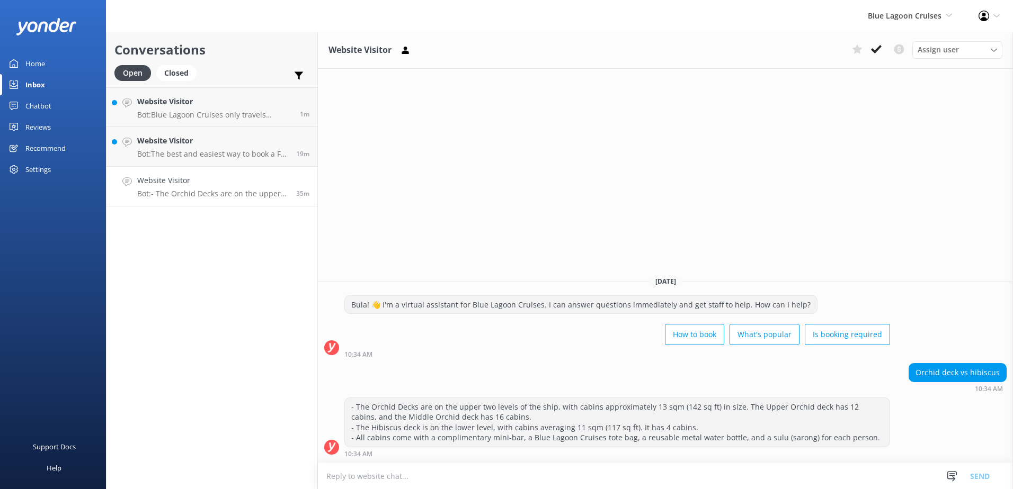
click at [881, 40] on div "Website Visitor Assign user Sonya Alyssa Asena Naweilulu Lavenia Adivou Miri Ko…" at bounding box center [665, 50] width 695 height 37
click at [881, 44] on icon at bounding box center [876, 49] width 11 height 11
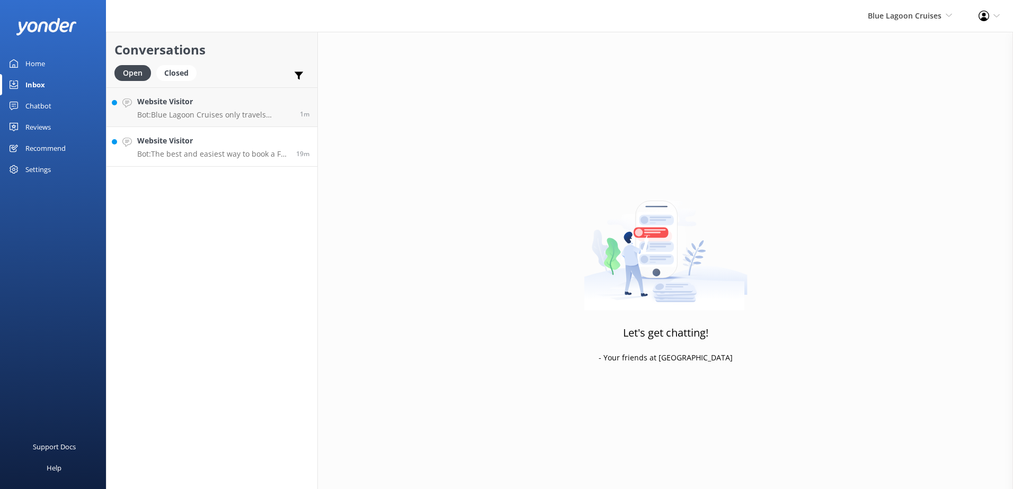
click at [247, 153] on p "Bot: The best and easiest way to book a Fiji cruise is online at https://apps.c…" at bounding box center [212, 154] width 151 height 10
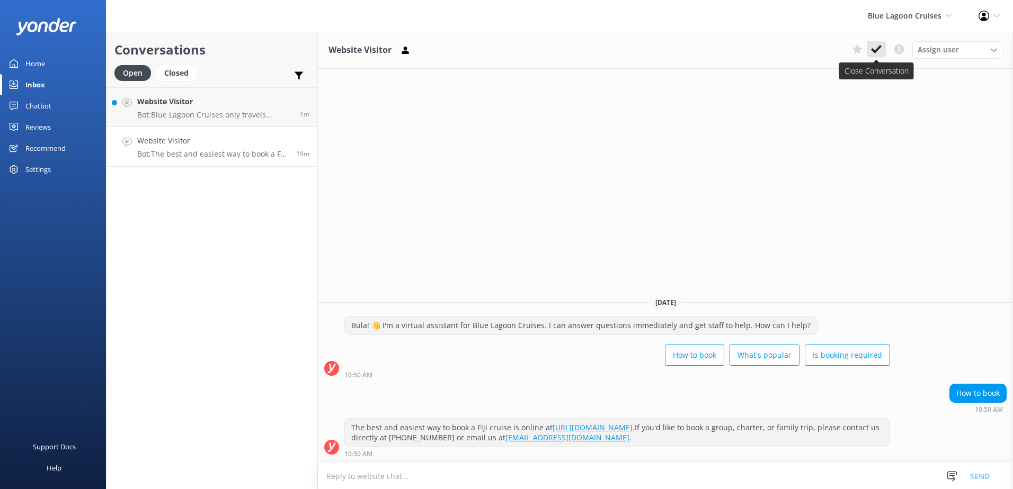
click at [874, 50] on use at bounding box center [876, 49] width 11 height 8
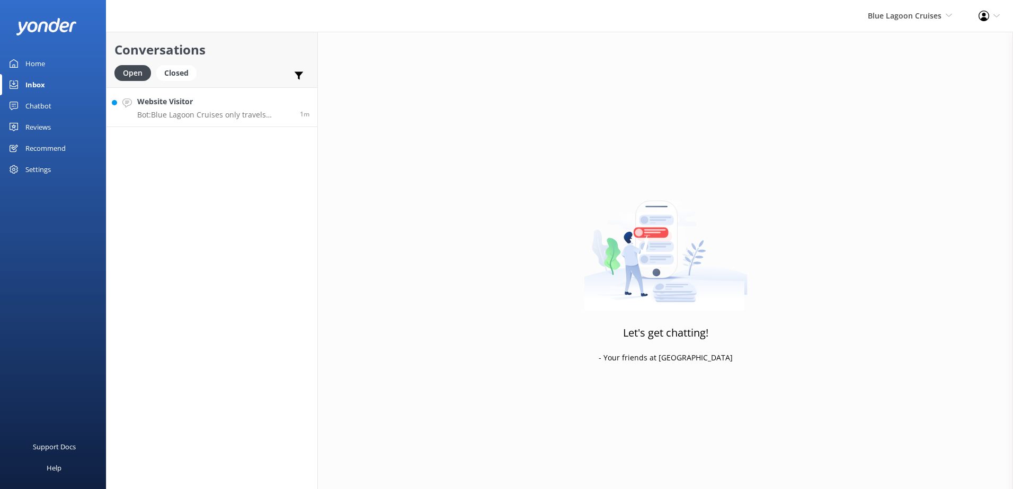
click at [237, 110] on div "Website Visitor Bot: Blue Lagoon Cruises only travels around the Mamanuca and Y…" at bounding box center [214, 107] width 155 height 23
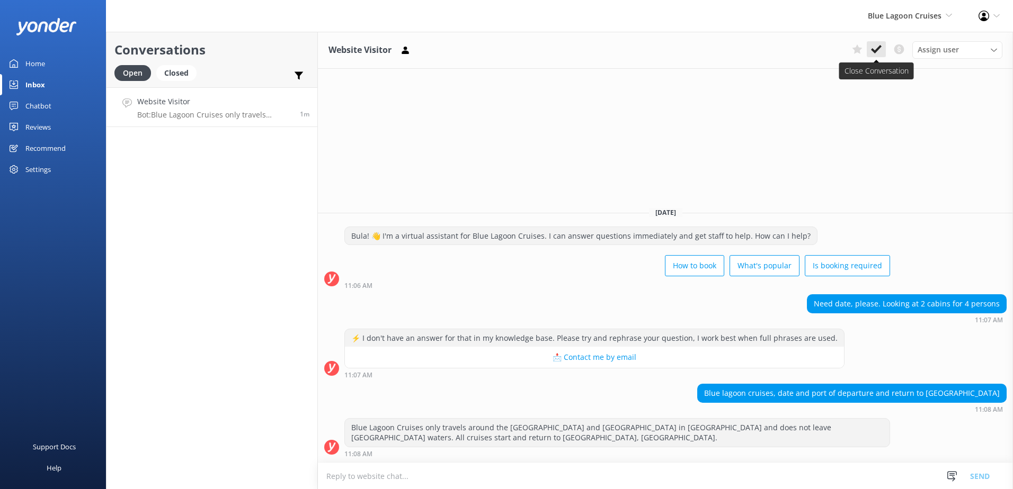
click at [874, 51] on use at bounding box center [876, 49] width 11 height 8
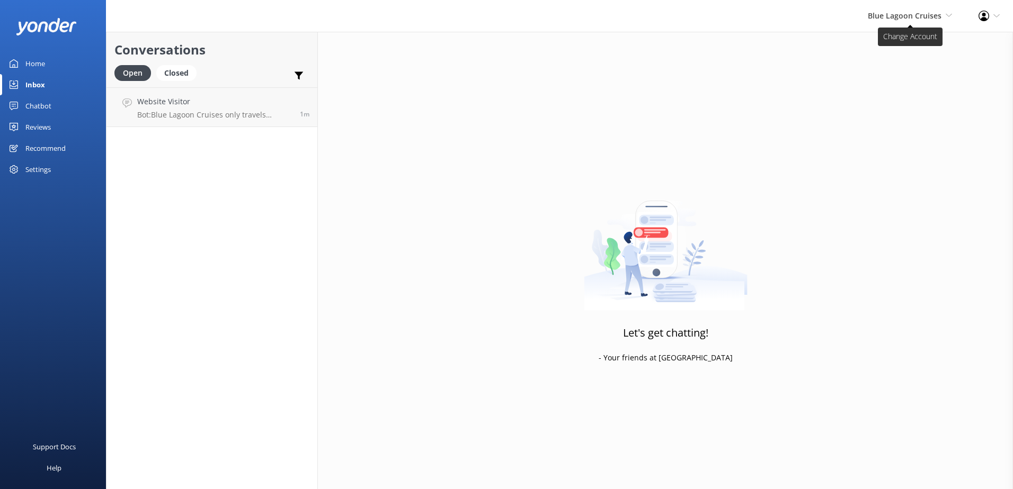
click at [911, 17] on span "Blue Lagoon Cruises" at bounding box center [904, 16] width 74 height 10
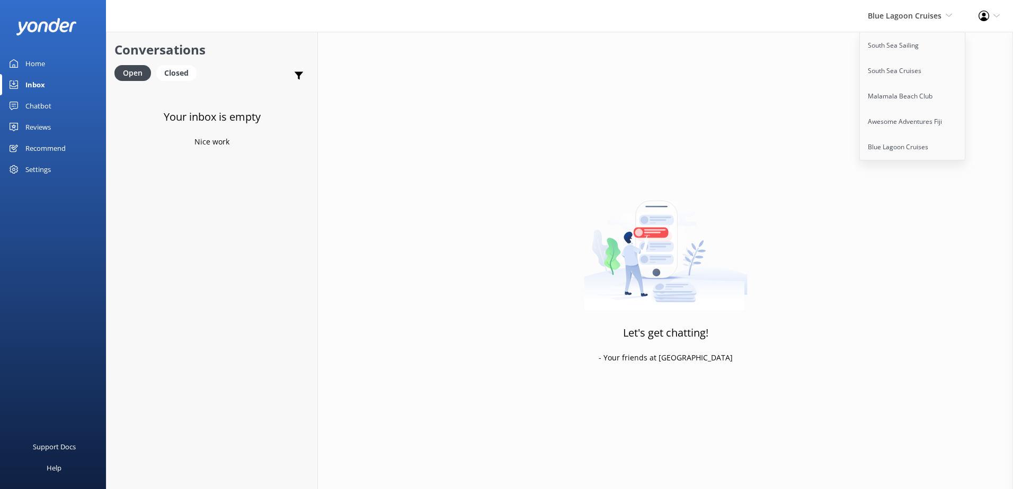
click at [727, 127] on div "Let's get chatting! - Your friends at Yonder" at bounding box center [665, 276] width 695 height 489
click at [907, 23] on div "Blue Lagoon Cruises South Sea Sailing South Sea Cruises Malamala Beach Club Awe…" at bounding box center [909, 16] width 111 height 32
click at [910, 118] on link "Awesome Adventures Fiji" at bounding box center [913, 121] width 106 height 25
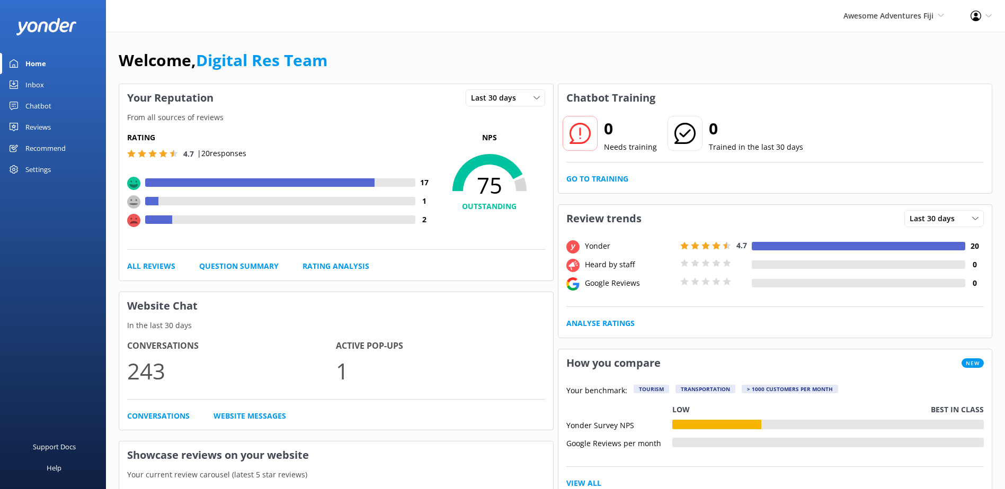
click at [55, 80] on link "Inbox" at bounding box center [53, 84] width 106 height 21
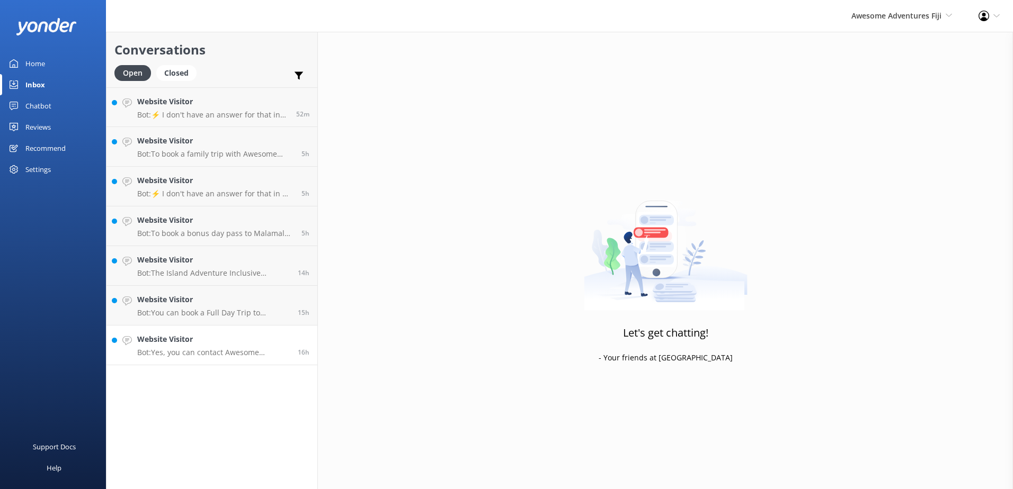
click at [210, 344] on h4 "Website Visitor" at bounding box center [213, 340] width 153 height 12
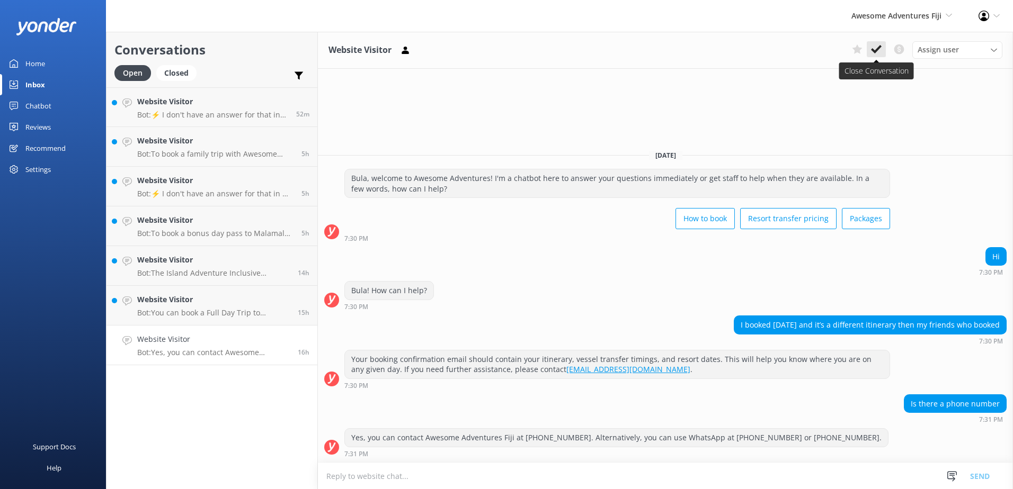
click at [874, 41] on button at bounding box center [875, 49] width 19 height 16
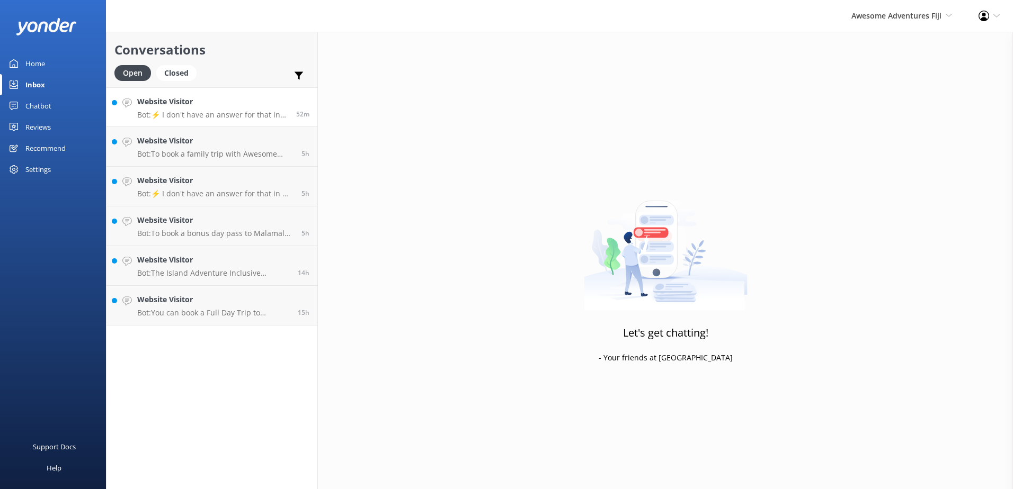
click at [248, 107] on h4 "Website Visitor" at bounding box center [212, 102] width 151 height 12
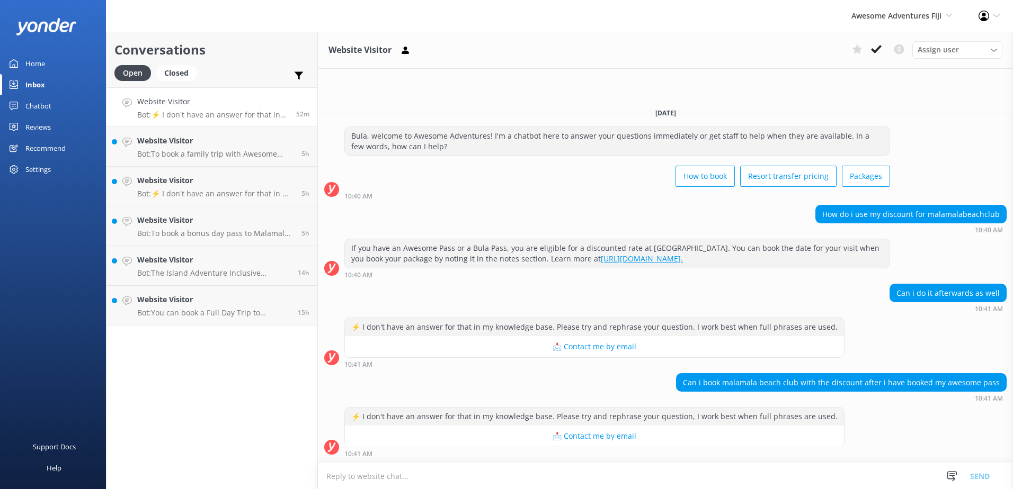
click at [219, 341] on div "Conversations Open Closed Important Converted Assigned to me Unassigned Website…" at bounding box center [212, 261] width 212 height 458
click at [225, 320] on link "Website Visitor Bot: You can book a Full Day Trip to South Sea Island online at…" at bounding box center [211, 306] width 211 height 40
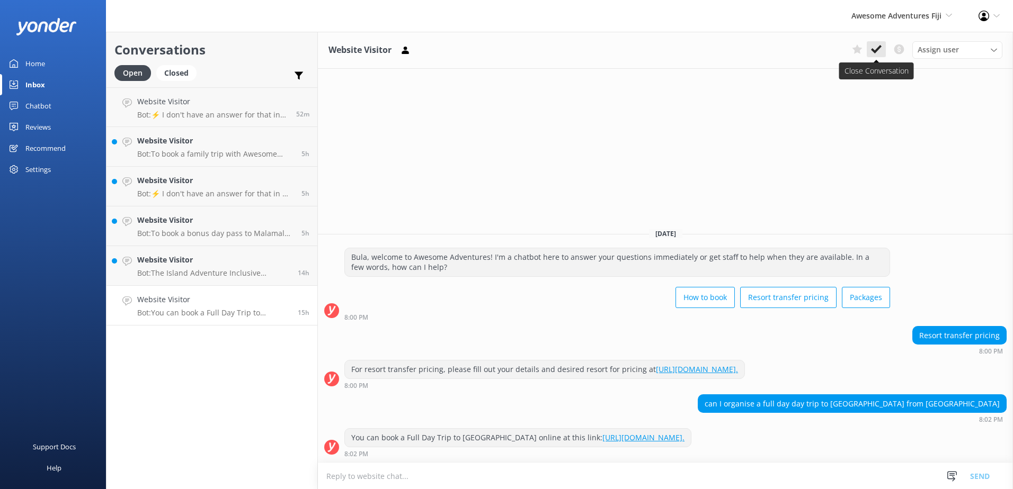
click at [874, 47] on icon at bounding box center [876, 49] width 11 height 11
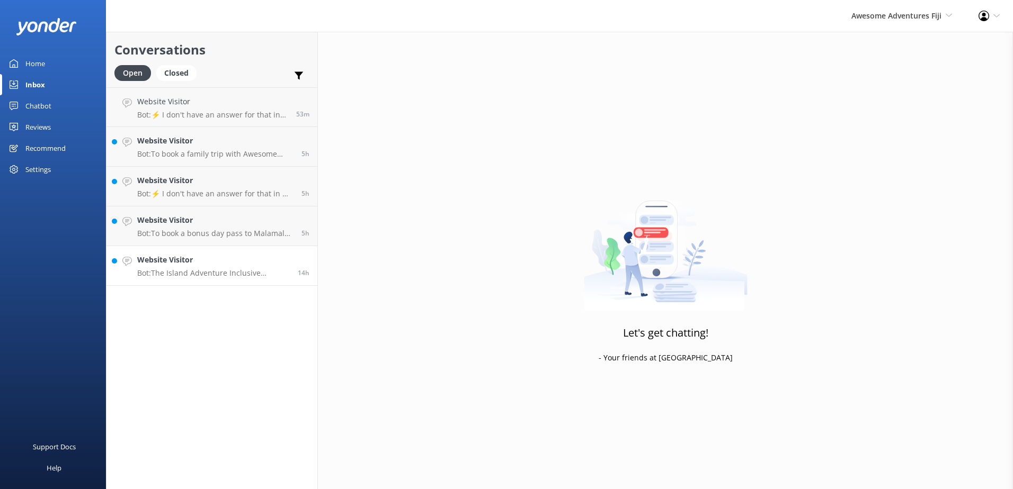
click at [249, 277] on p "Bot: The Island Adventure Inclusive Package includes various activities, so you…" at bounding box center [213, 274] width 153 height 10
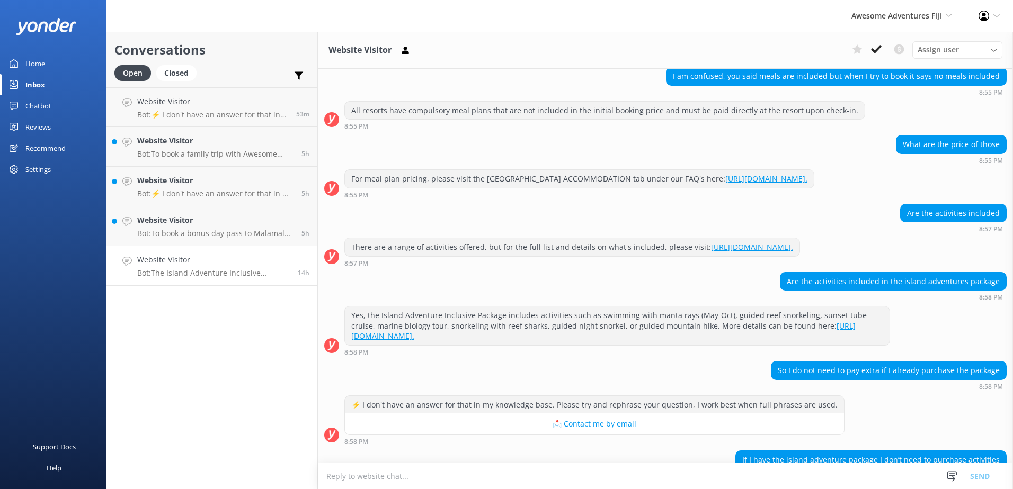
scroll to position [322, 0]
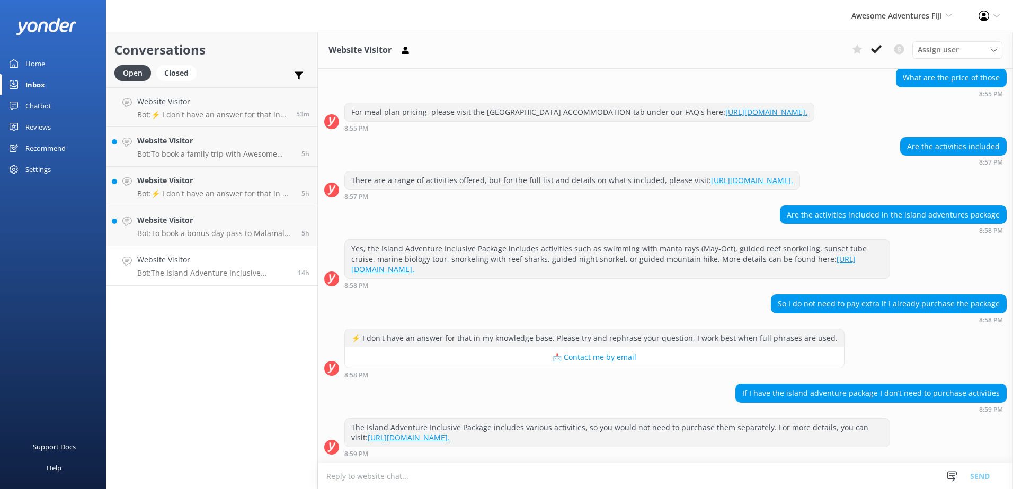
click at [888, 48] on div "Assign user Sonya Alyssa Digital Res Team Ana Raqitawa Lavenia Adivou Miri Koro…" at bounding box center [924, 49] width 155 height 17
click at [881, 48] on icon at bounding box center [876, 49] width 11 height 11
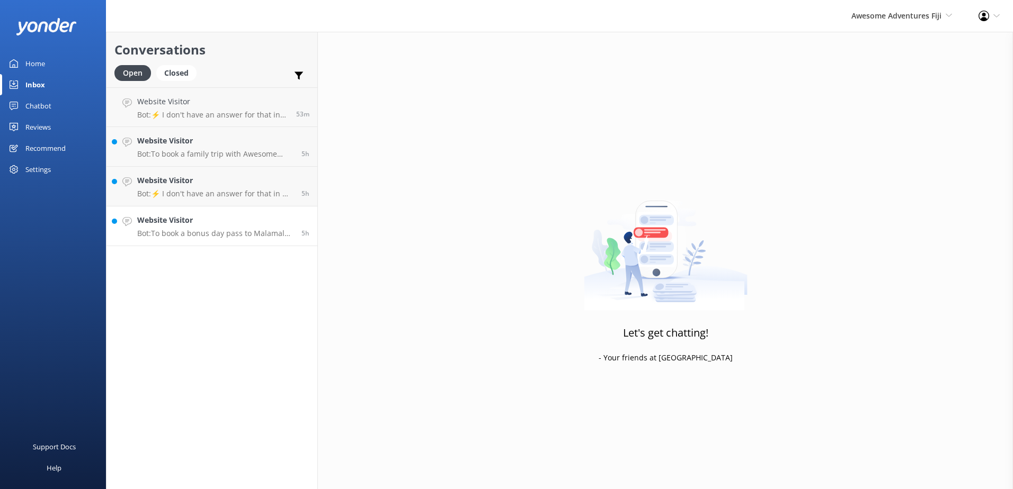
click at [260, 230] on p "Bot: To book a bonus day pass to Malamala Beach Club, purchase an Inclusive Pac…" at bounding box center [215, 234] width 156 height 10
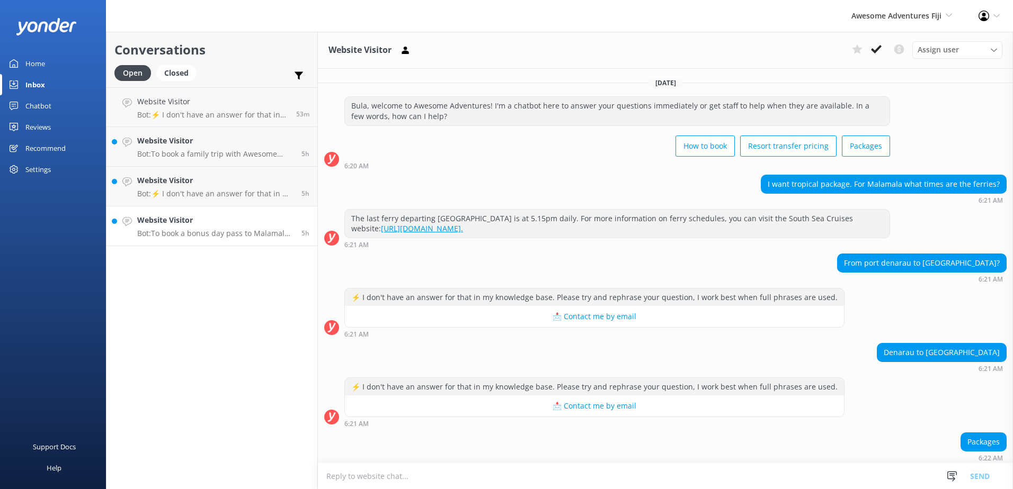
scroll to position [227, 0]
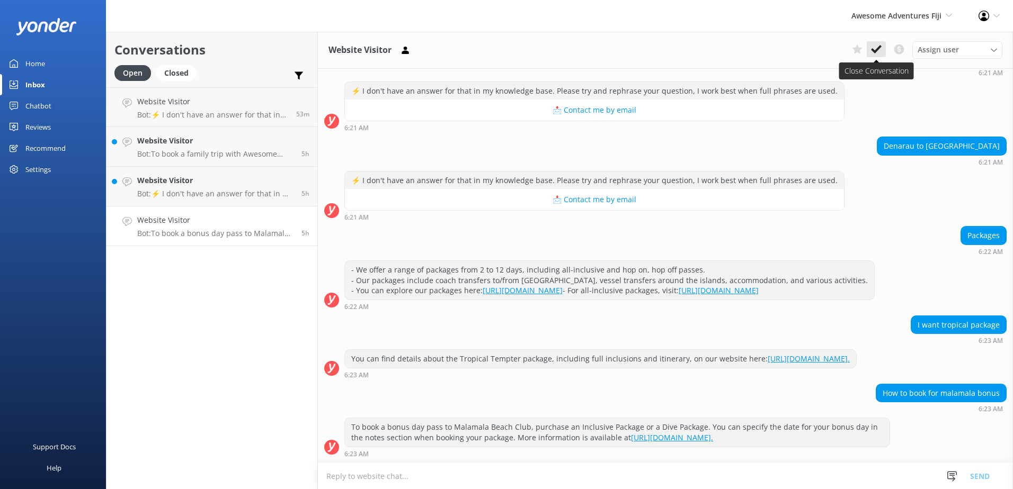
click at [878, 44] on icon at bounding box center [876, 49] width 11 height 11
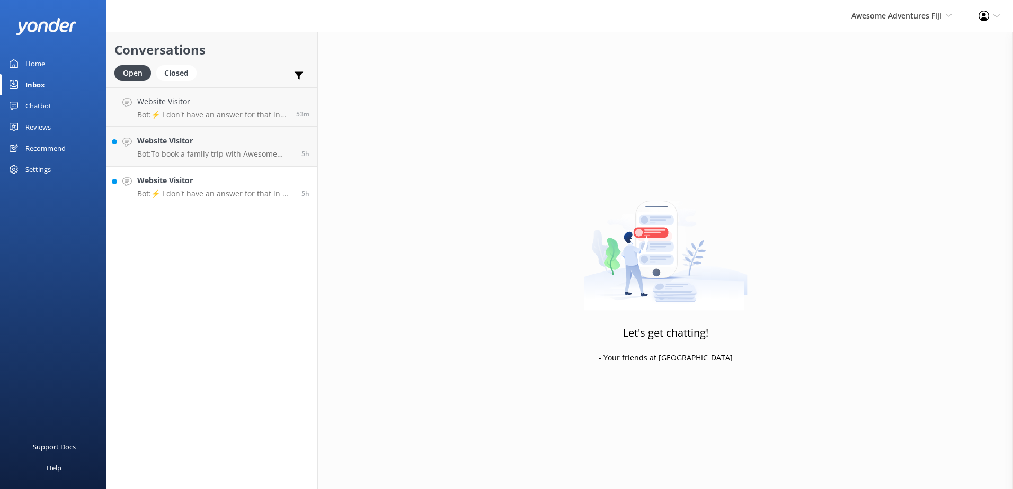
click at [231, 202] on link "Website Visitor Bot: ⚡ I don't have an answer for that in my knowledge base. Pl…" at bounding box center [211, 187] width 211 height 40
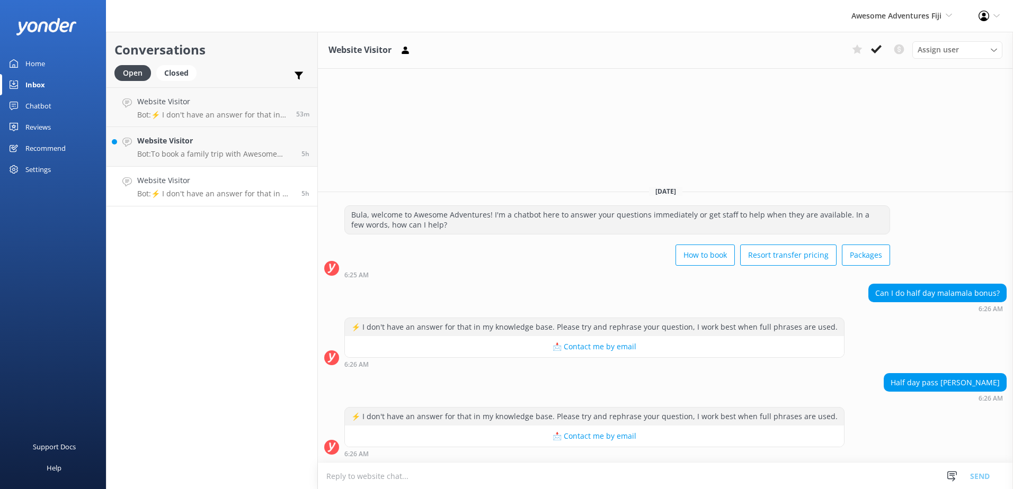
drag, startPoint x: 927, startPoint y: 460, endPoint x: 920, endPoint y: 466, distance: 8.6
click at [927, 460] on div "⚡ I don't have an answer for that in my knowledge base. Please try and rephrase…" at bounding box center [665, 435] width 695 height 56
click at [902, 479] on textarea at bounding box center [665, 476] width 695 height 26
paste textarea "You can check out our Awesome Adventures Fiji website https://www.awesomefiji.c…"
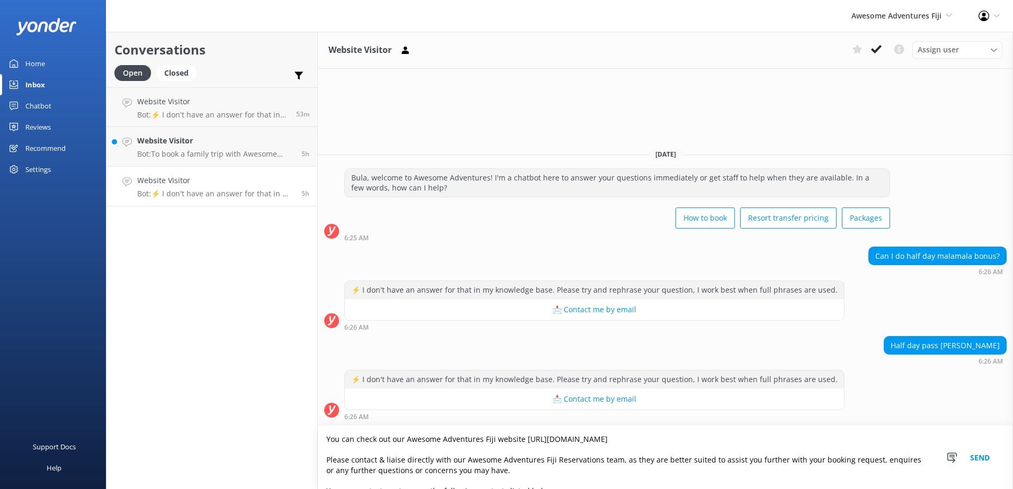
type textarea "You can check out our Awesome Adventures Fiji website https://www.awesomefiji.c…"
click at [974, 467] on button "Send" at bounding box center [980, 457] width 40 height 63
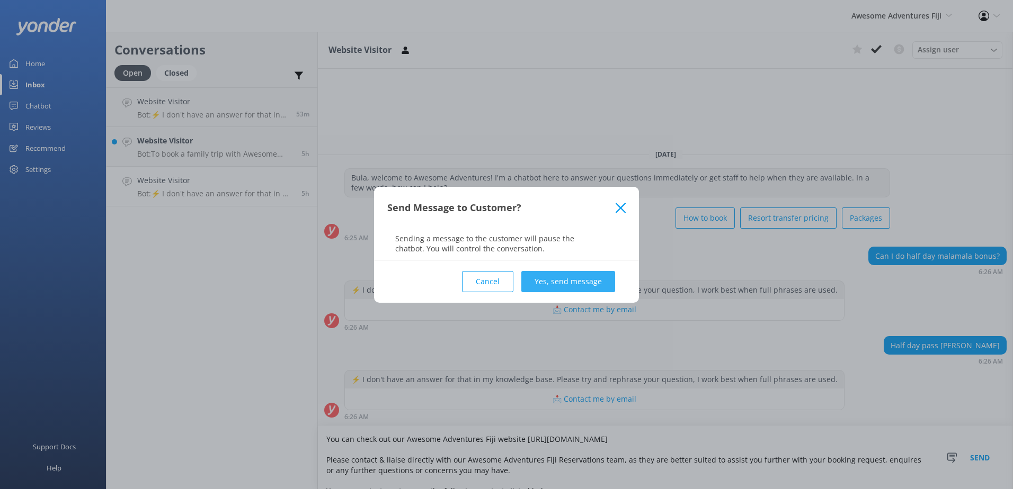
click at [560, 276] on button "Yes, send message" at bounding box center [568, 281] width 94 height 21
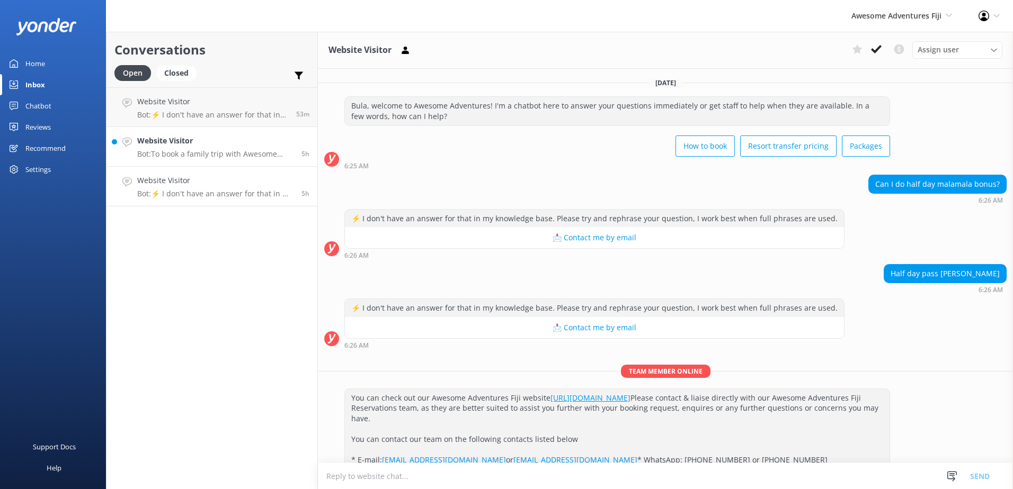
scroll to position [95, 0]
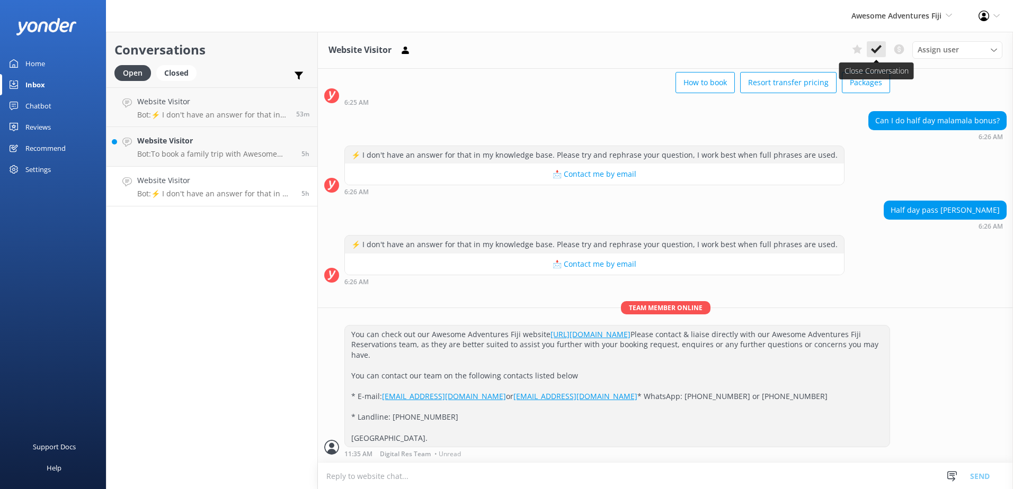
click at [880, 52] on icon at bounding box center [876, 49] width 11 height 11
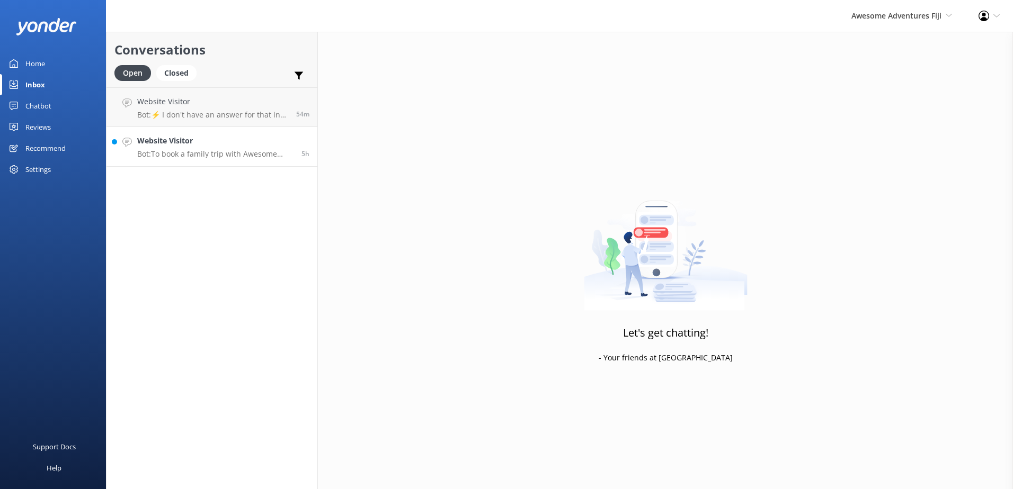
click at [256, 149] on p "Bot: To book a family trip with Awesome Adventures Fiji, please contact us for …" at bounding box center [215, 154] width 156 height 10
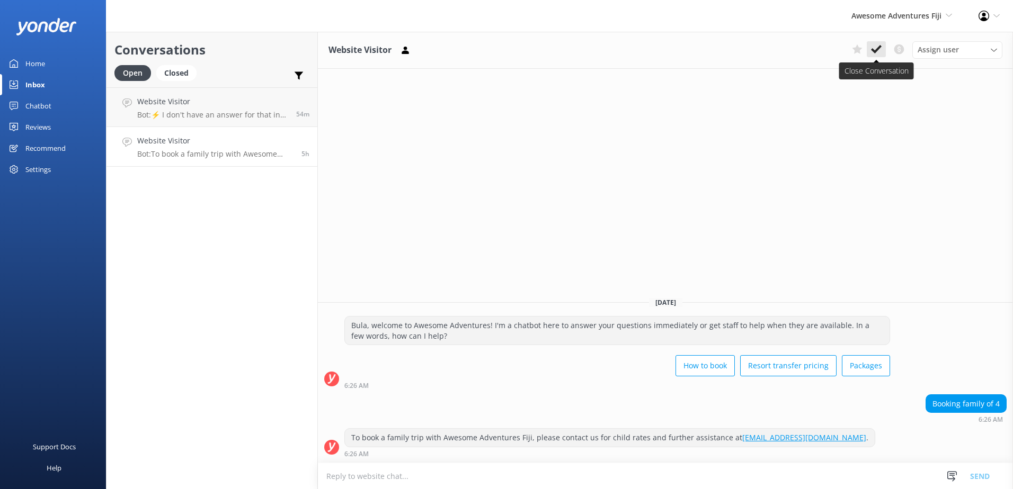
click at [874, 51] on use at bounding box center [876, 49] width 11 height 8
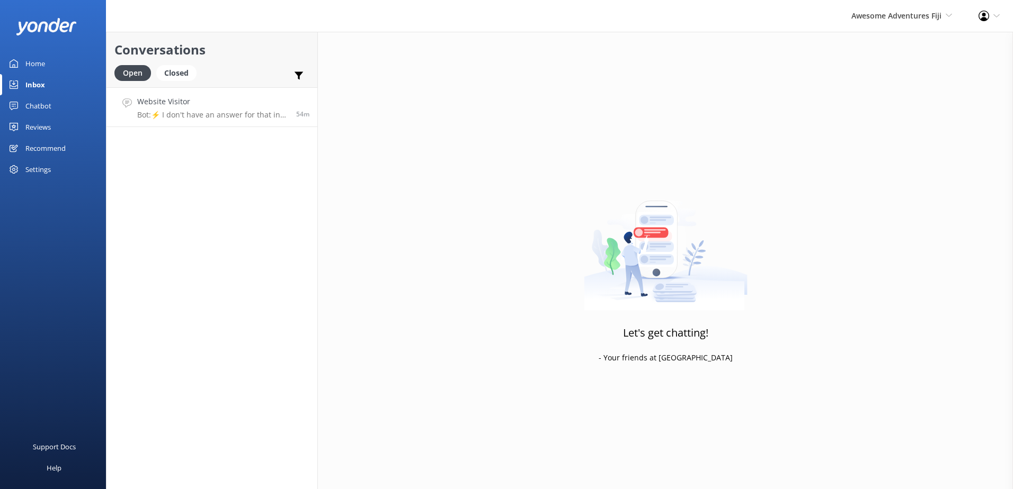
click at [275, 98] on h4 "Website Visitor" at bounding box center [212, 102] width 151 height 12
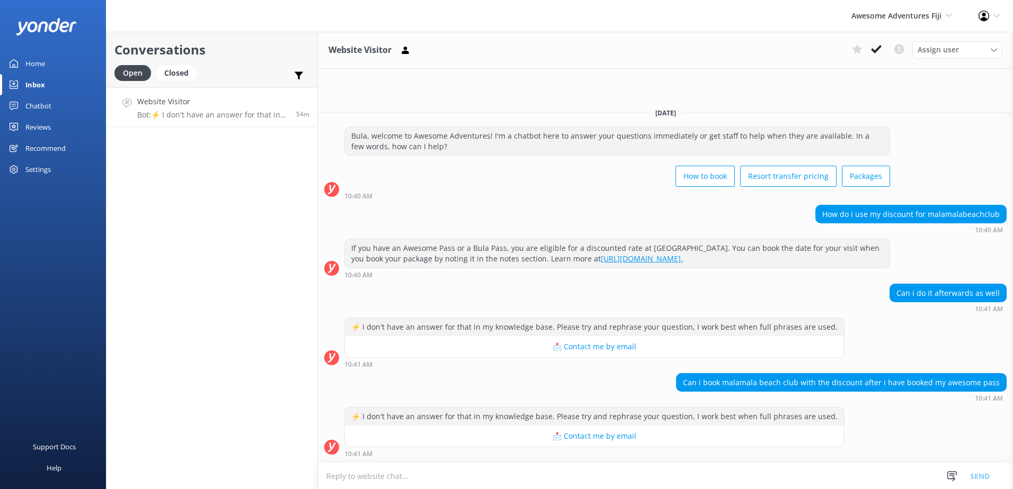
click at [665, 469] on textarea at bounding box center [665, 476] width 695 height 26
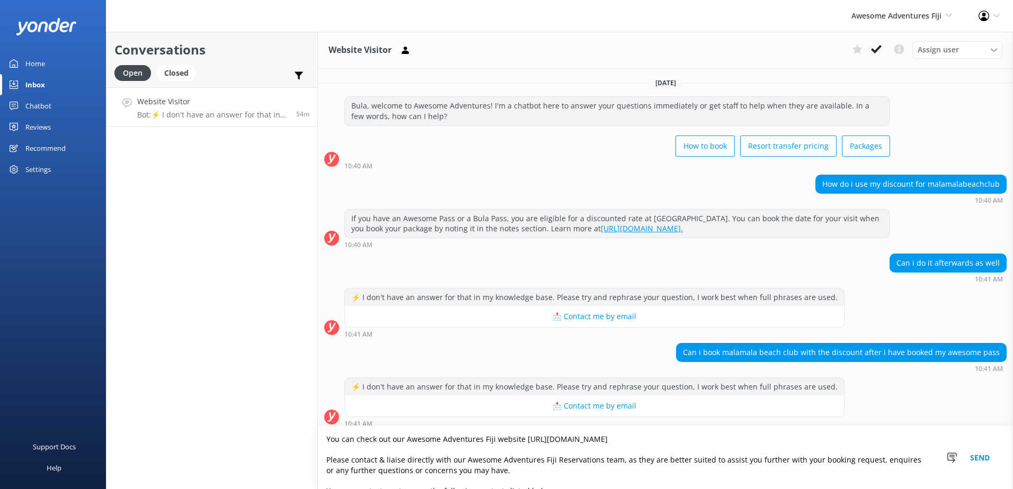
drag, startPoint x: 656, startPoint y: 437, endPoint x: 283, endPoint y: 431, distance: 373.4
click at [283, 431] on div "Conversations Open Closed Important Converted Assigned to me Unassigned Website…" at bounding box center [559, 261] width 907 height 458
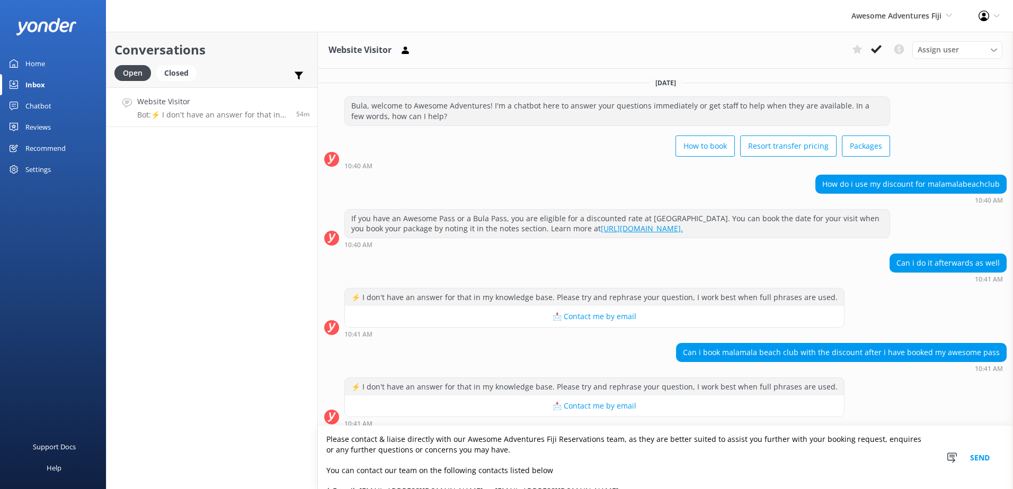
scroll to position [7, 0]
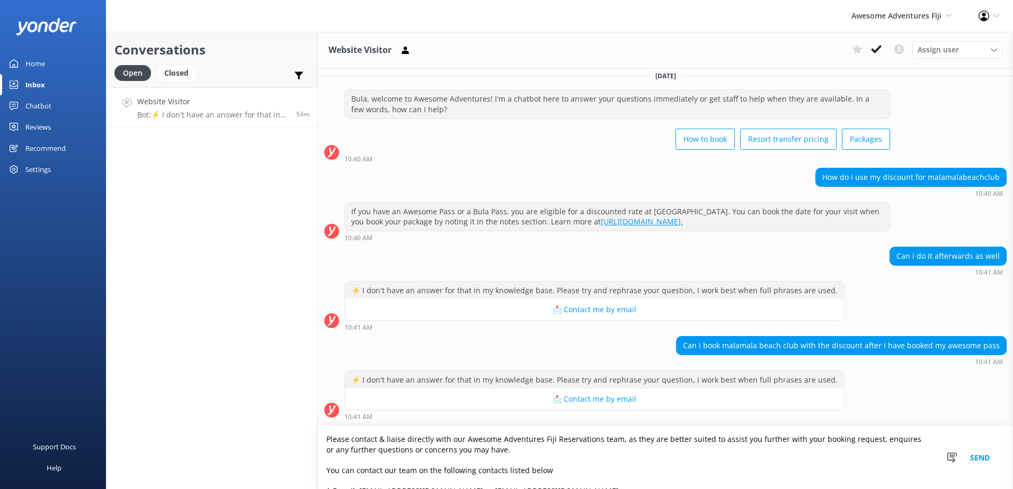
click at [326, 460] on textarea "Please contact & liaise directly with our Awesome Adventures Fiji Reservations …" at bounding box center [665, 457] width 695 height 63
type textarea "Please contact & liaise directly with our Awesome Adventures Fiji Reservations …"
click at [983, 452] on button "Send" at bounding box center [980, 457] width 40 height 63
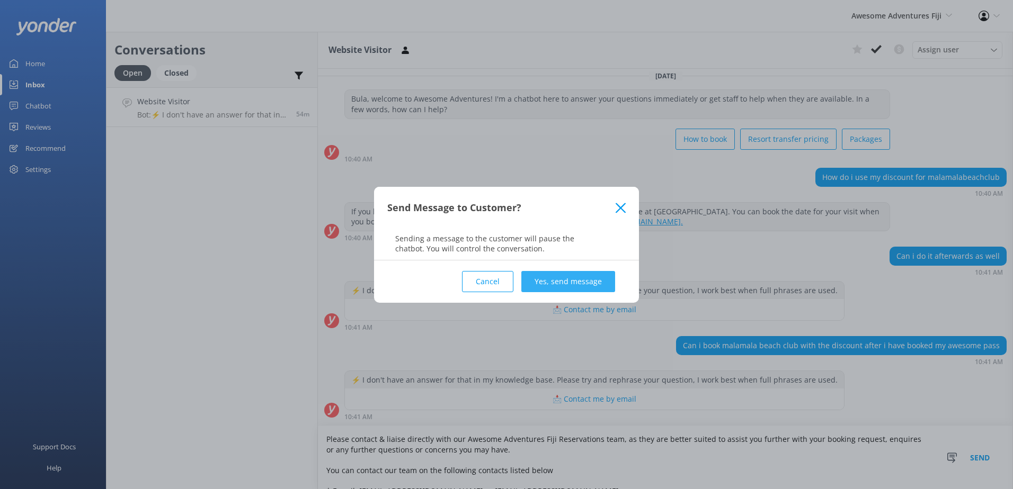
click at [575, 281] on button "Yes, send message" at bounding box center [568, 281] width 94 height 21
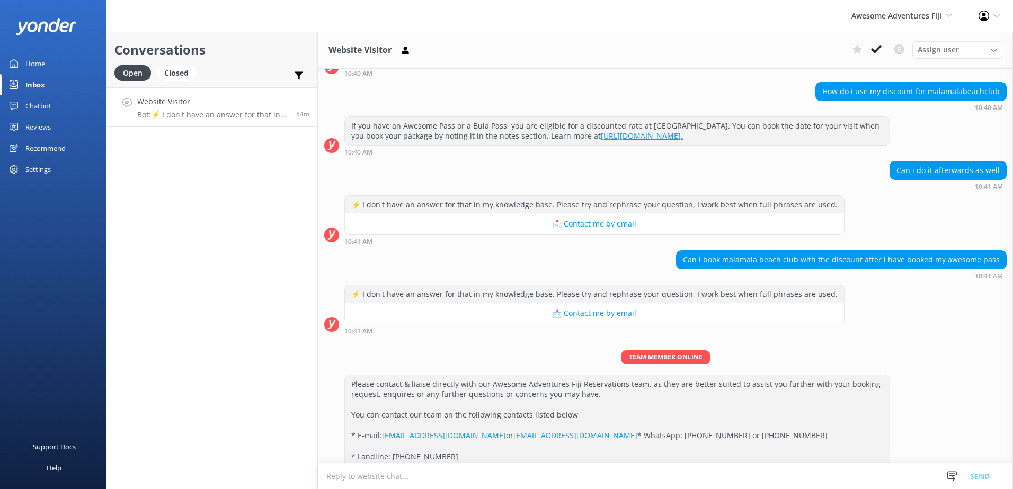
scroll to position [0, 0]
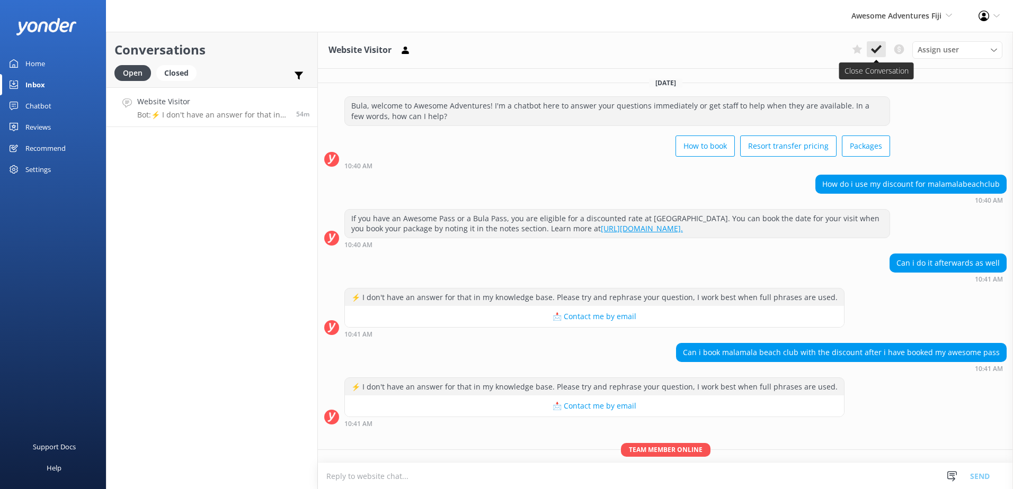
click at [876, 54] on icon at bounding box center [876, 49] width 11 height 11
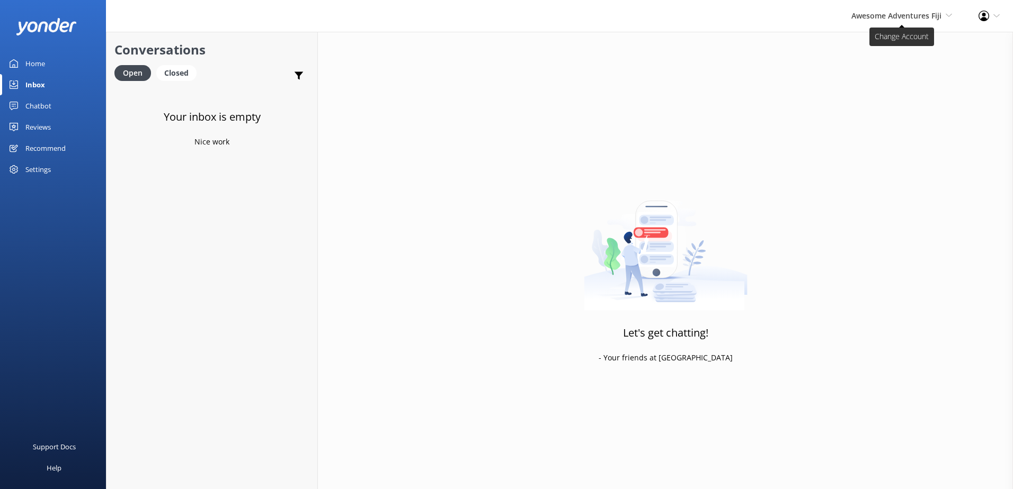
click at [895, 19] on span "Awesome Adventures Fiji" at bounding box center [896, 16] width 90 height 10
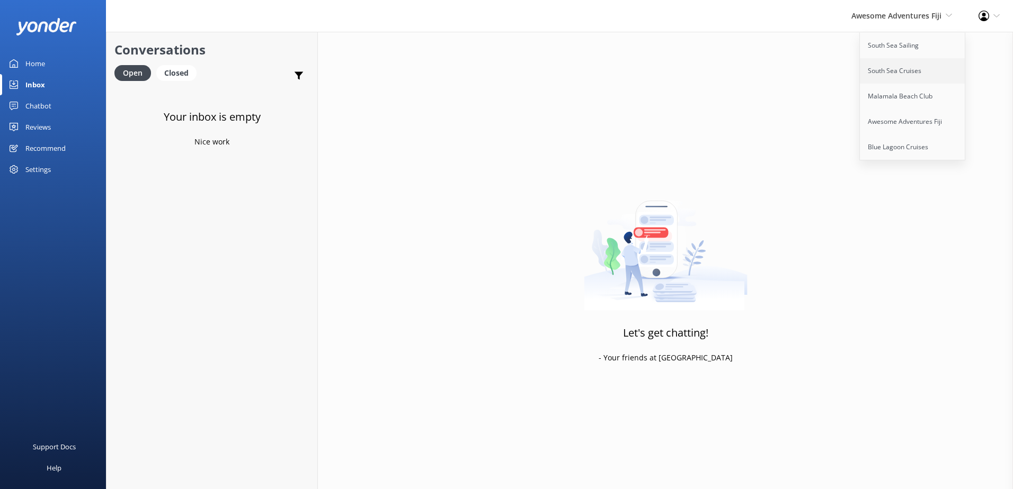
click at [905, 66] on link "South Sea Cruises" at bounding box center [913, 70] width 106 height 25
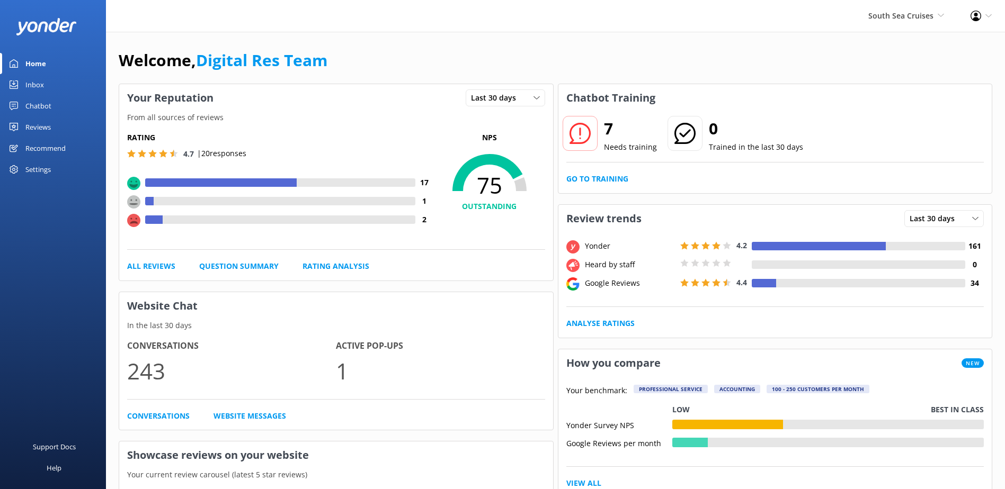
click at [44, 83] on link "Inbox" at bounding box center [53, 84] width 106 height 21
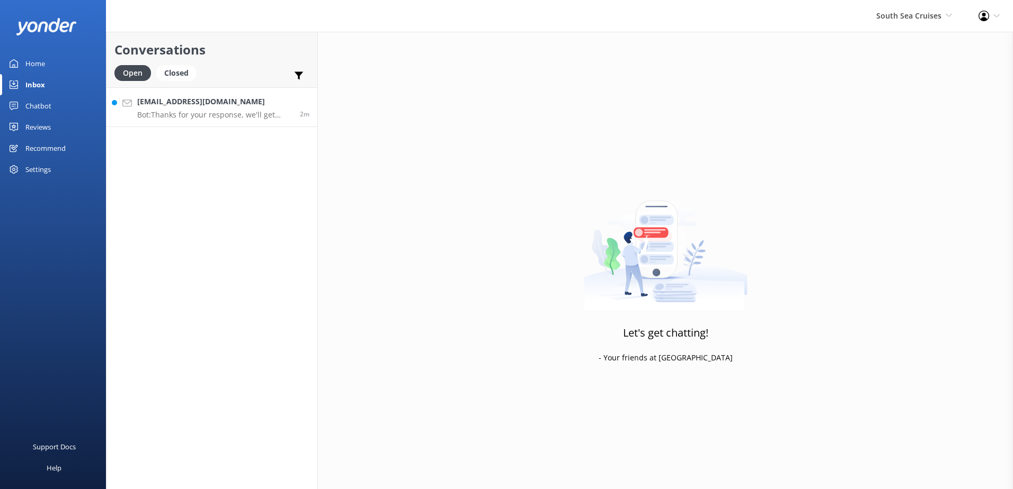
click at [191, 115] on p "Bot: Thanks for your response, we'll get back to you as soon as we can during o…" at bounding box center [214, 115] width 155 height 10
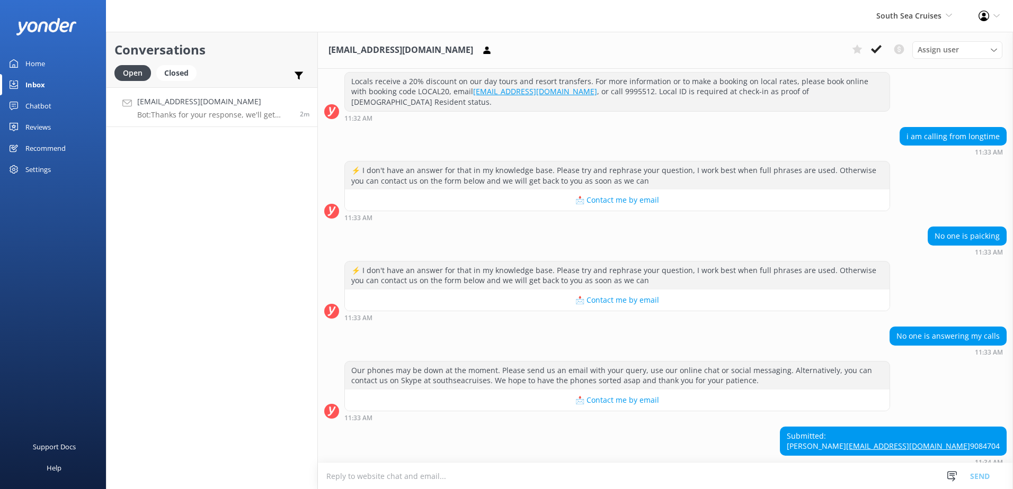
scroll to position [337, 0]
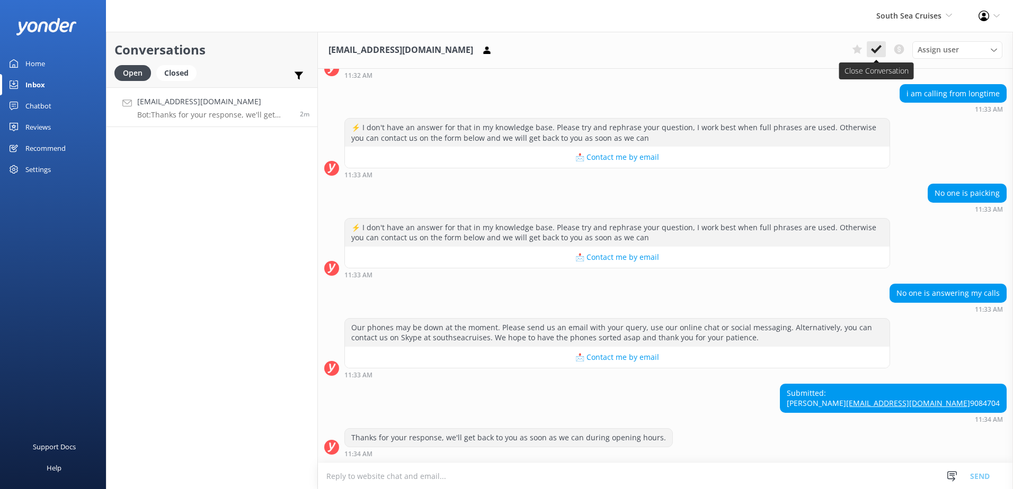
click at [874, 48] on icon at bounding box center [876, 49] width 11 height 11
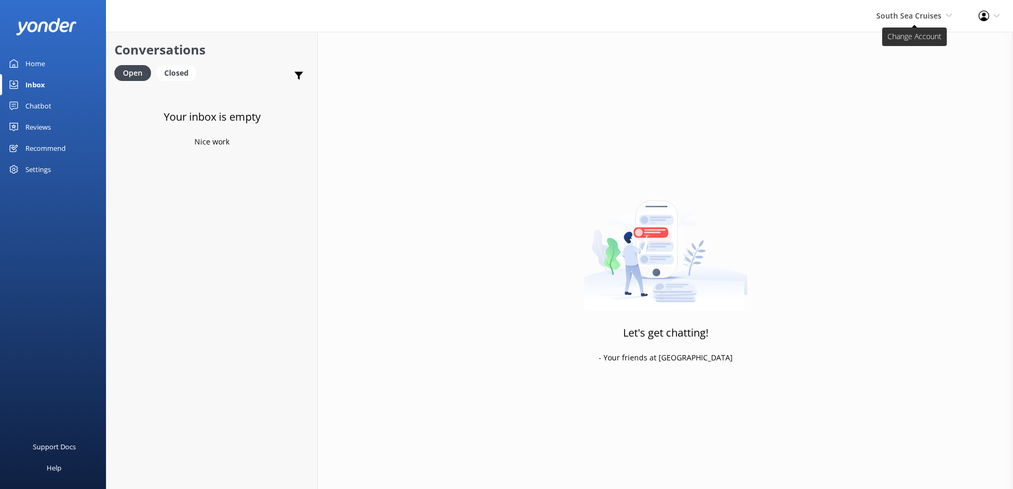
click at [909, 17] on span "South Sea Cruises" at bounding box center [908, 16] width 65 height 10
click at [906, 44] on link "South Sea Sailing" at bounding box center [913, 45] width 106 height 25
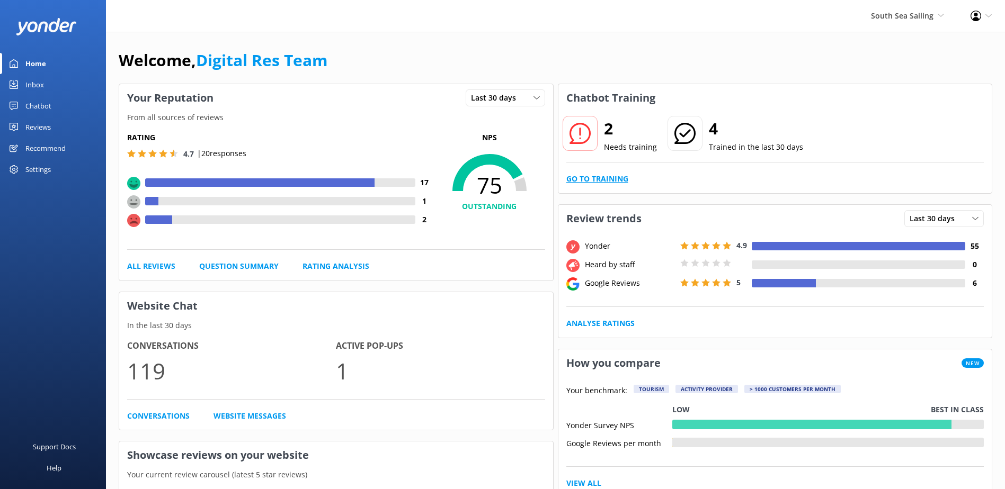
click at [597, 178] on link "Go to Training" at bounding box center [597, 179] width 62 height 12
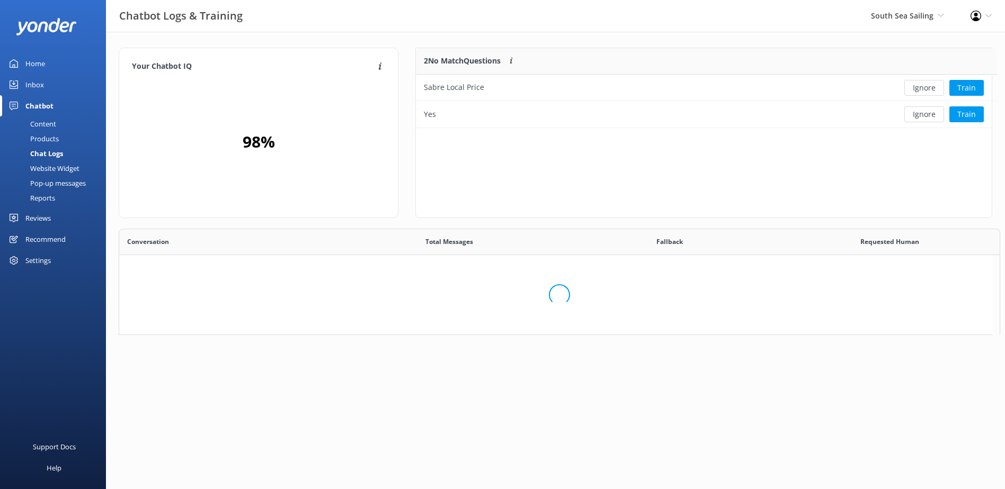
scroll to position [363, 864]
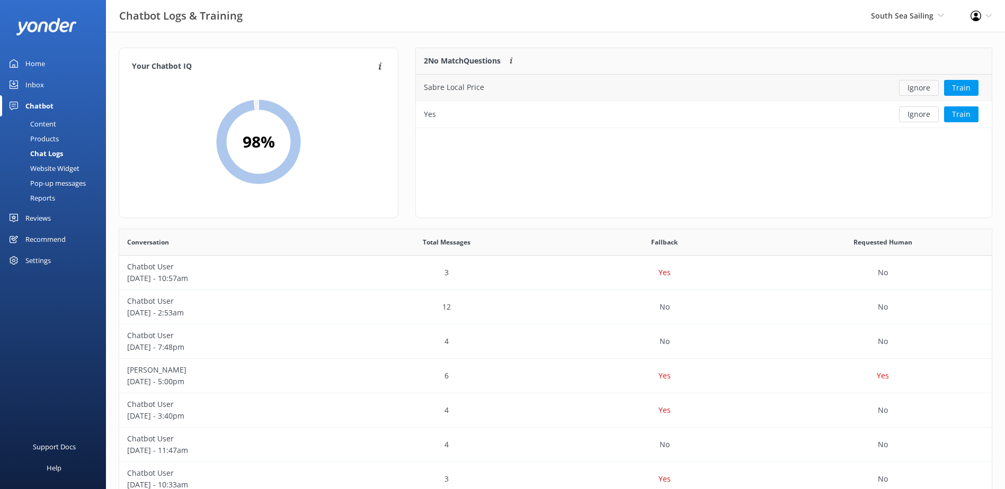
click at [909, 90] on button "Ignore" at bounding box center [919, 88] width 40 height 16
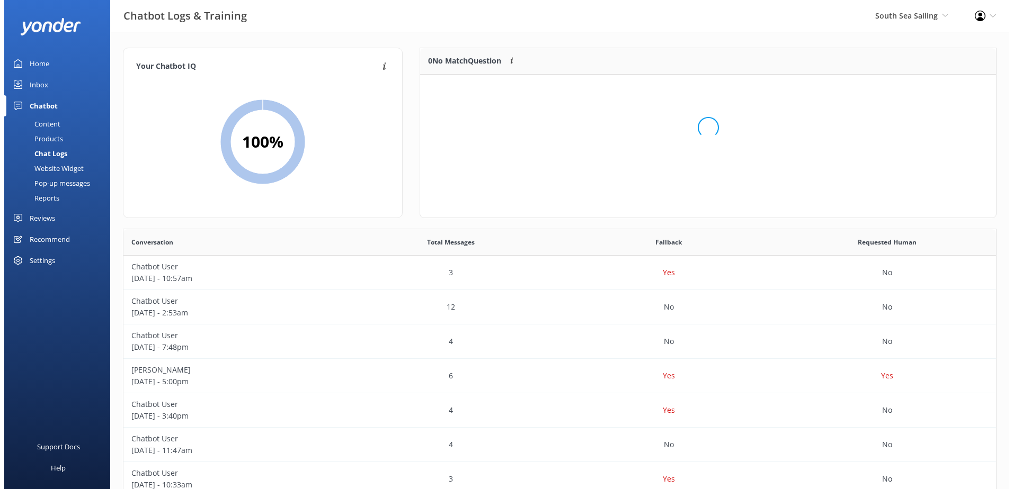
scroll to position [124, 567]
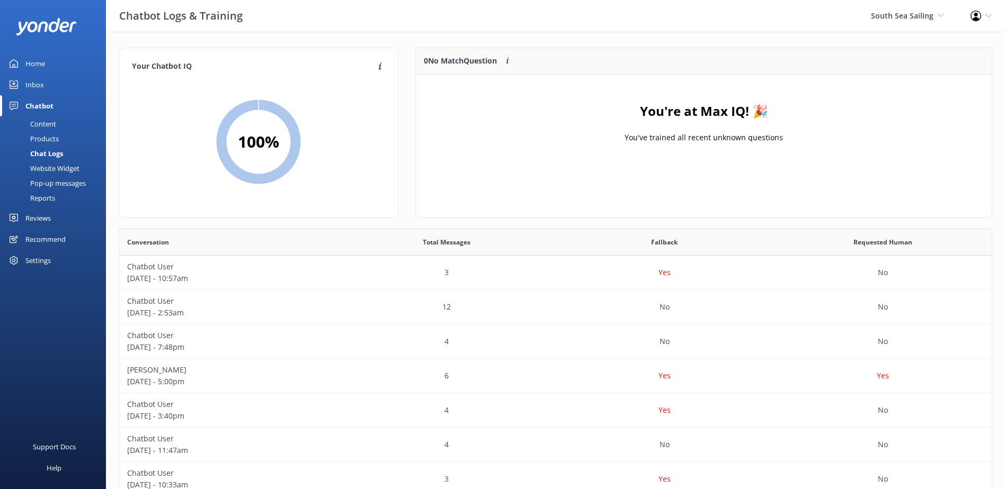
click at [58, 89] on link "Inbox" at bounding box center [53, 84] width 106 height 21
